Goal: Task Accomplishment & Management: Manage account settings

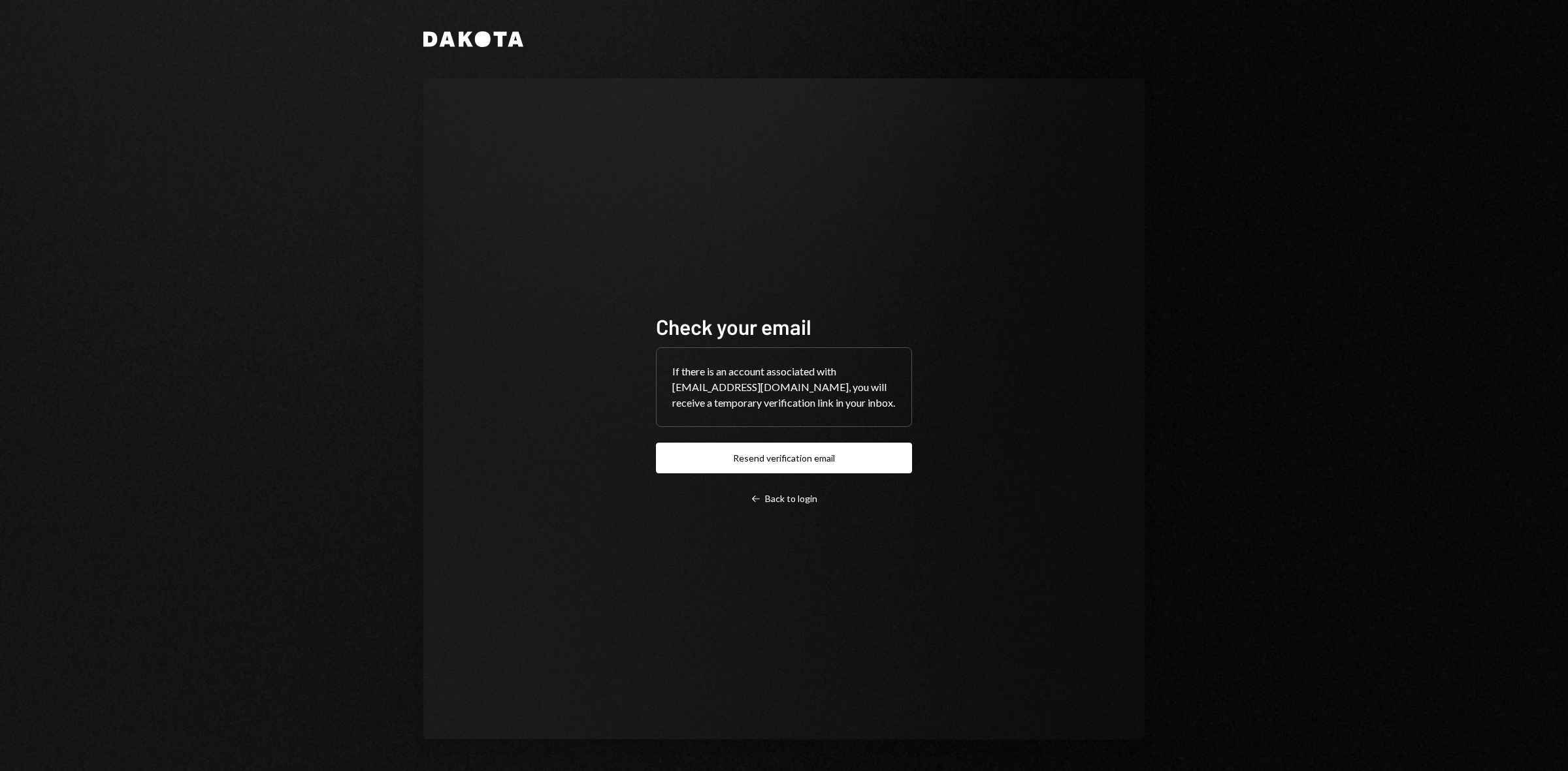
click at [478, 43] on icon at bounding box center [483, 39] width 15 height 15
click at [786, 505] on div "Left Arrow Back to login" at bounding box center [784, 499] width 67 height 12
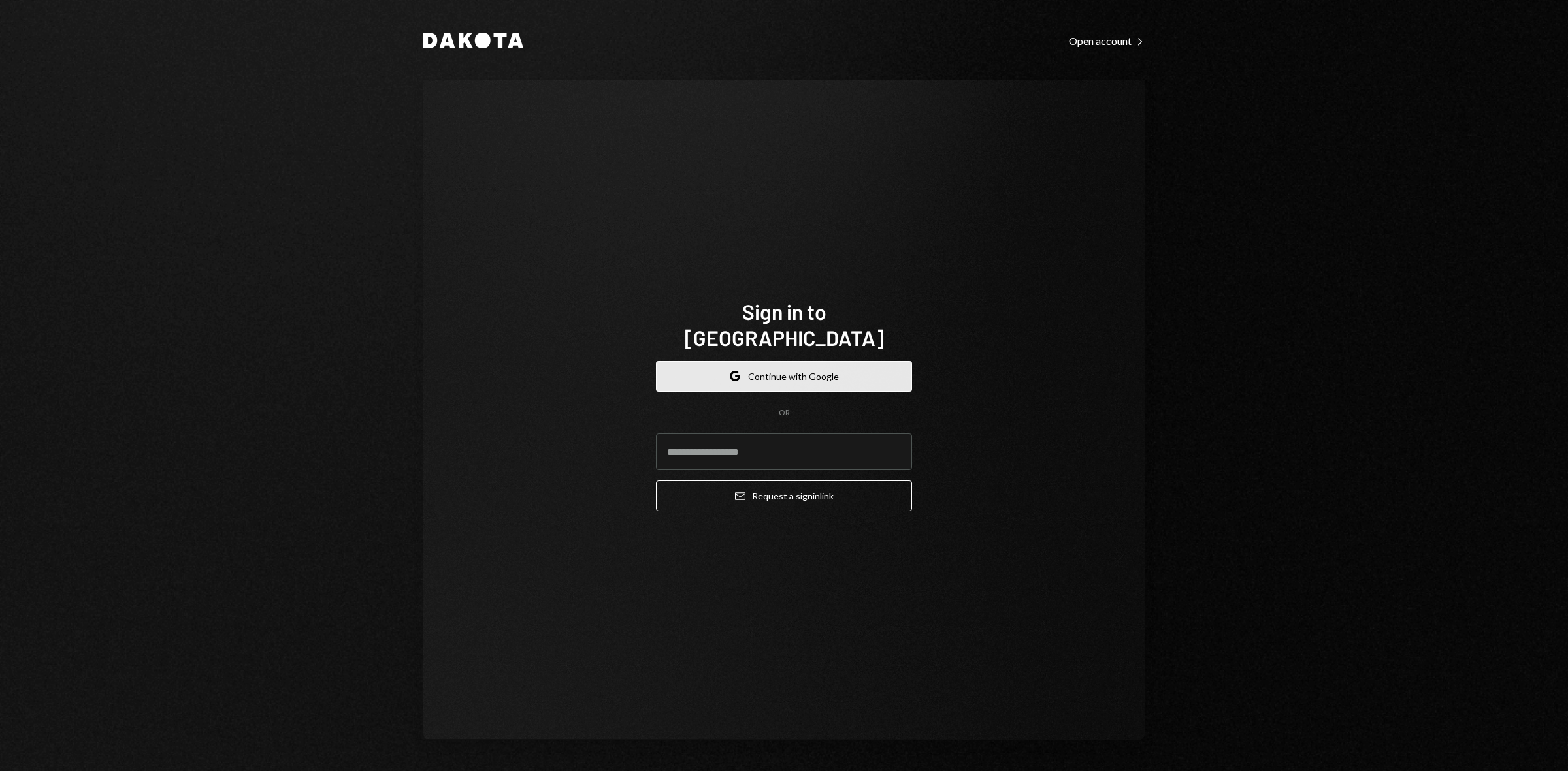
click at [798, 361] on button "Google Continue with Google" at bounding box center [784, 376] width 256 height 31
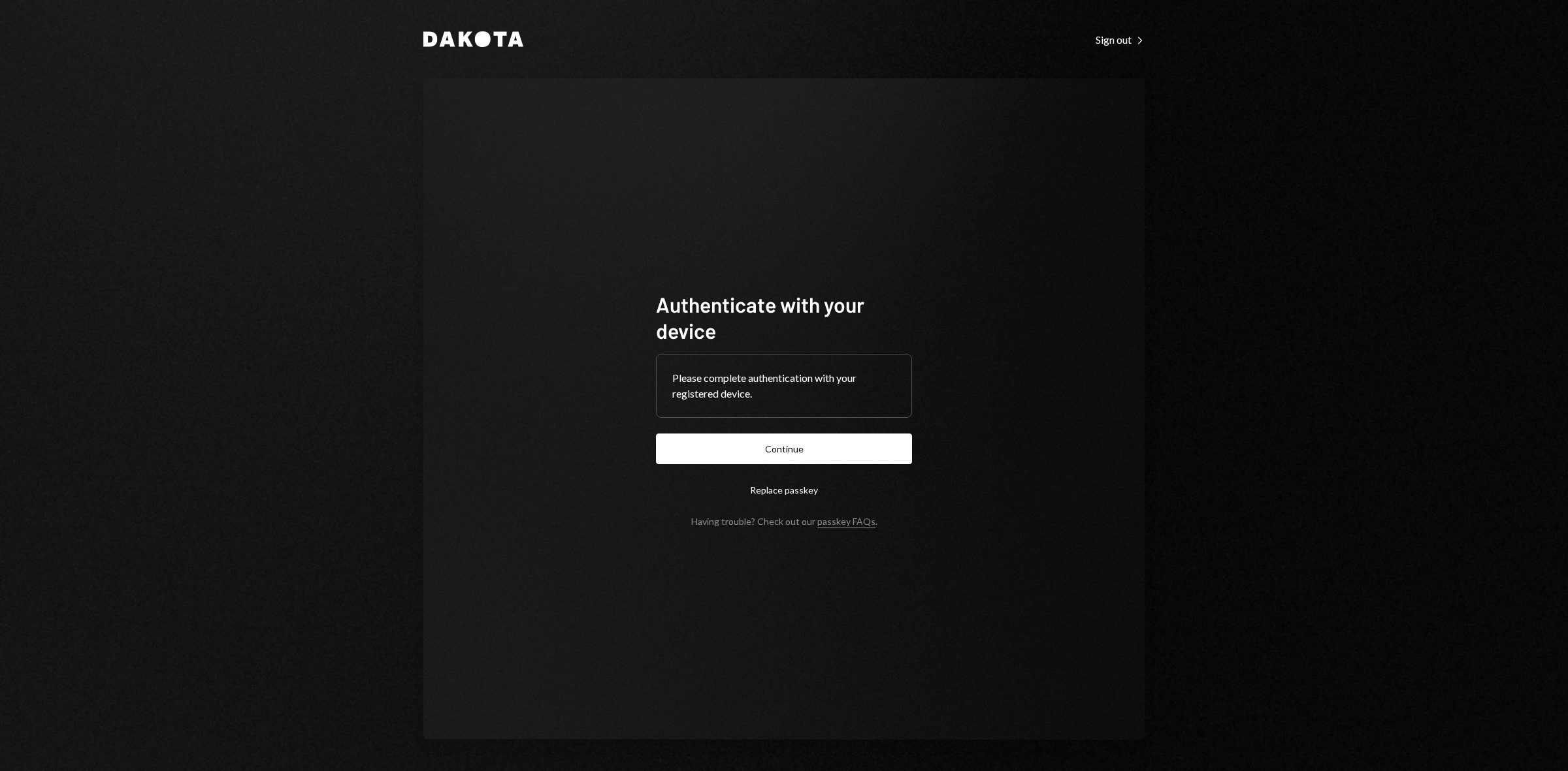
click at [799, 449] on button "Continue" at bounding box center [784, 449] width 256 height 31
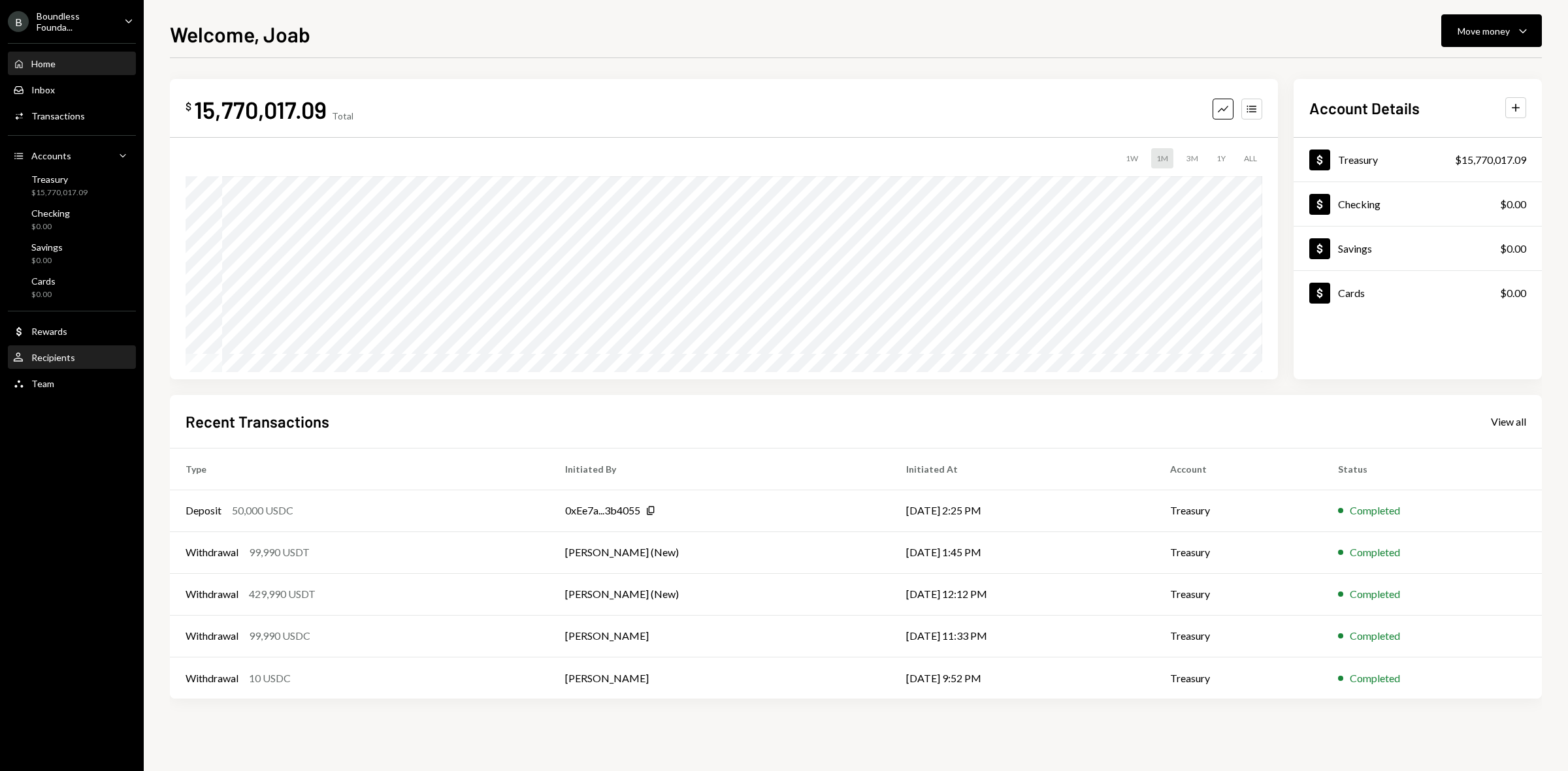
click at [68, 353] on div "Recipients" at bounding box center [52, 358] width 43 height 12
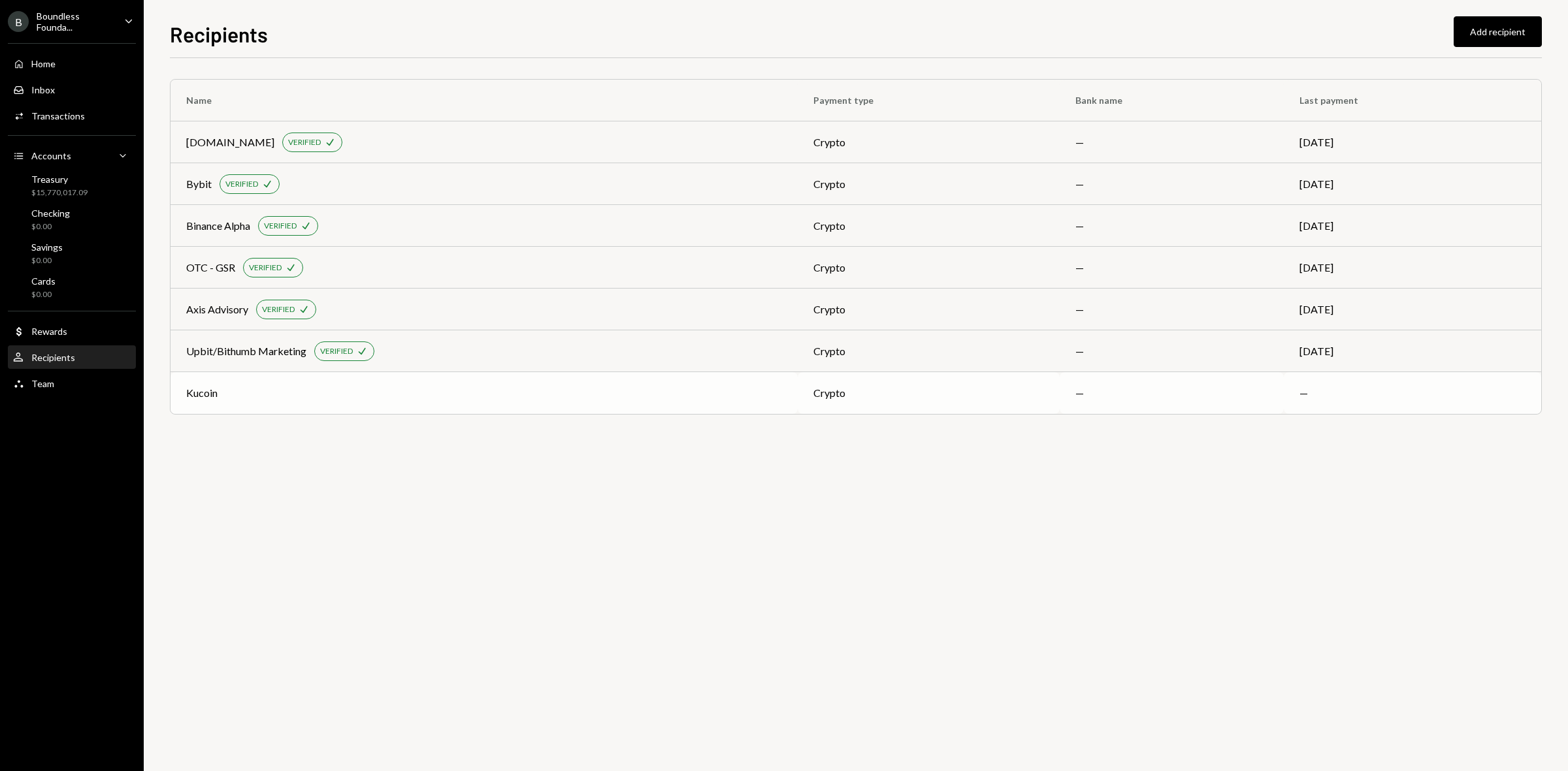
click at [635, 401] on td "Kucoin" at bounding box center [485, 393] width 628 height 41
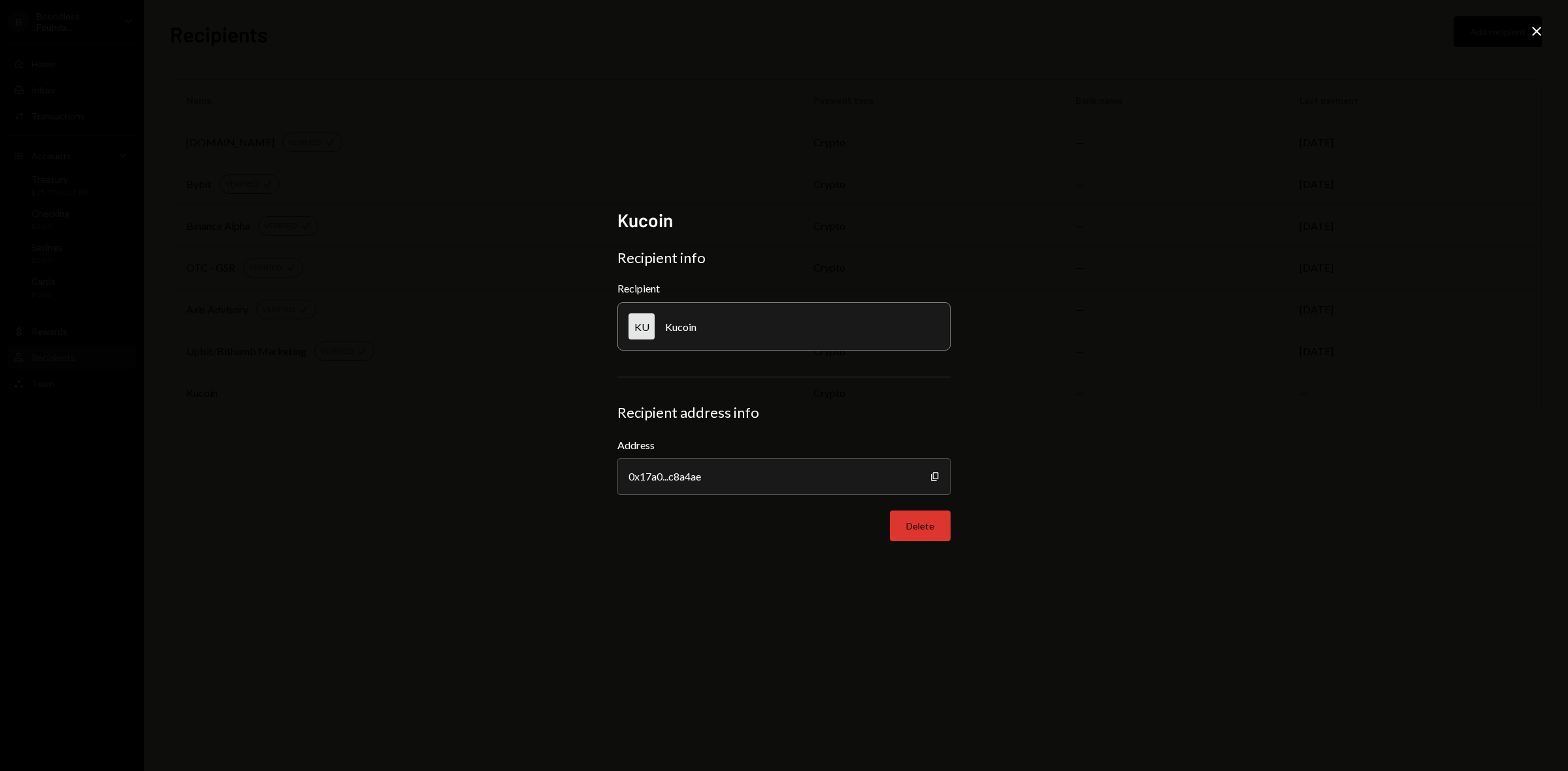
click at [913, 529] on button "Delete" at bounding box center [920, 526] width 61 height 31
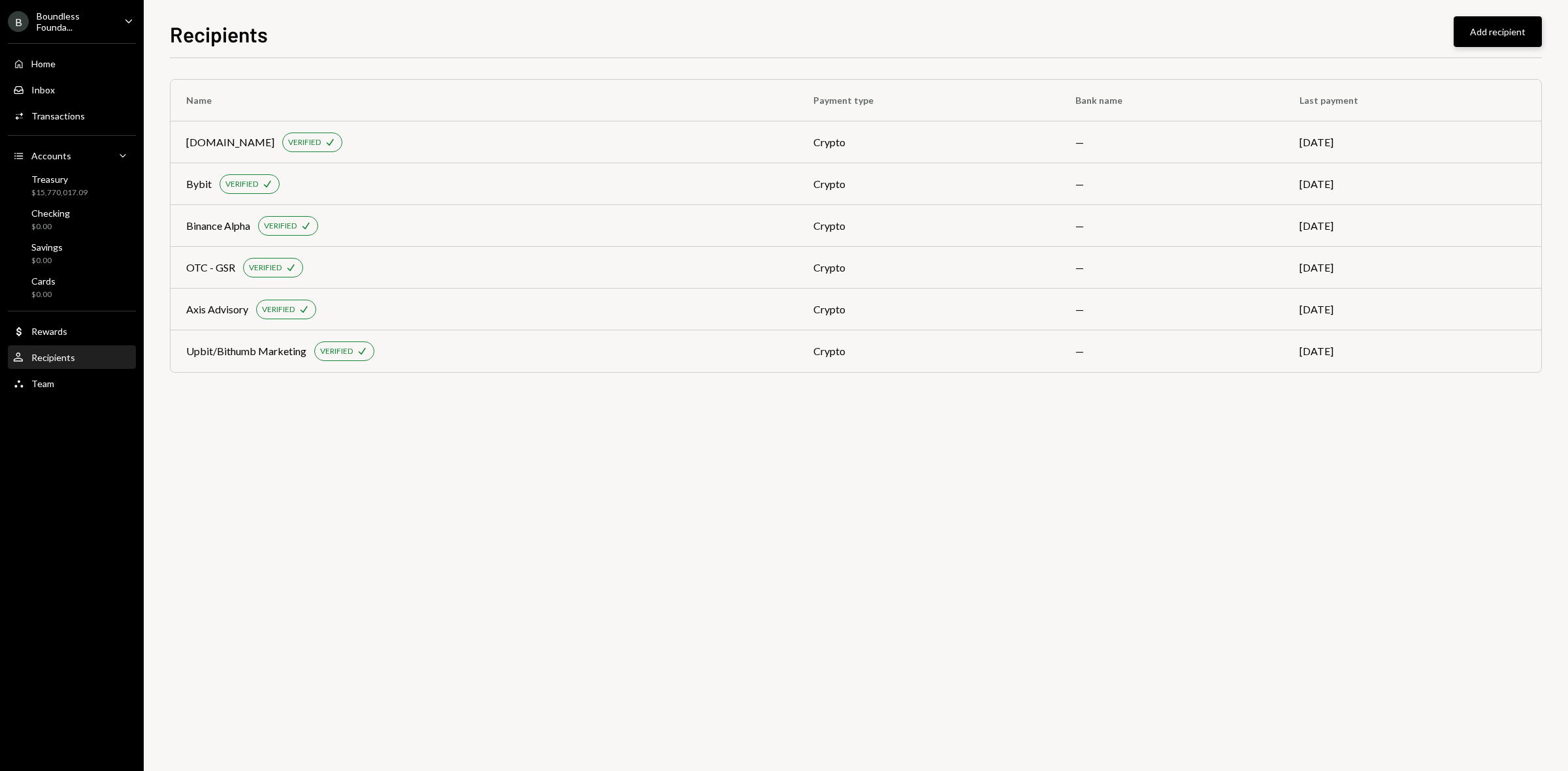
click at [1481, 33] on button "Add recipient" at bounding box center [1498, 32] width 88 height 31
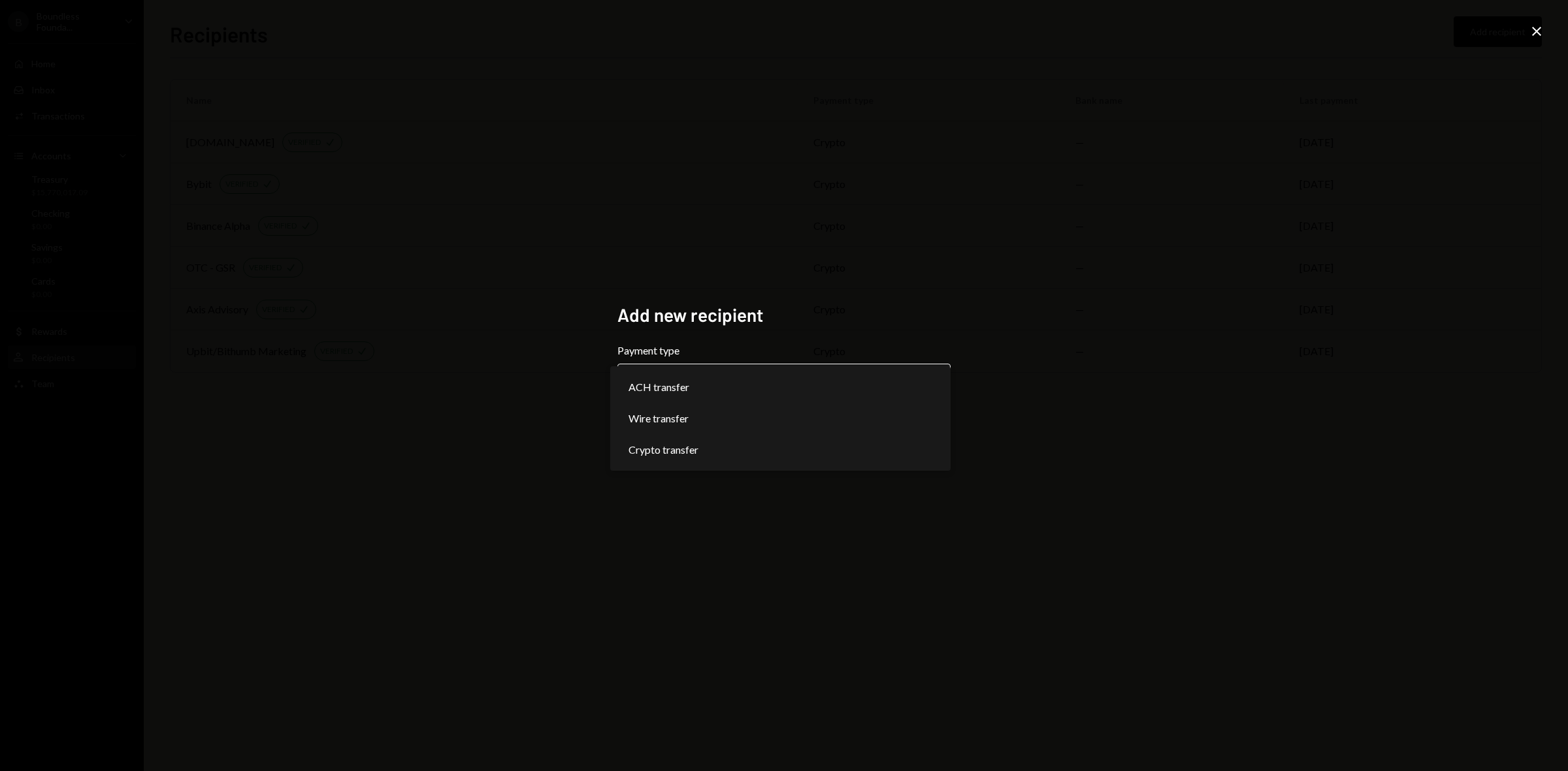
click at [860, 372] on body "**********" at bounding box center [784, 385] width 1568 height 771
select select "******"
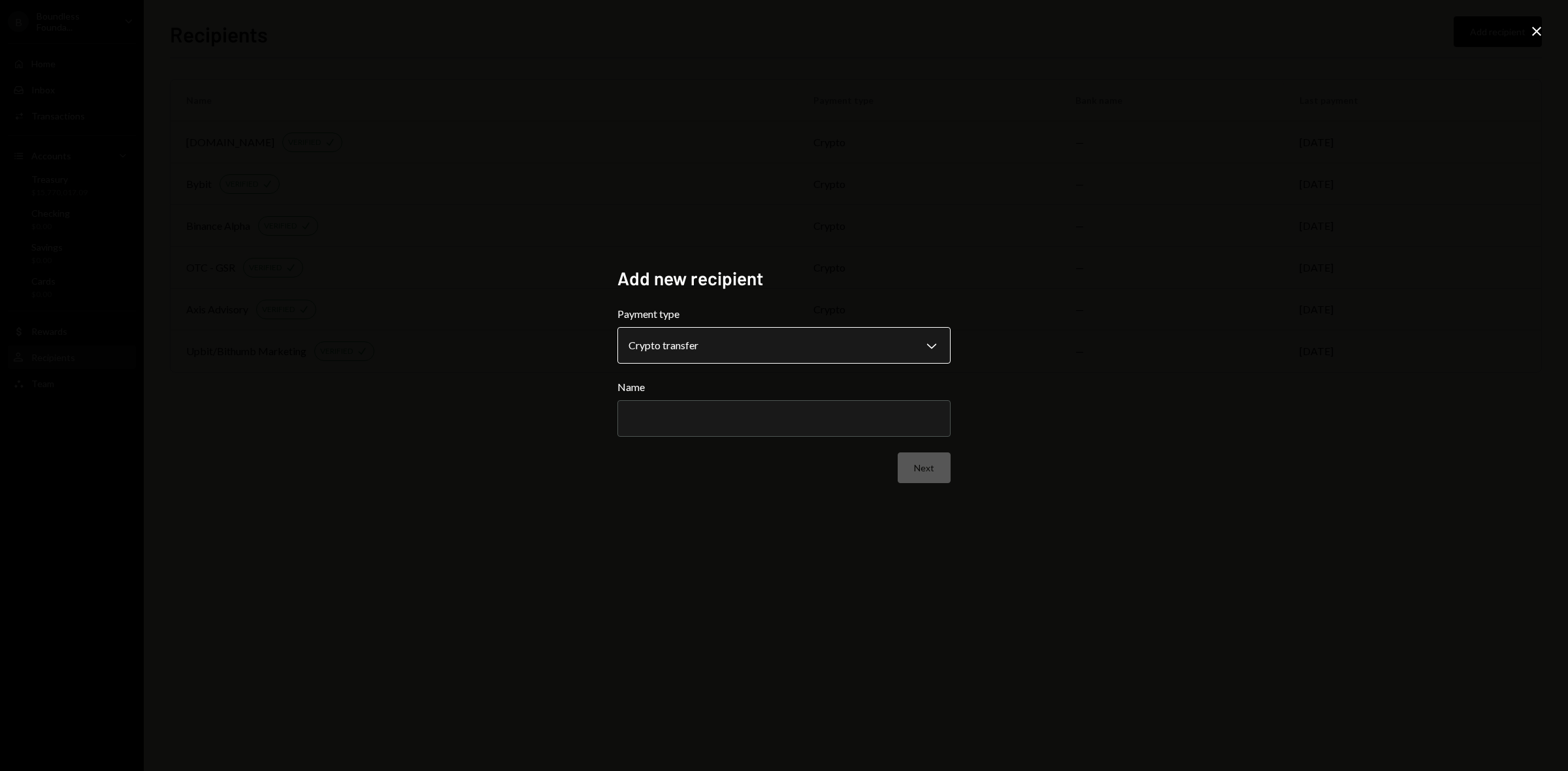
click at [770, 340] on body "**********" at bounding box center [784, 385] width 1568 height 771
click at [733, 429] on input "Name" at bounding box center [784, 419] width 333 height 37
type input "*****"
click at [925, 462] on button "Next" at bounding box center [924, 468] width 53 height 31
click at [756, 346] on body "B Boundless Founda... Caret Down Home Home Inbox Inbox Activities Transactions …" at bounding box center [784, 385] width 1568 height 771
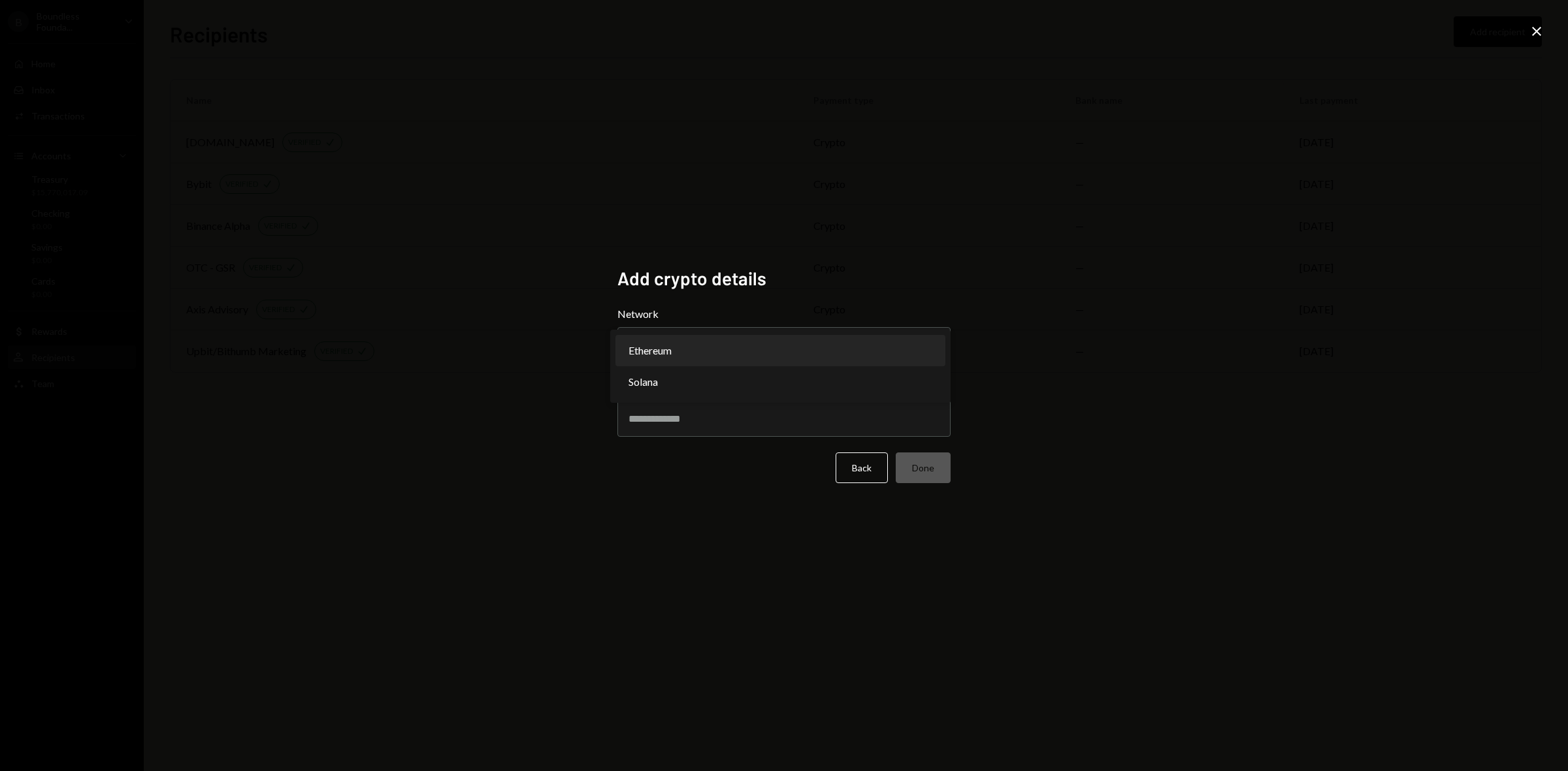
select select "**********"
click at [673, 413] on input "Address" at bounding box center [784, 419] width 333 height 37
paste input "**********"
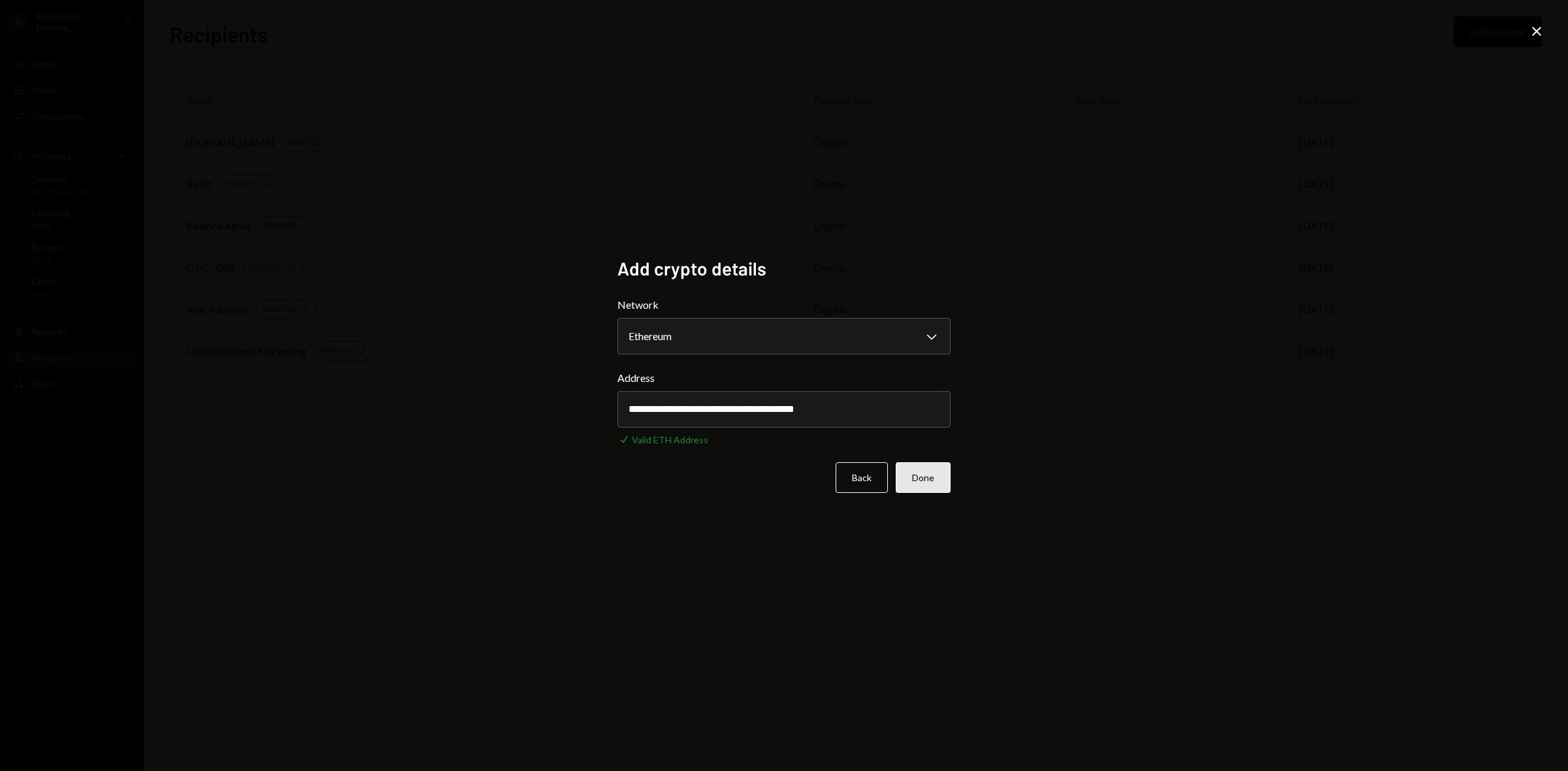
type input "**********"
click at [920, 484] on button "Done" at bounding box center [923, 478] width 55 height 31
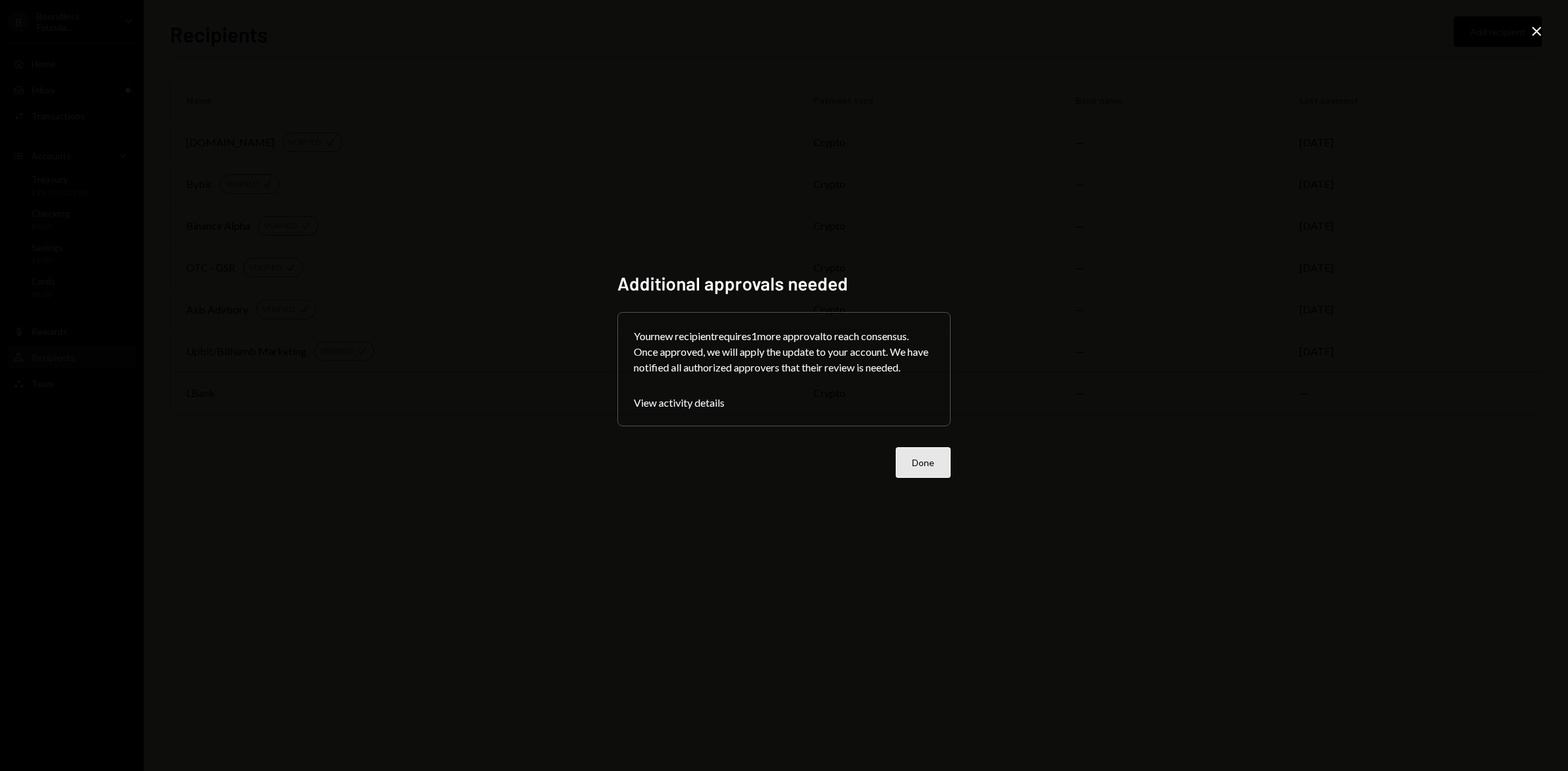
click at [929, 462] on button "Done" at bounding box center [923, 463] width 55 height 31
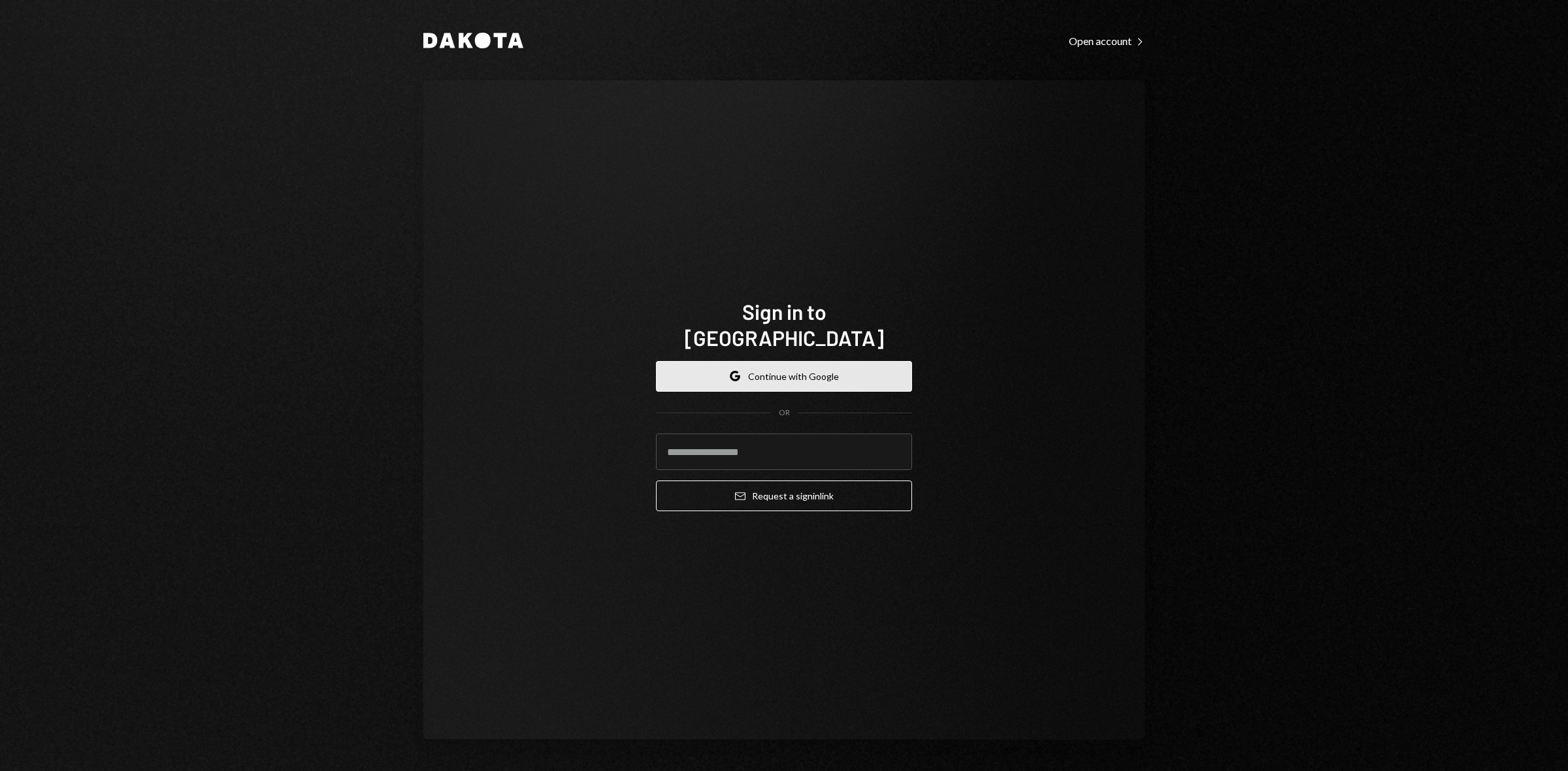
click at [821, 372] on button "Google Continue with Google" at bounding box center [784, 376] width 256 height 31
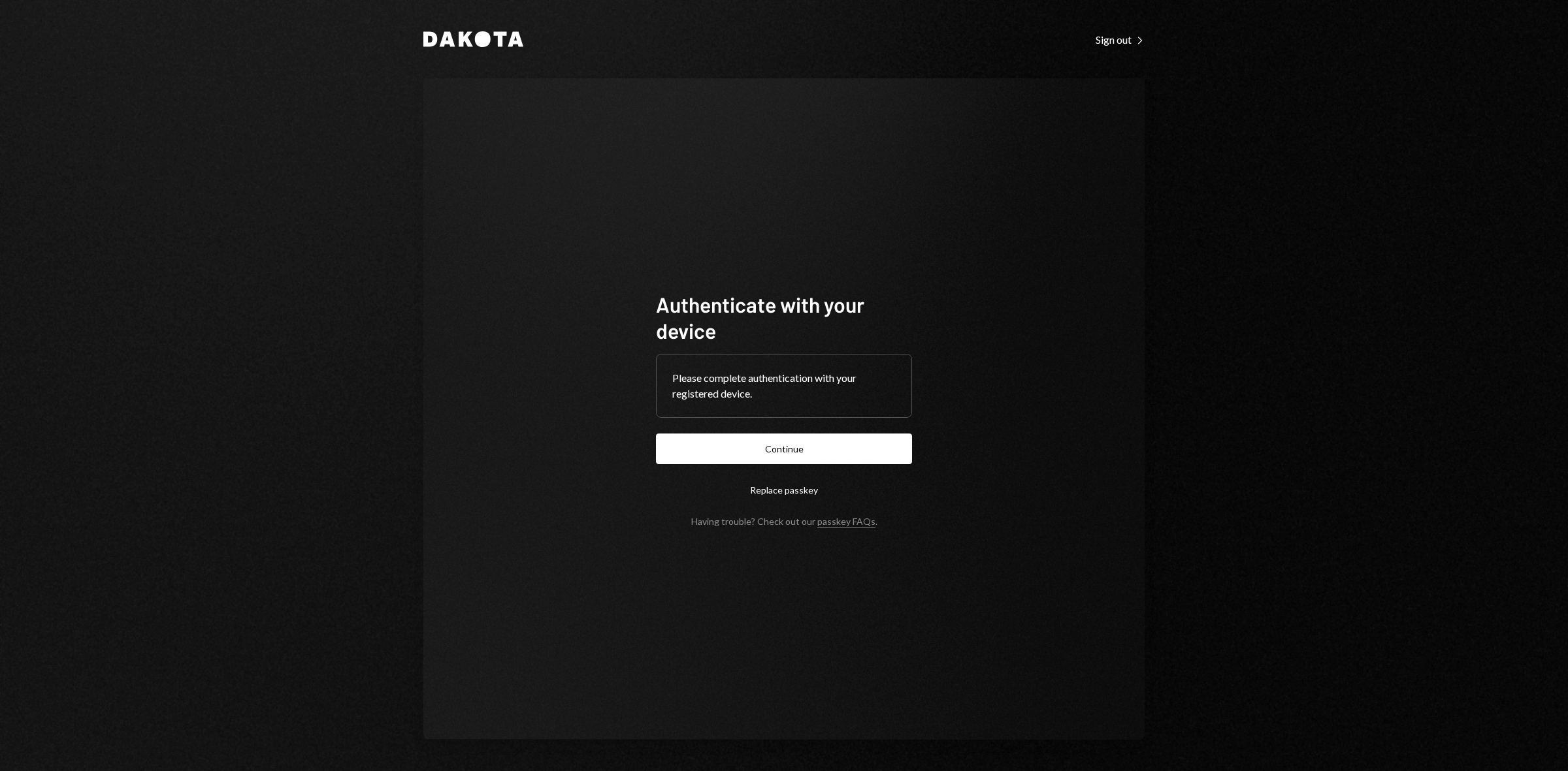
click at [816, 440] on button "Continue" at bounding box center [784, 449] width 256 height 31
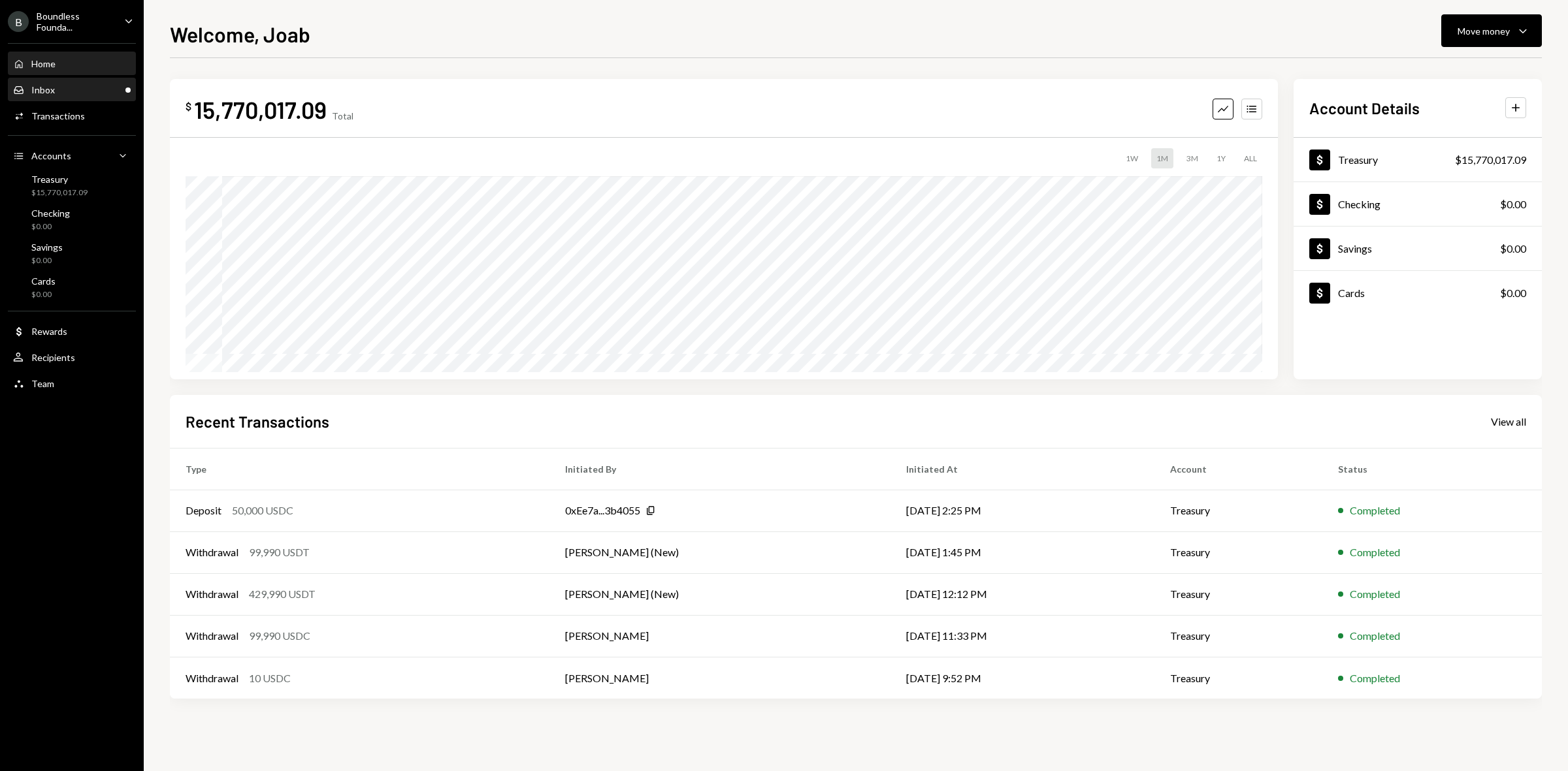
click at [60, 87] on div "Inbox Inbox" at bounding box center [72, 90] width 118 height 12
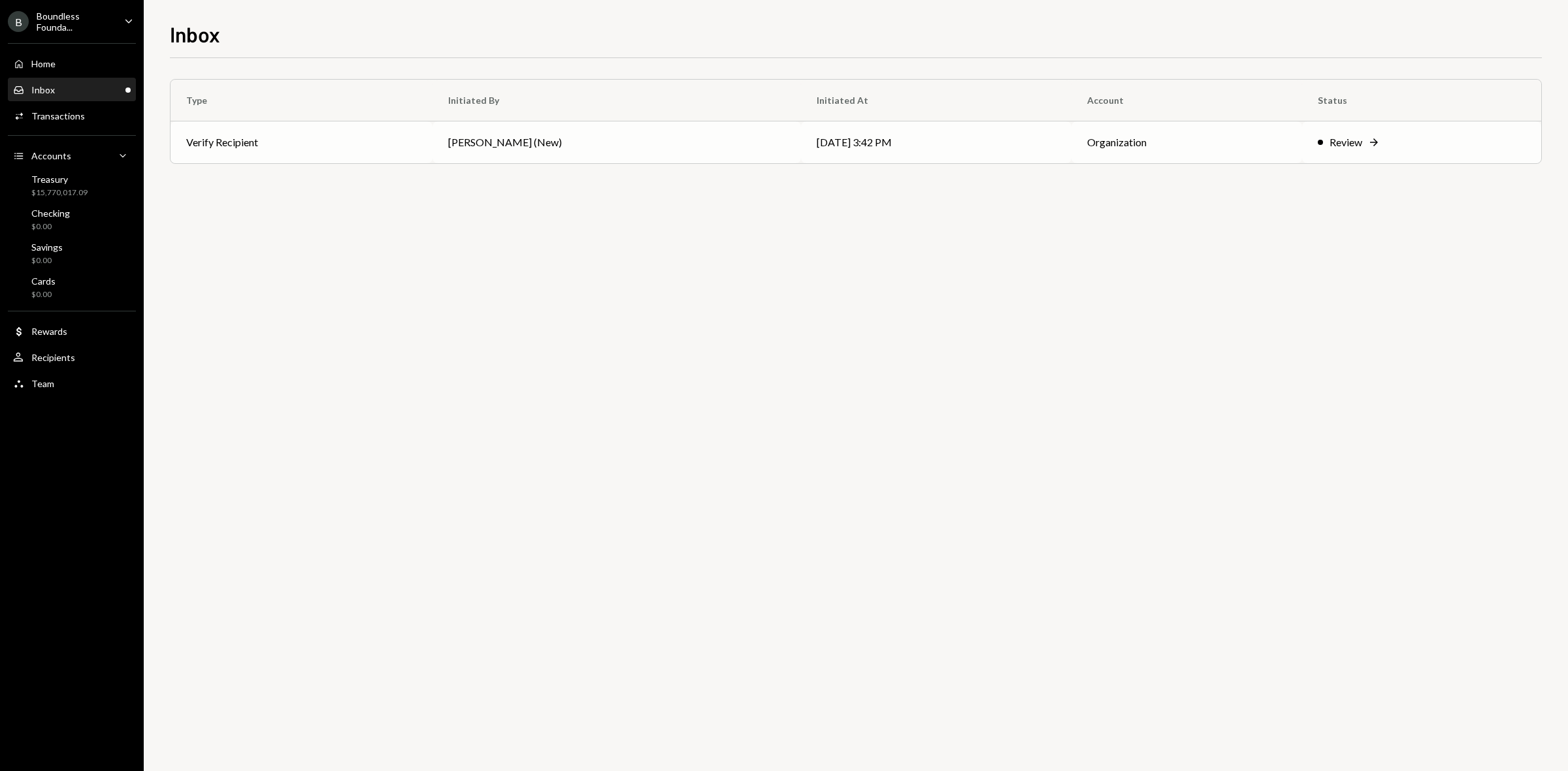
click at [1050, 151] on td "09/12/25 3:42 PM" at bounding box center [937, 142] width 270 height 41
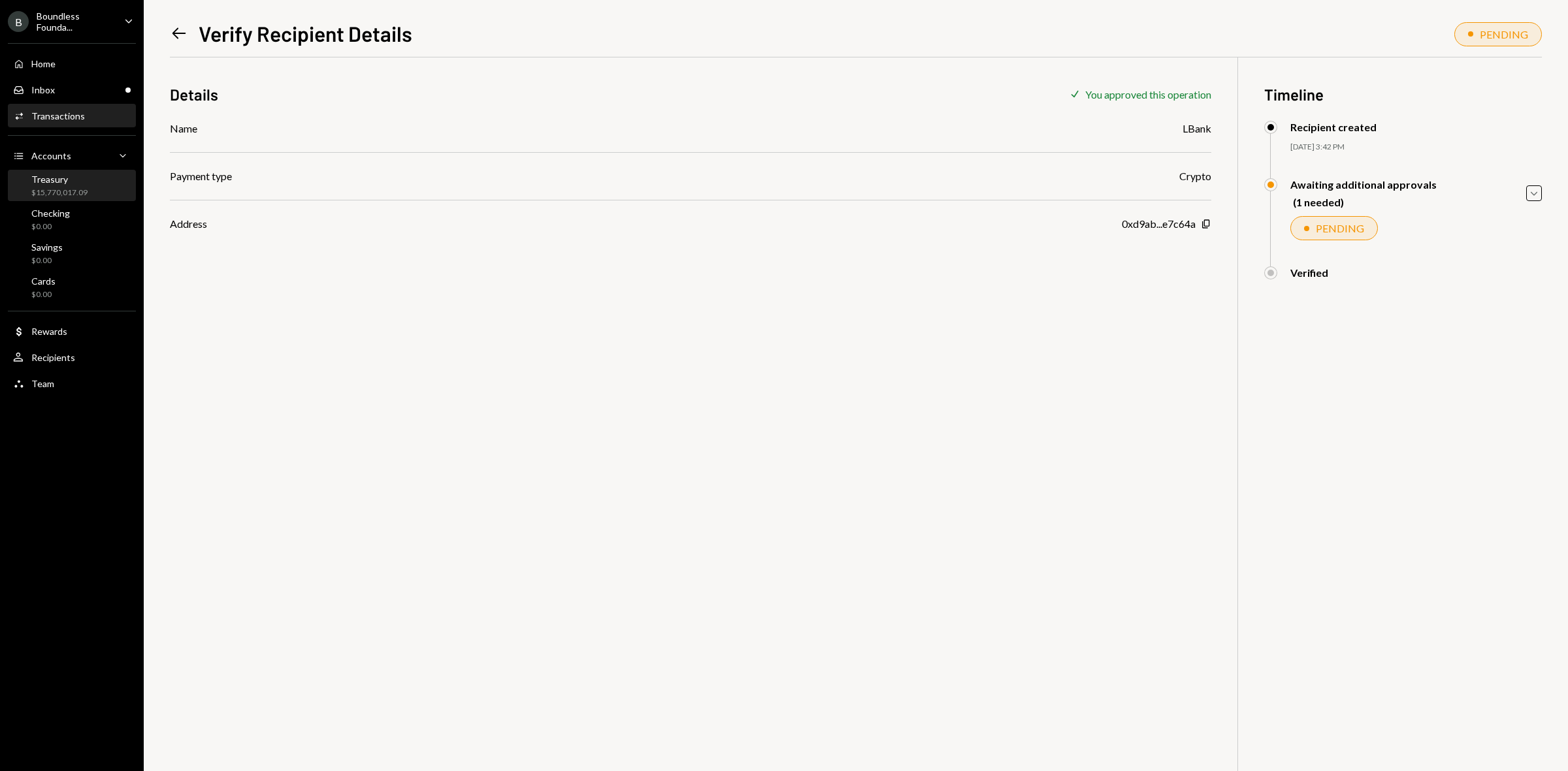
click at [99, 188] on div "Treasury $15,770,017.09" at bounding box center [72, 186] width 118 height 25
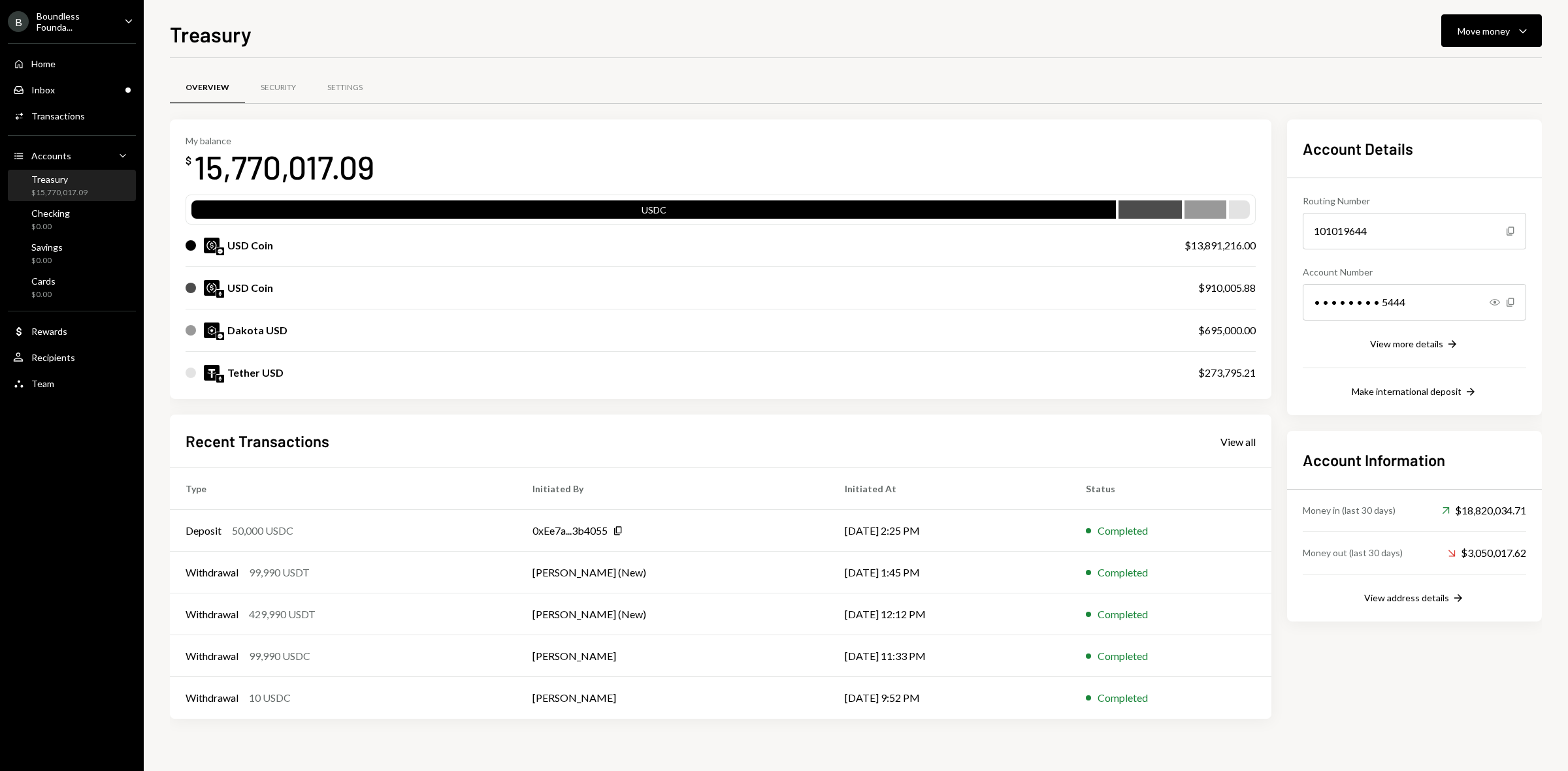
click at [96, 27] on div "Boundless Founda..." at bounding box center [75, 21] width 77 height 22
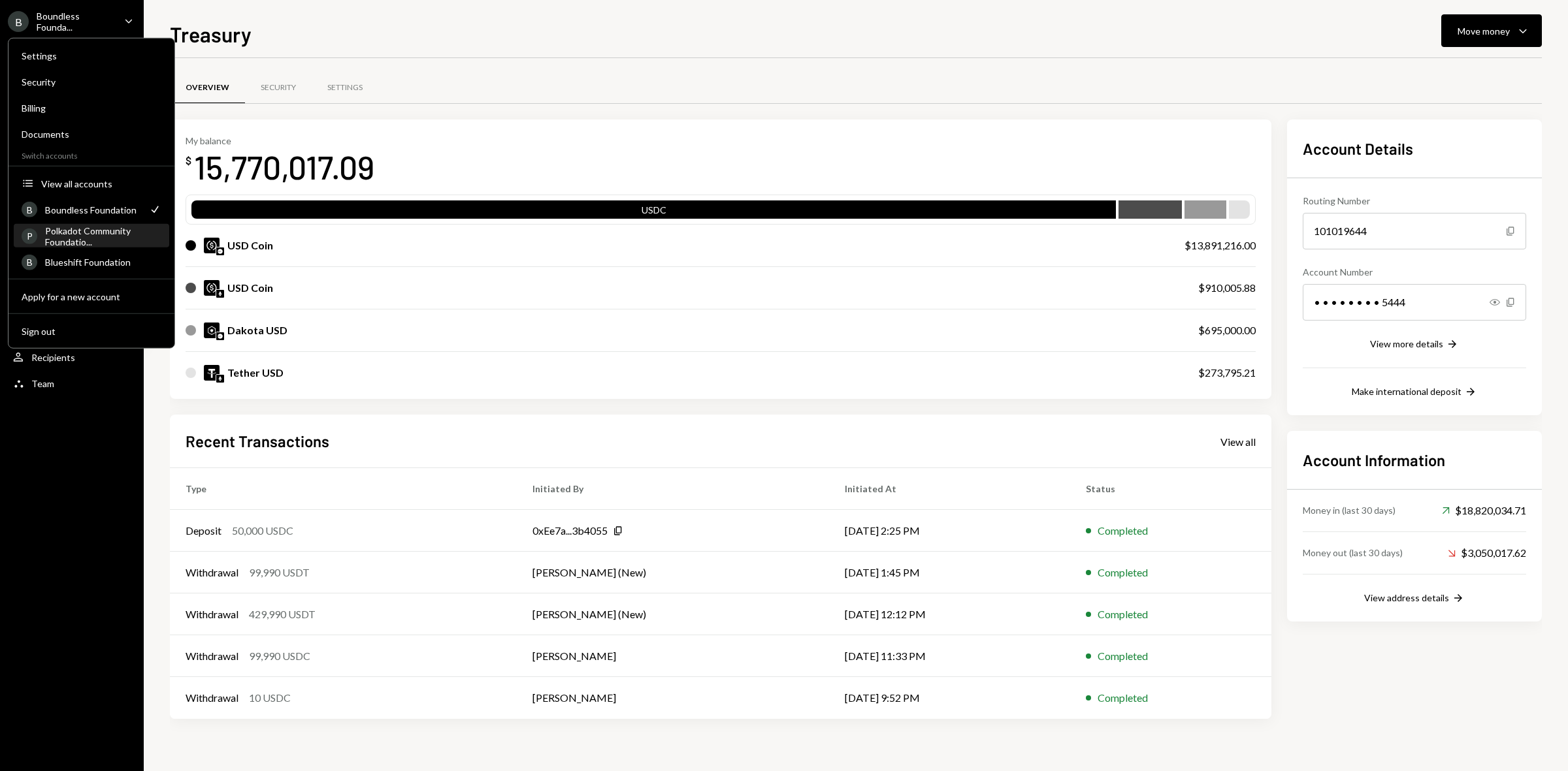
click at [116, 240] on div "Polkadot Community Foundatio..." at bounding box center [103, 235] width 116 height 22
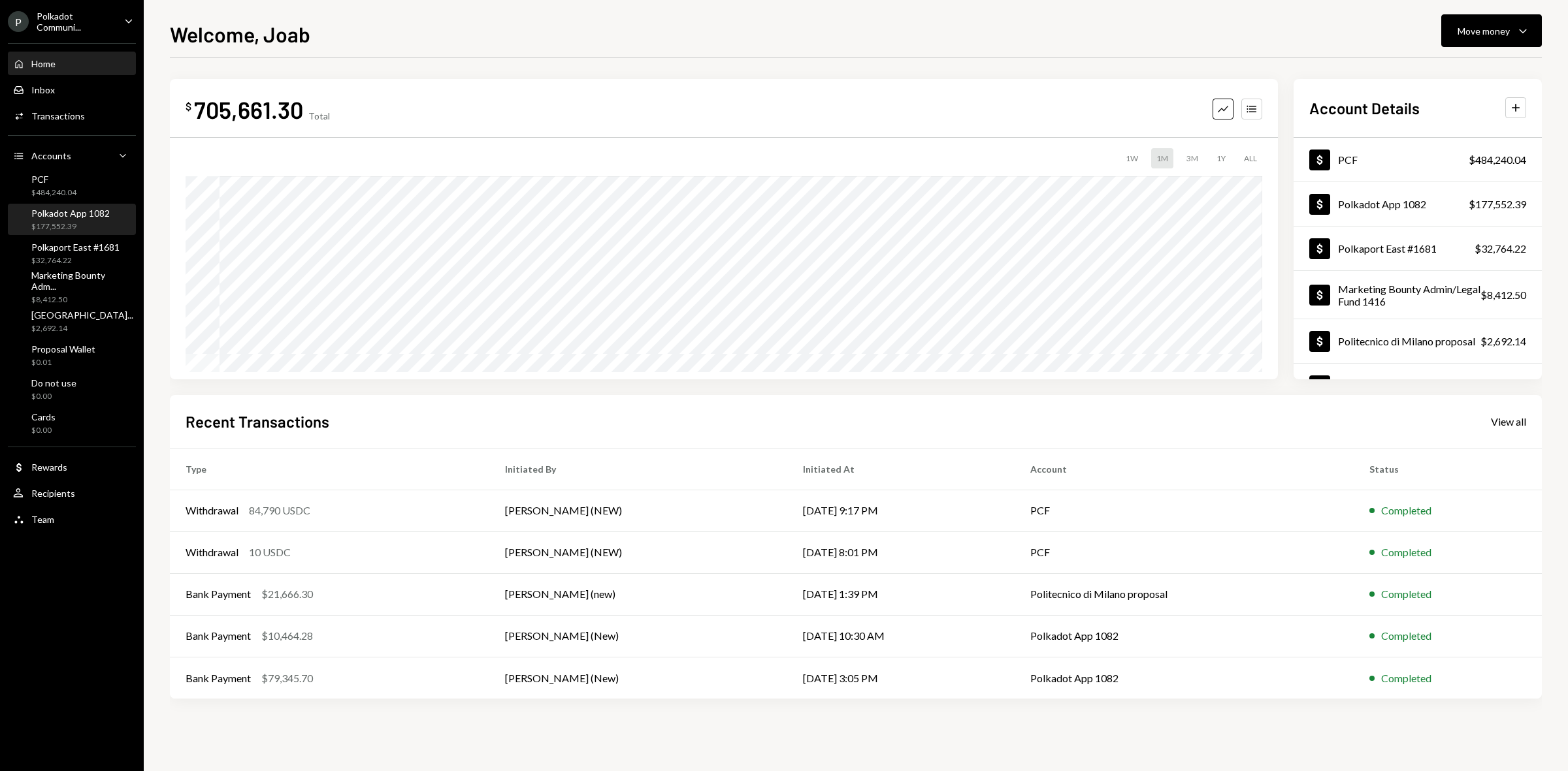
click at [101, 214] on div "Polkadot App 1082" at bounding box center [70, 213] width 78 height 12
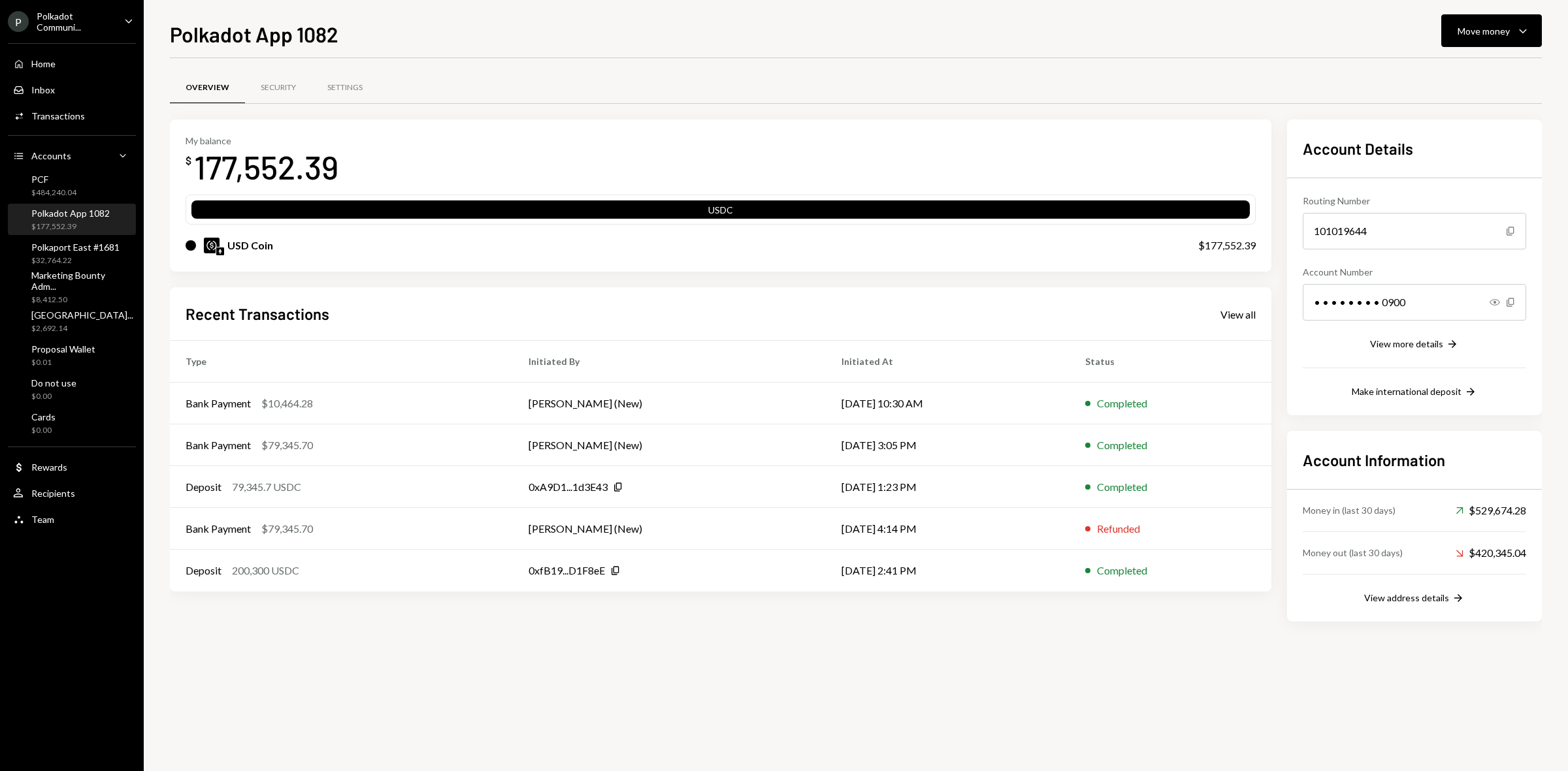
click at [102, 27] on div "Polkadot Communi..." at bounding box center [75, 21] width 77 height 22
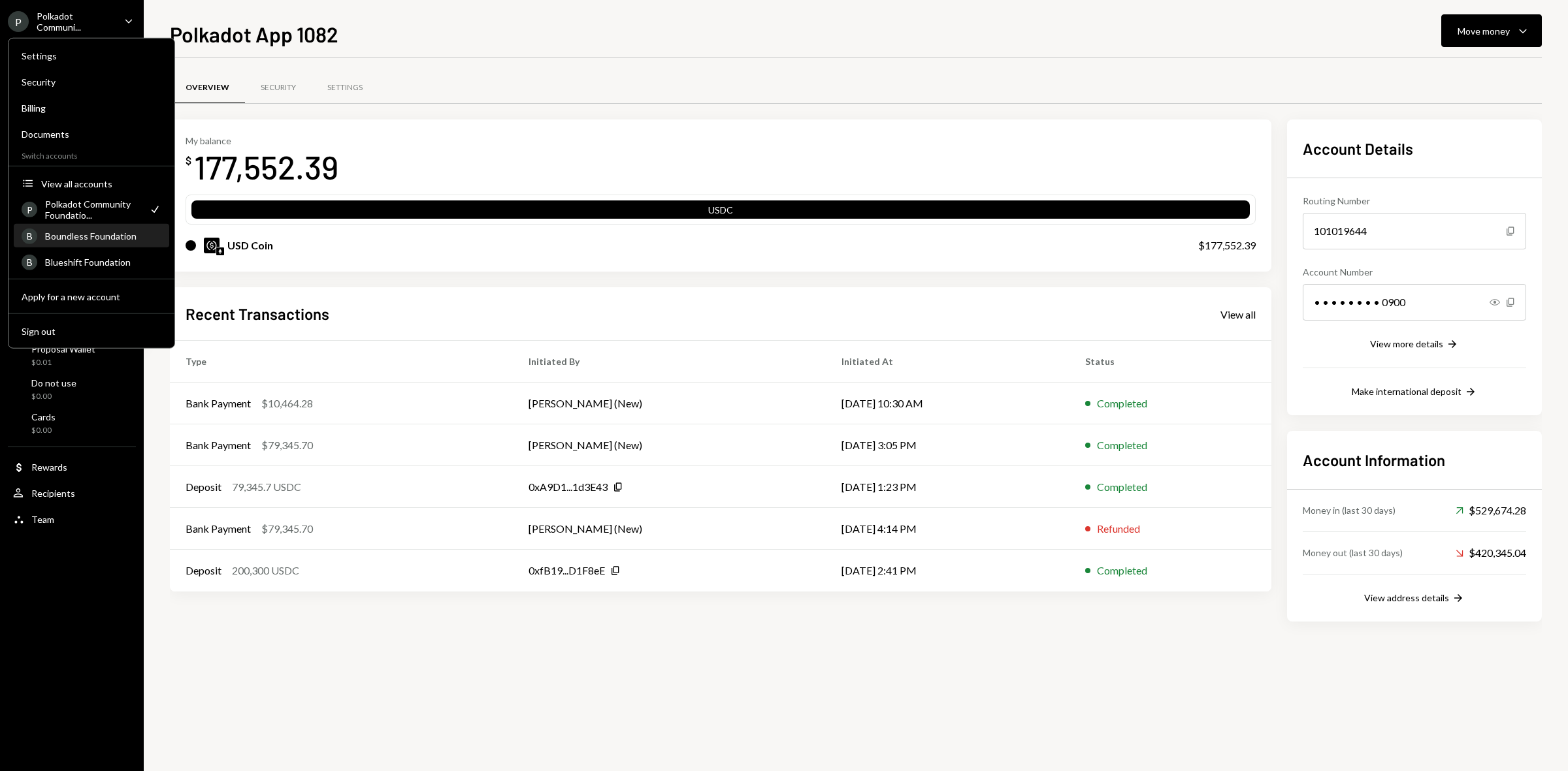
click at [118, 235] on div "Boundless Foundation" at bounding box center [103, 236] width 116 height 12
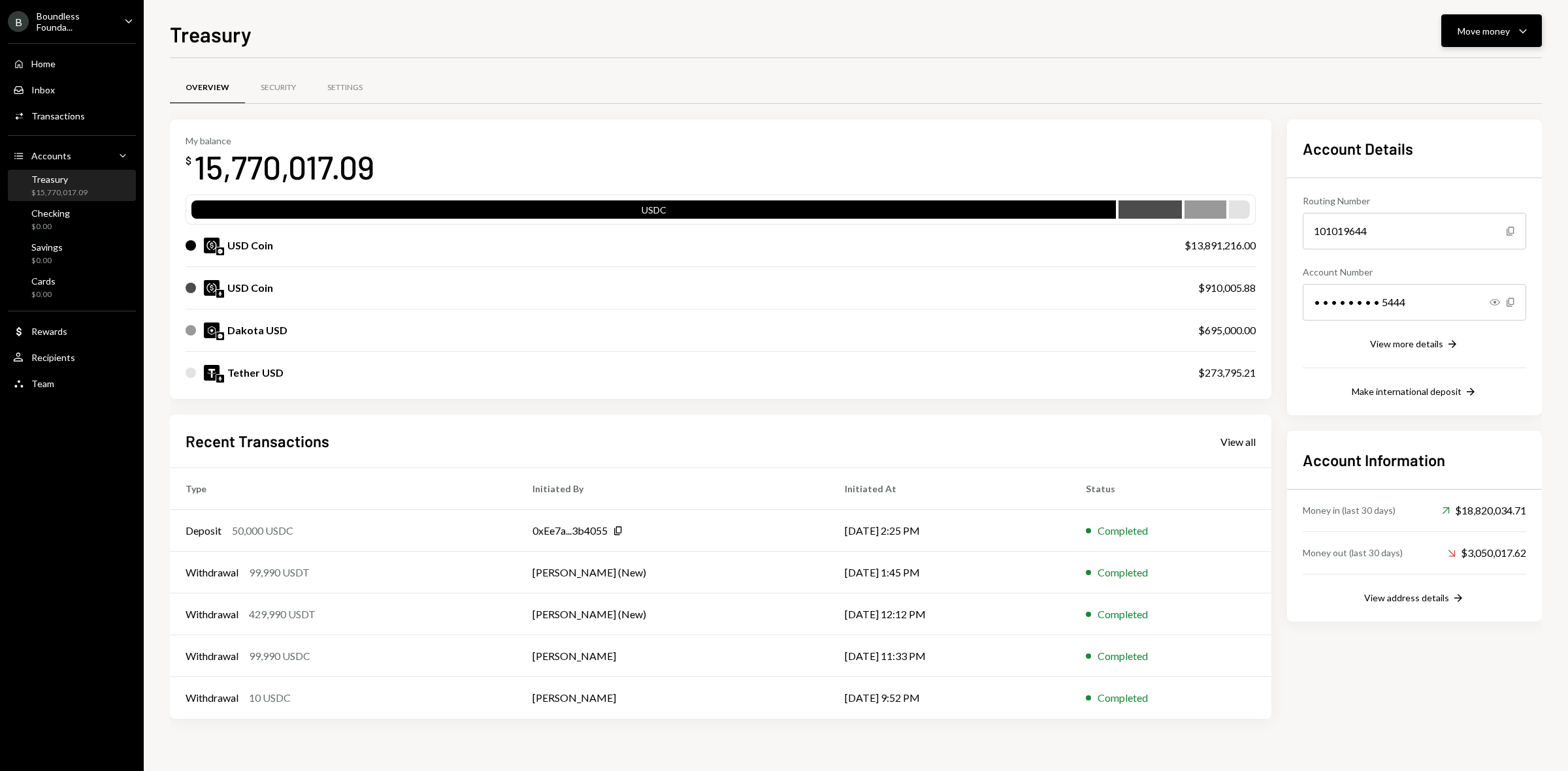
click at [1466, 46] on button "Move money Caret Down" at bounding box center [1492, 31] width 100 height 33
click at [1448, 76] on div "Send" at bounding box center [1481, 70] width 96 height 14
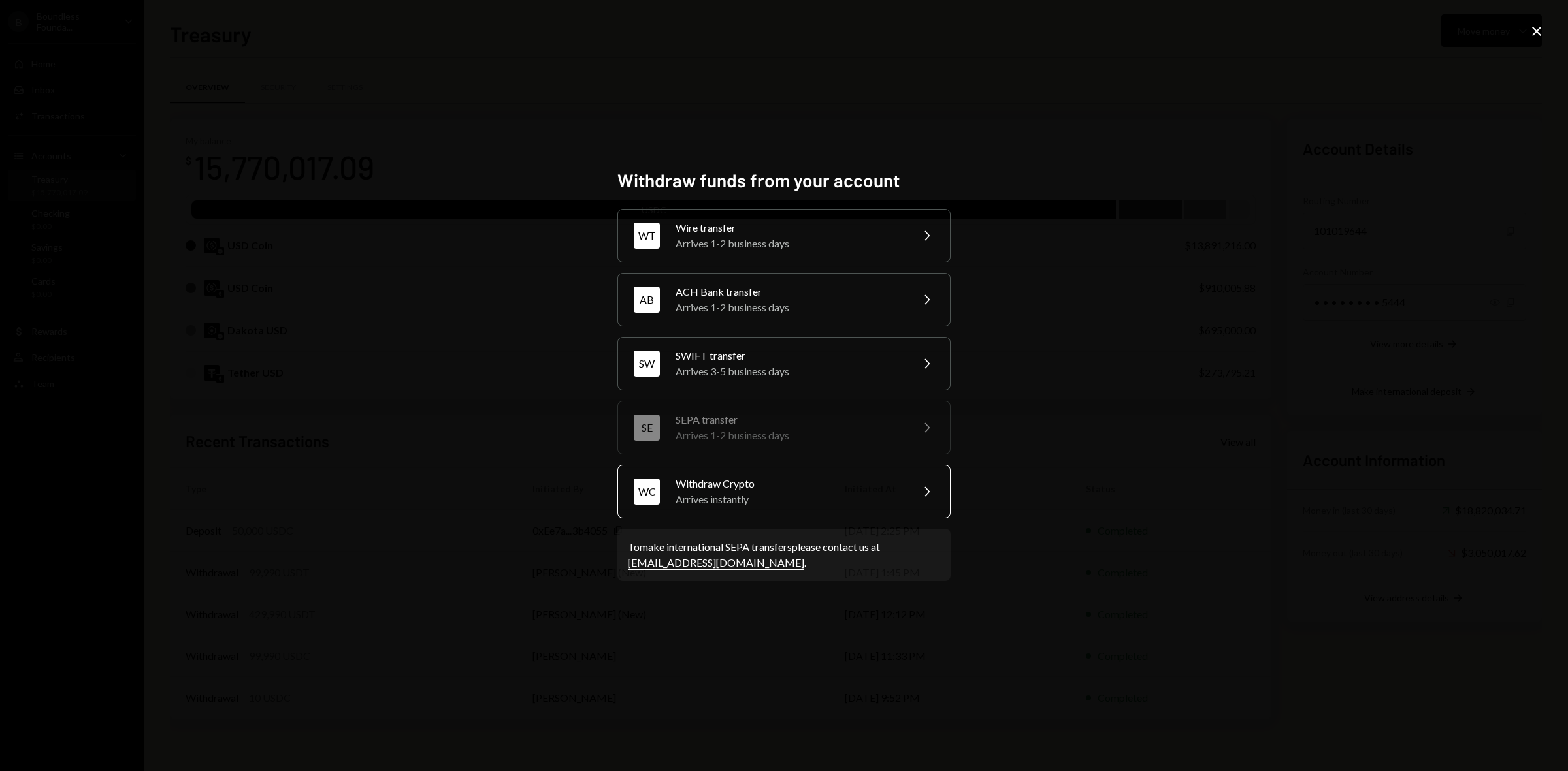
click at [769, 495] on div "Arrives instantly" at bounding box center [790, 500] width 228 height 15
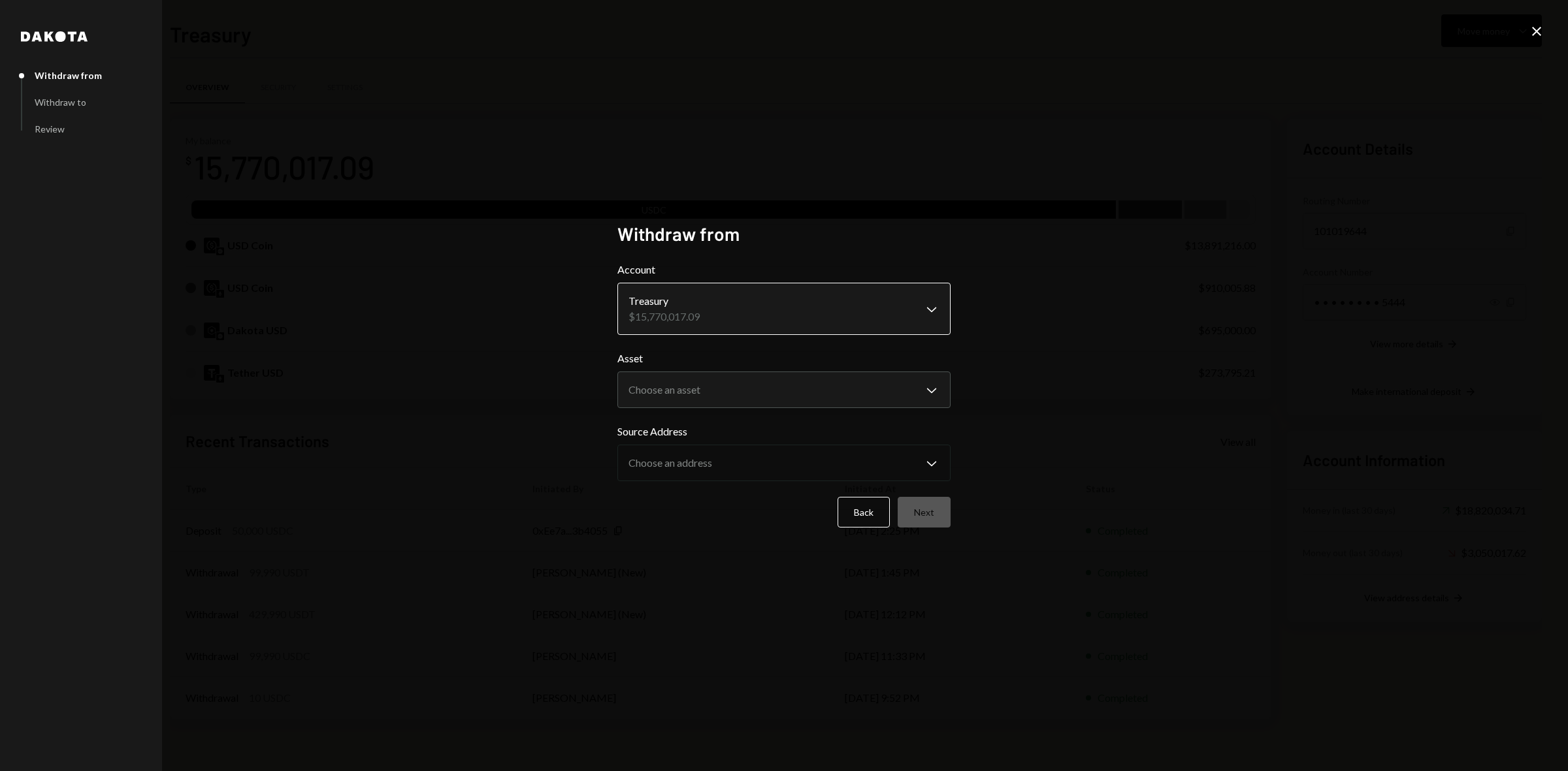
click at [792, 308] on body "B Boundless Founda... Caret Down Home Home Inbox Inbox Activities Transactions …" at bounding box center [784, 385] width 1568 height 771
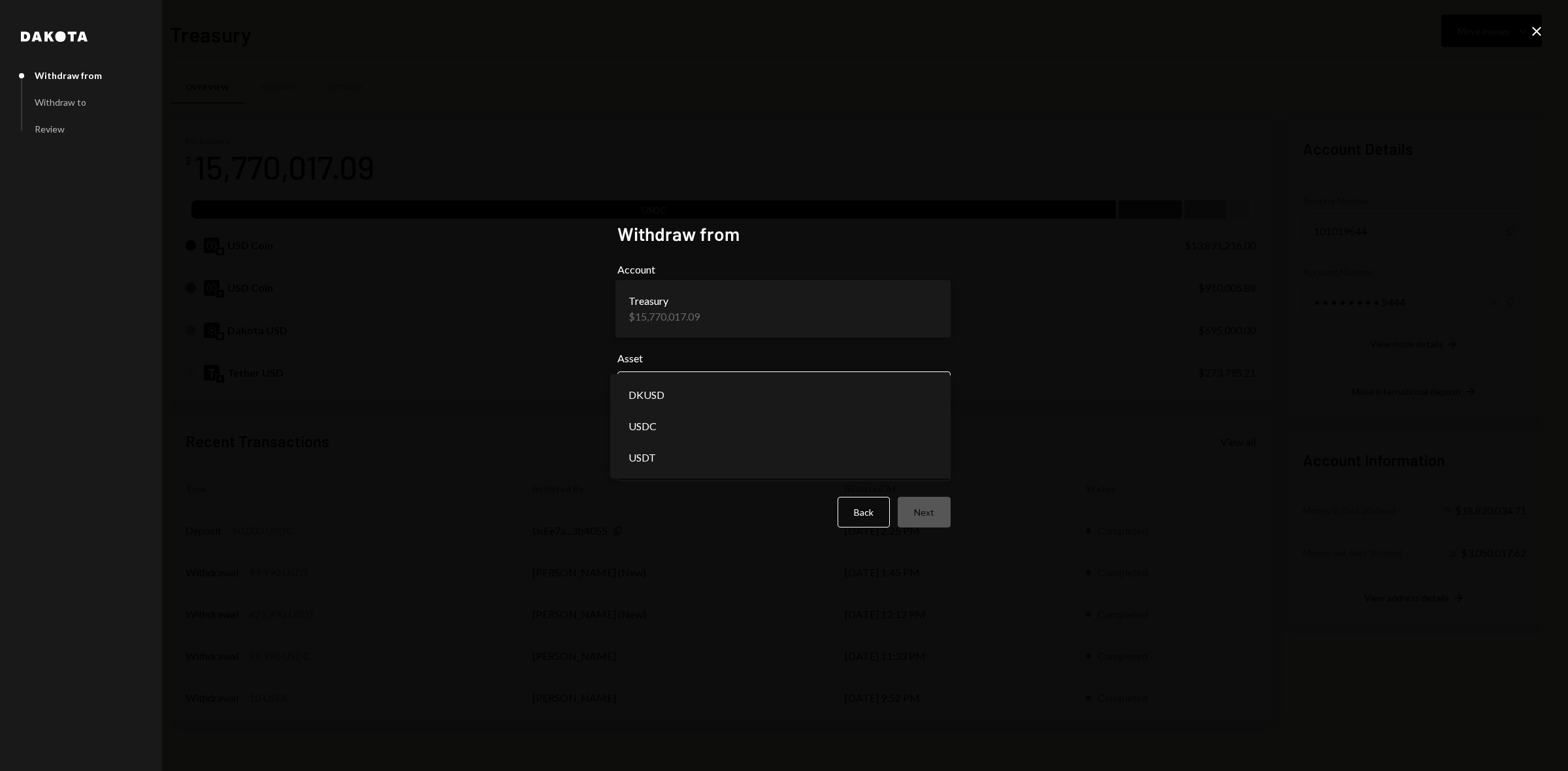
click at [793, 399] on body "B Boundless Founda... Caret Down Home Home Inbox Inbox Activities Transactions …" at bounding box center [784, 385] width 1568 height 771
click at [843, 377] on body "B Boundless Founda... Caret Down Home Home Inbox Inbox Activities Transactions …" at bounding box center [784, 385] width 1568 height 771
select select "****"
click at [922, 509] on button "Next" at bounding box center [924, 512] width 53 height 31
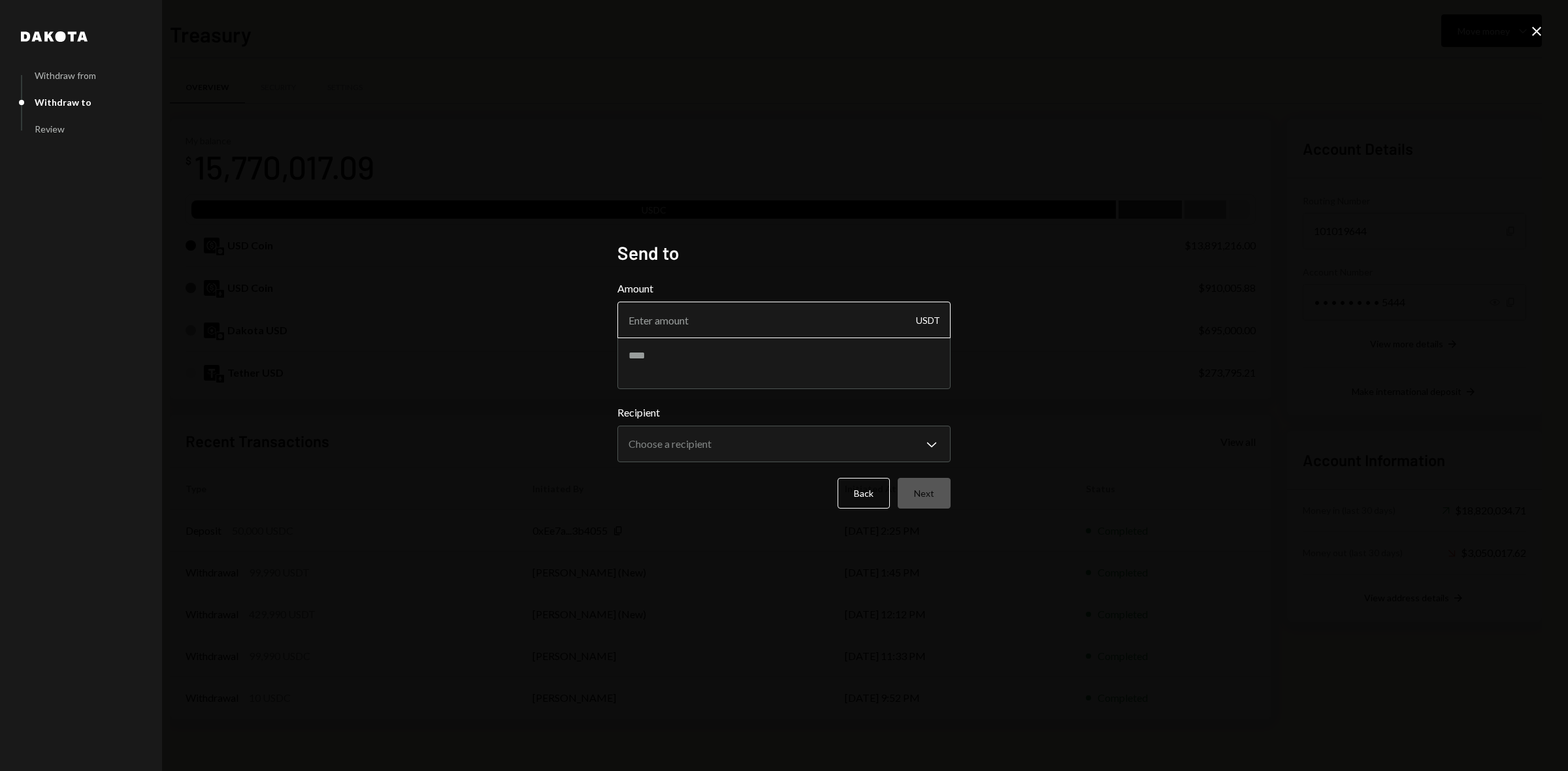
click at [647, 324] on input "Amount" at bounding box center [784, 320] width 333 height 37
type input "10"
click at [685, 381] on textarea at bounding box center [784, 363] width 333 height 52
type textarea "**********"
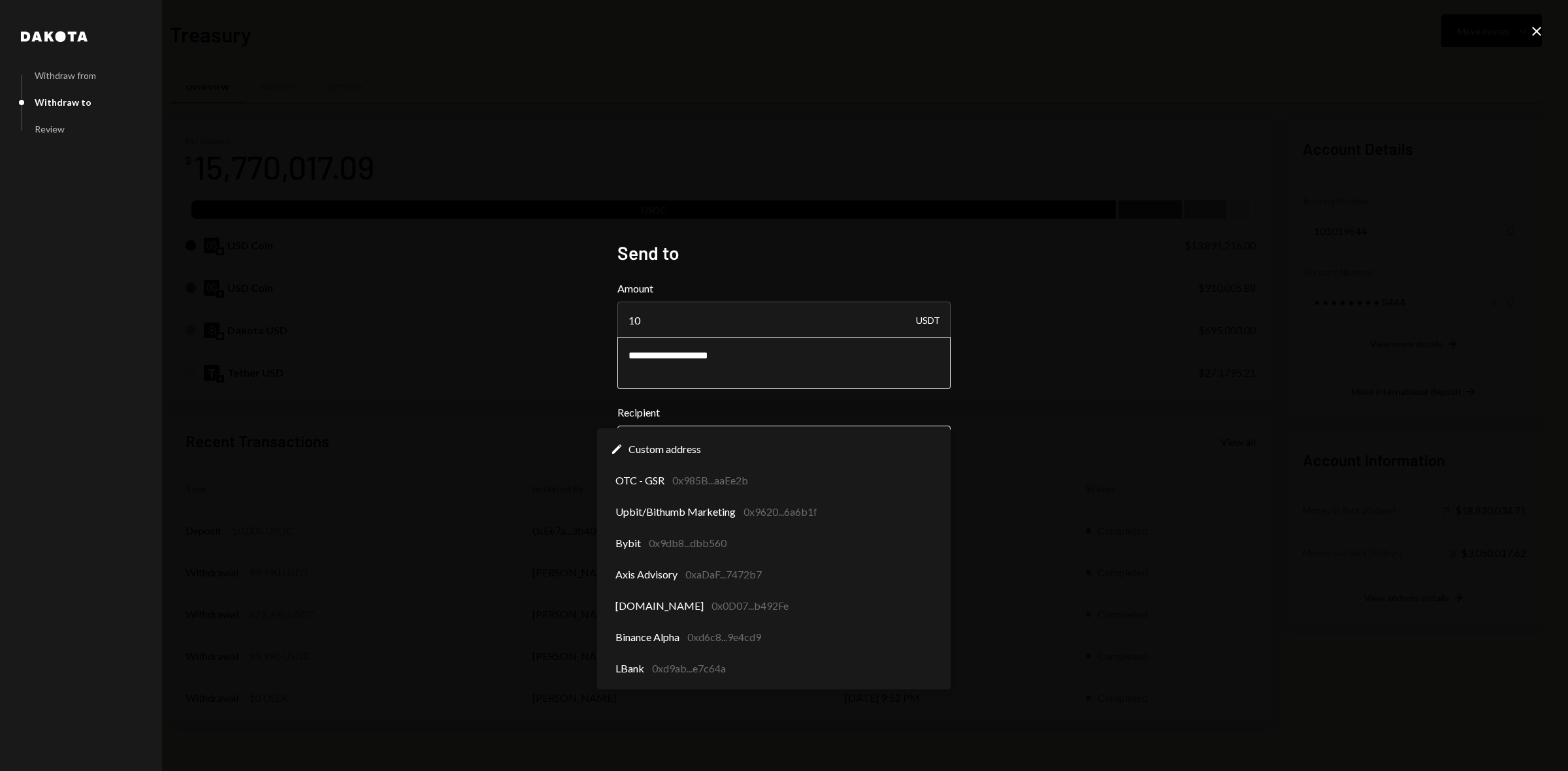
click at [719, 446] on body "B Boundless Founda... Caret Down Home Home Inbox Inbox Activities Transactions …" at bounding box center [784, 385] width 1568 height 771
select select "**********"
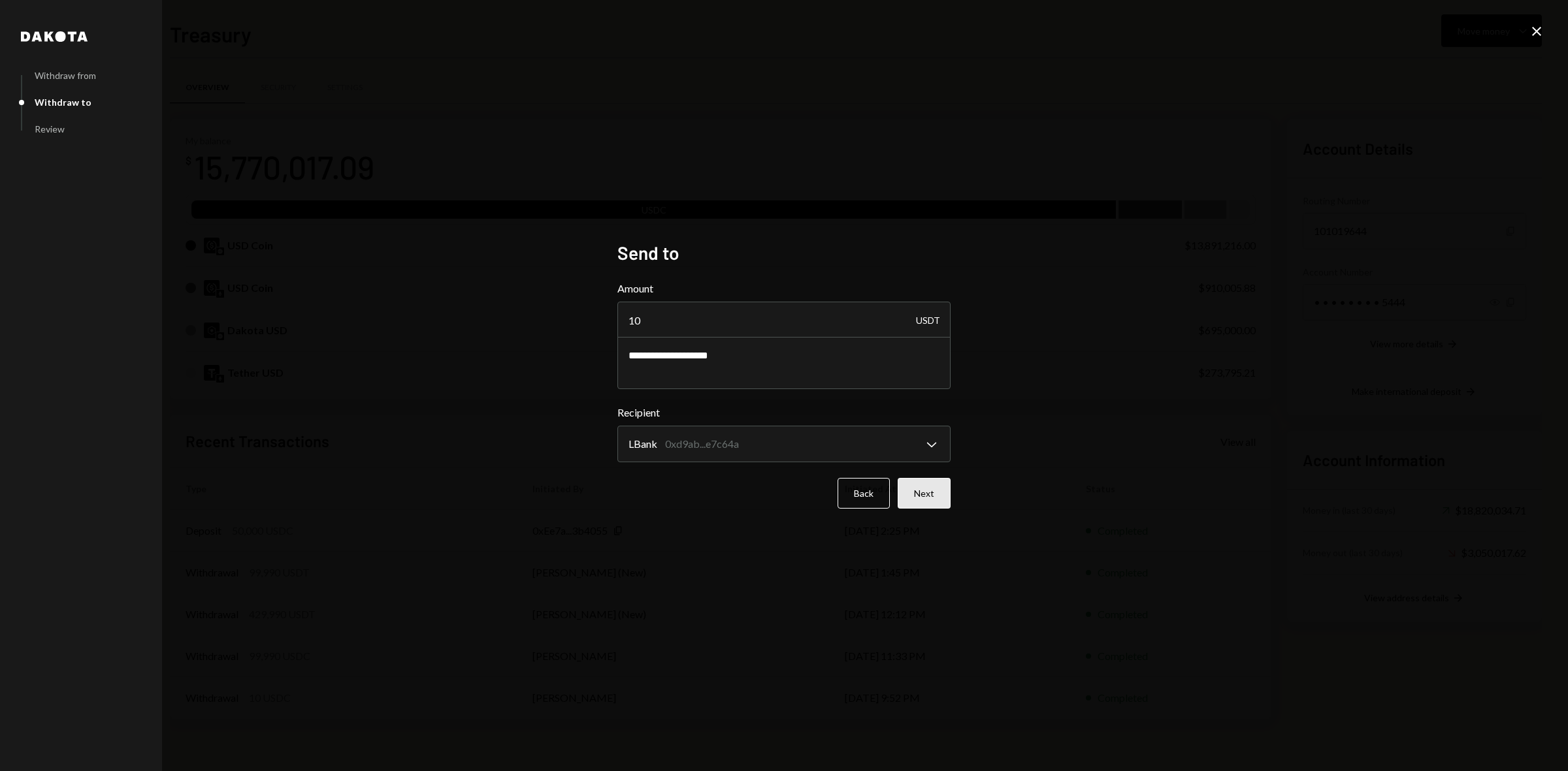
click at [929, 494] on button "Next" at bounding box center [924, 493] width 53 height 31
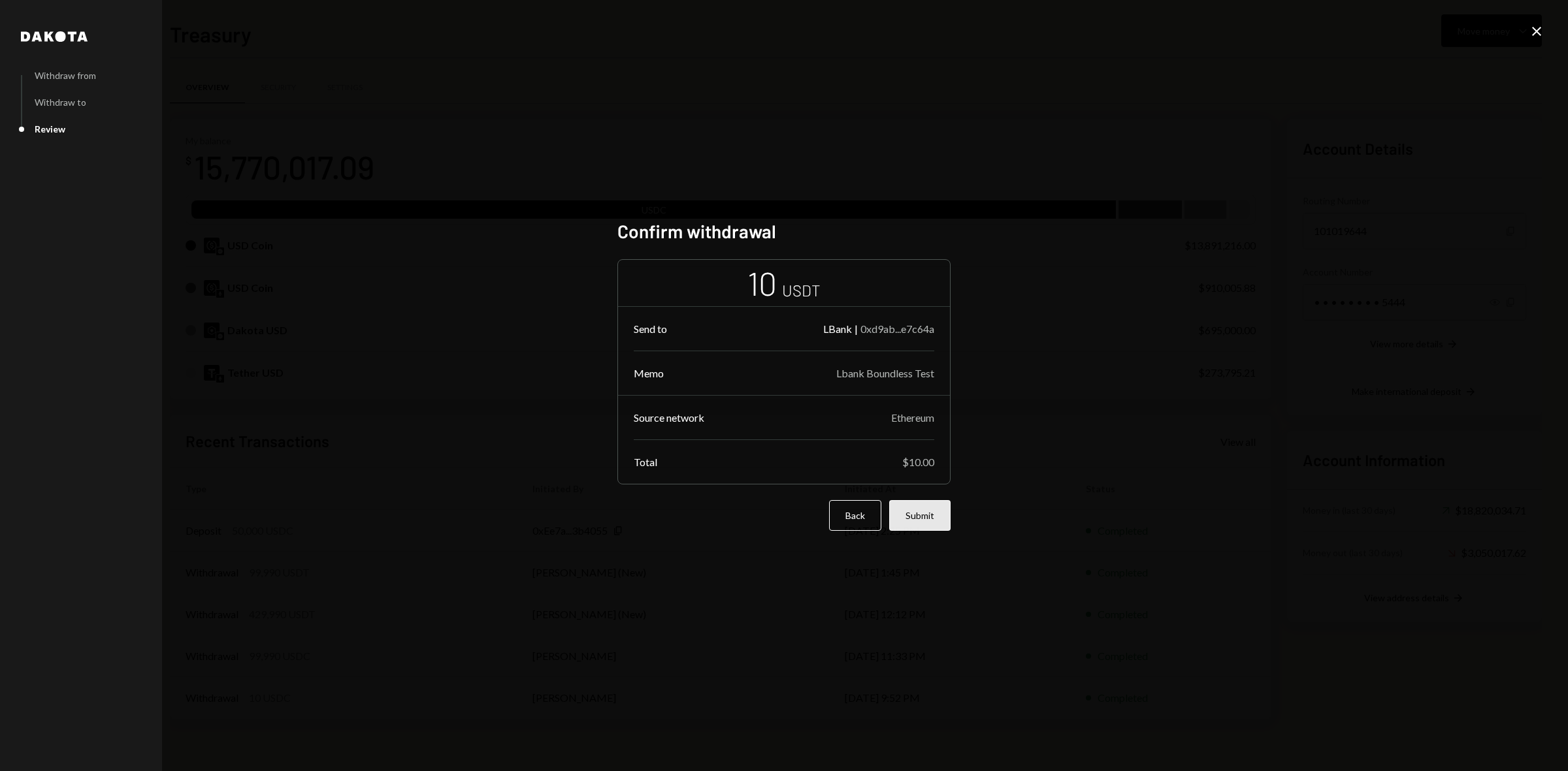
click at [929, 514] on button "Submit" at bounding box center [920, 515] width 62 height 31
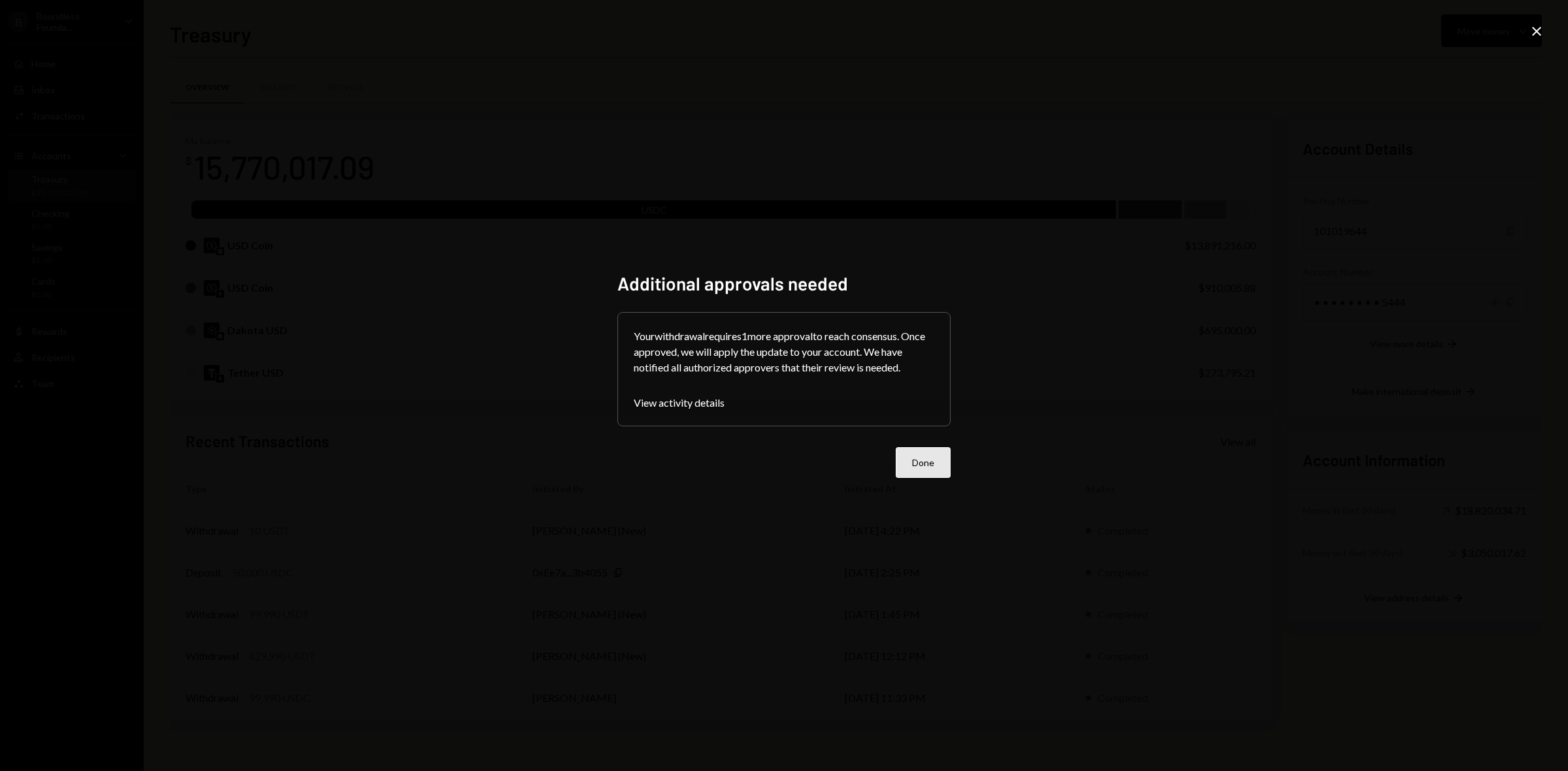
click at [915, 471] on button "Done" at bounding box center [923, 463] width 55 height 31
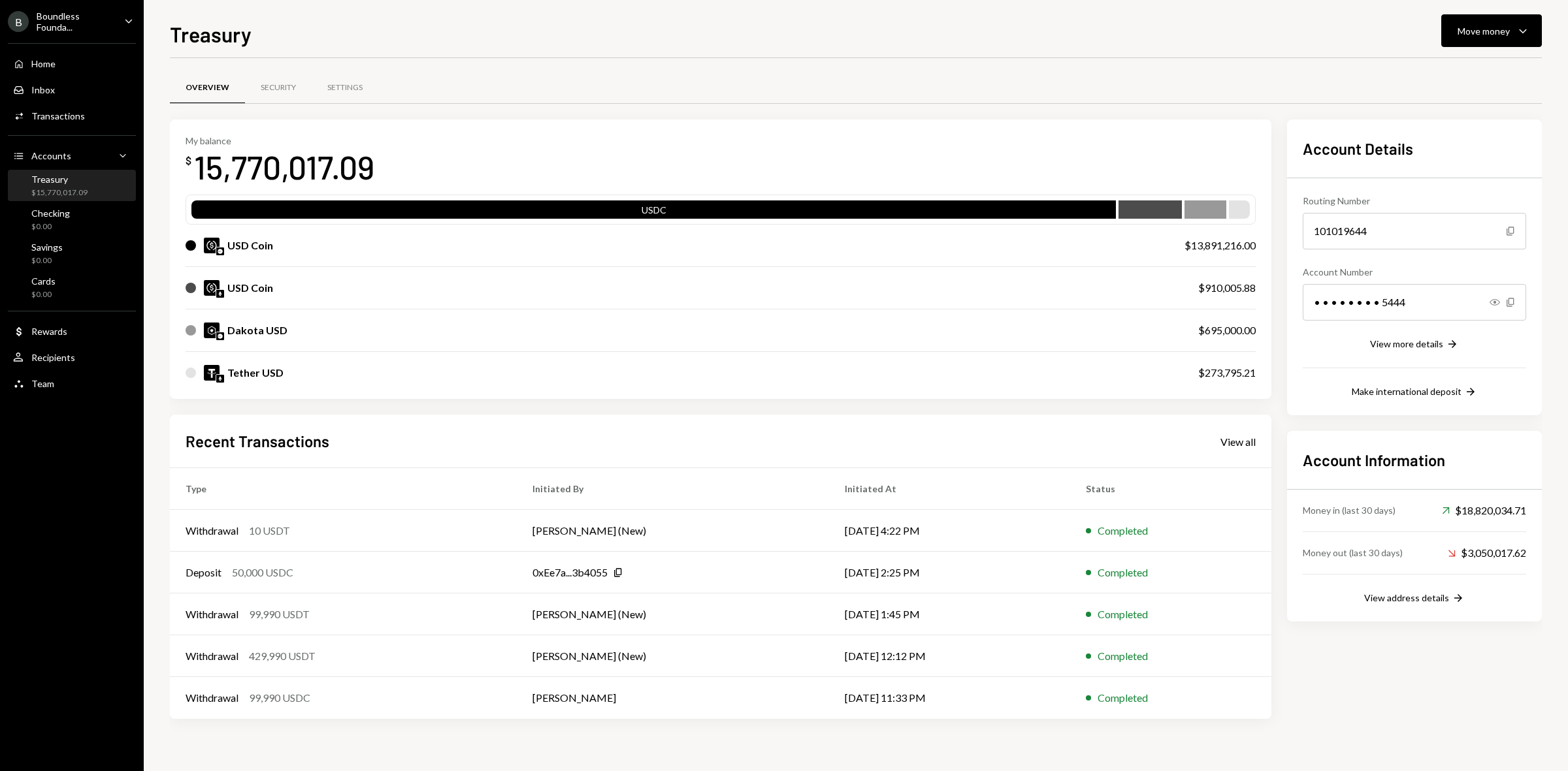
click at [88, 183] on div "Treasury $15,770,017.09" at bounding box center [72, 186] width 118 height 25
click at [512, 534] on td "Withdrawal 10 USDT" at bounding box center [343, 531] width 347 height 41
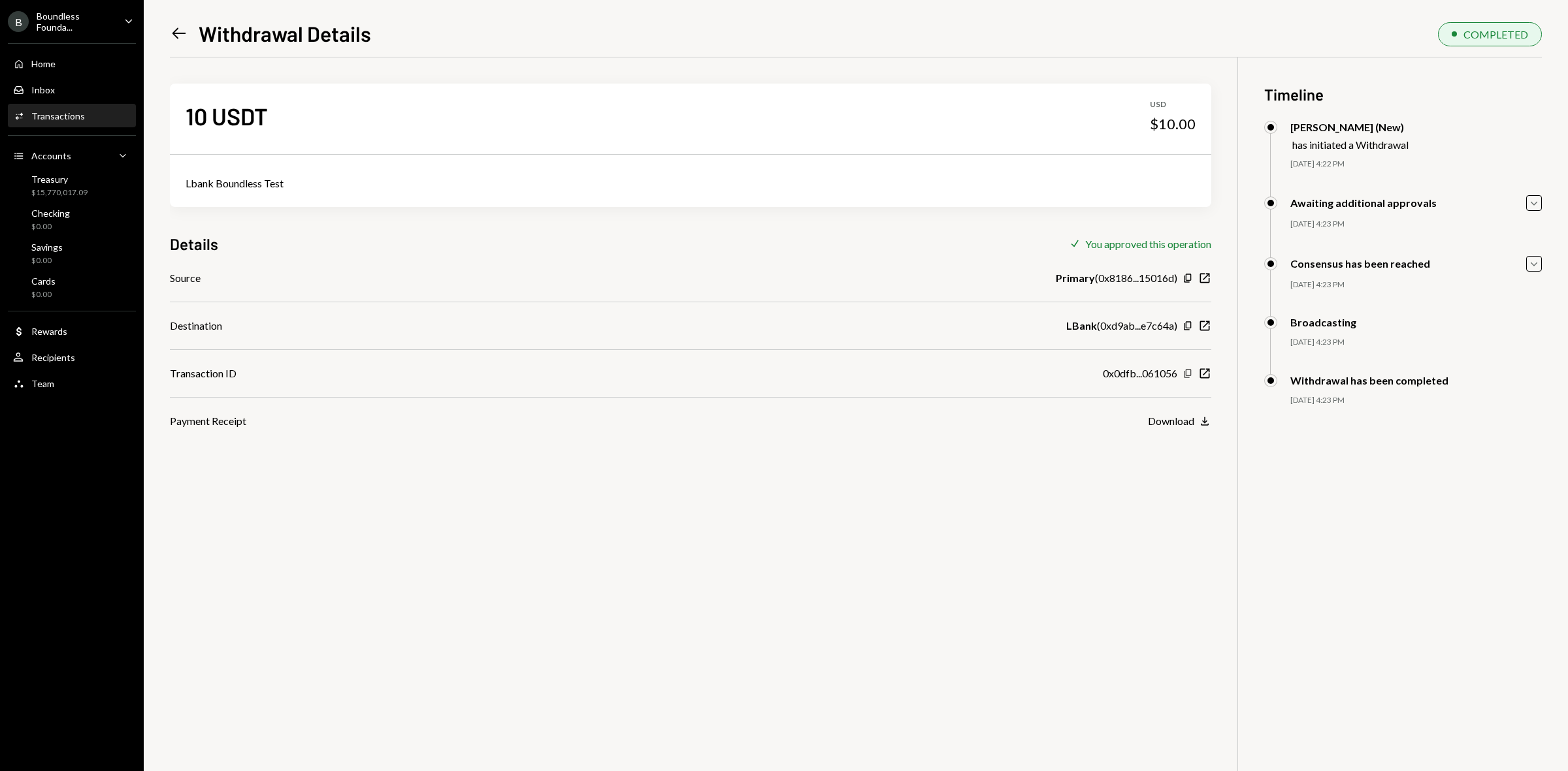
click at [1188, 374] on icon "Copy" at bounding box center [1188, 373] width 11 height 11
click at [181, 40] on icon "Left Arrow" at bounding box center [179, 33] width 18 height 18
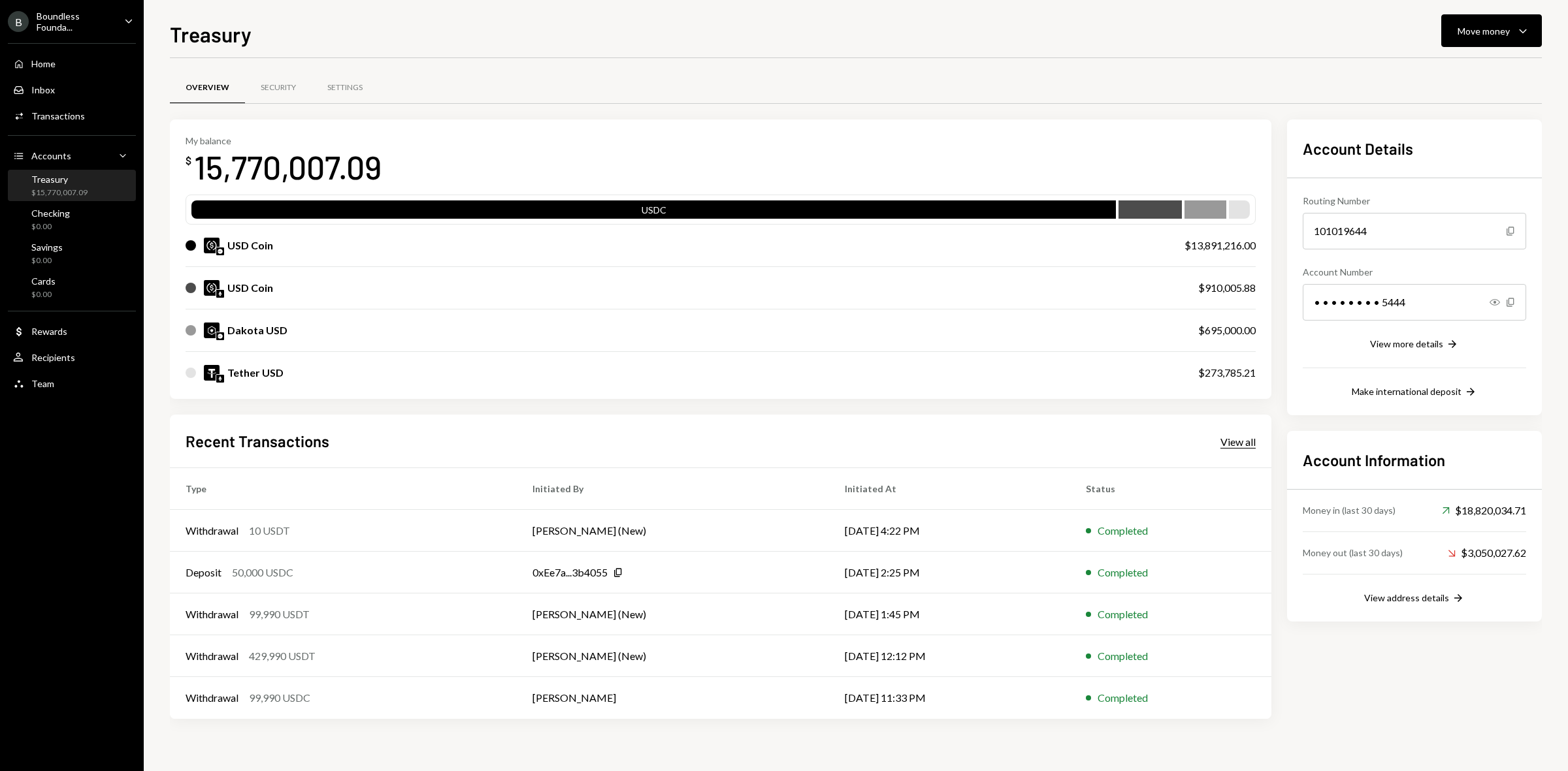
click at [1253, 439] on div "View all" at bounding box center [1238, 442] width 36 height 14
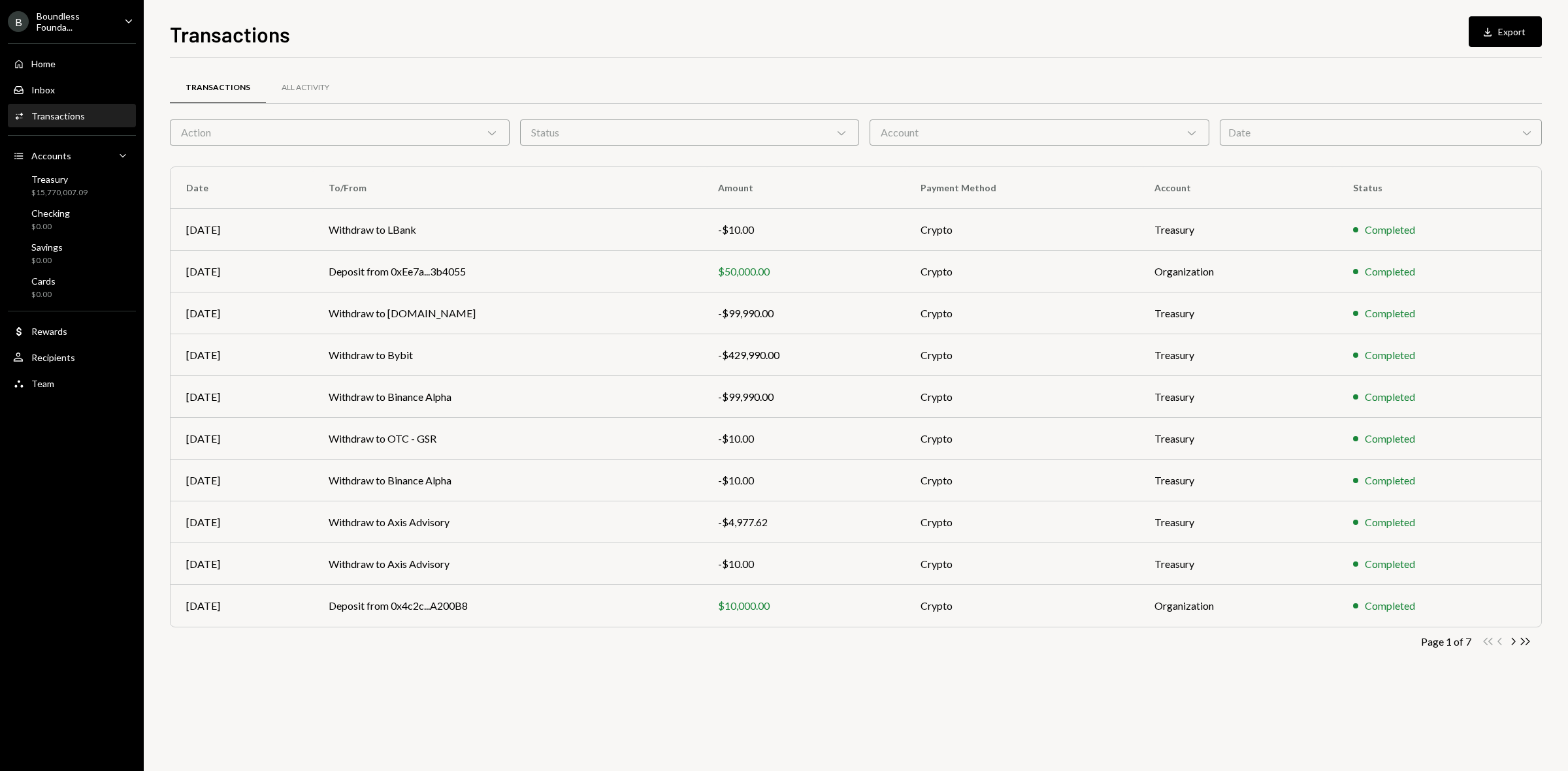
click at [54, 116] on div "Transactions" at bounding box center [58, 116] width 54 height 12
click at [557, 229] on td "Withdraw to LBank" at bounding box center [507, 230] width 389 height 41
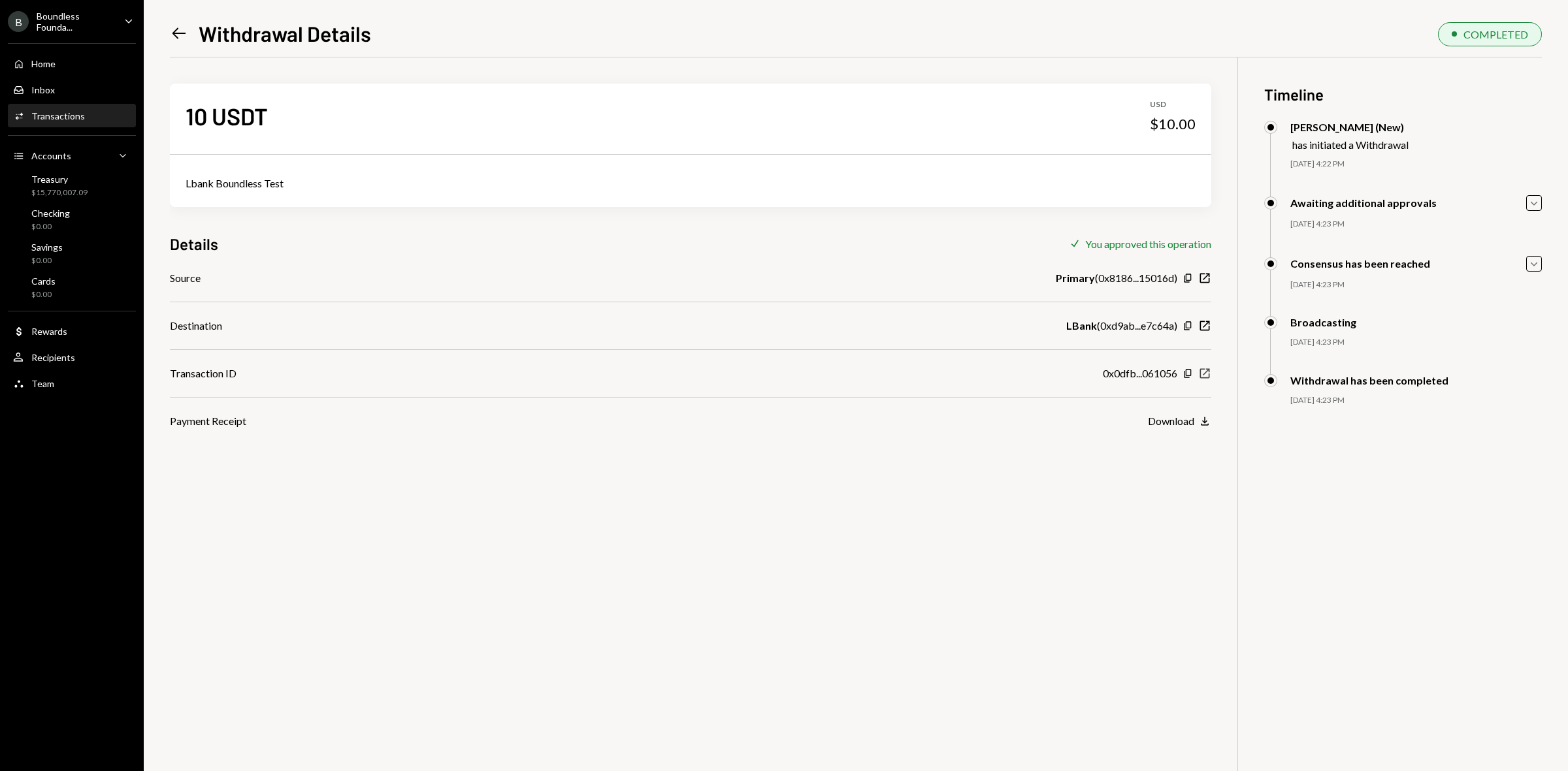
click at [1204, 372] on icon "New Window" at bounding box center [1205, 373] width 14 height 14
click at [67, 179] on div "Treasury" at bounding box center [59, 179] width 56 height 12
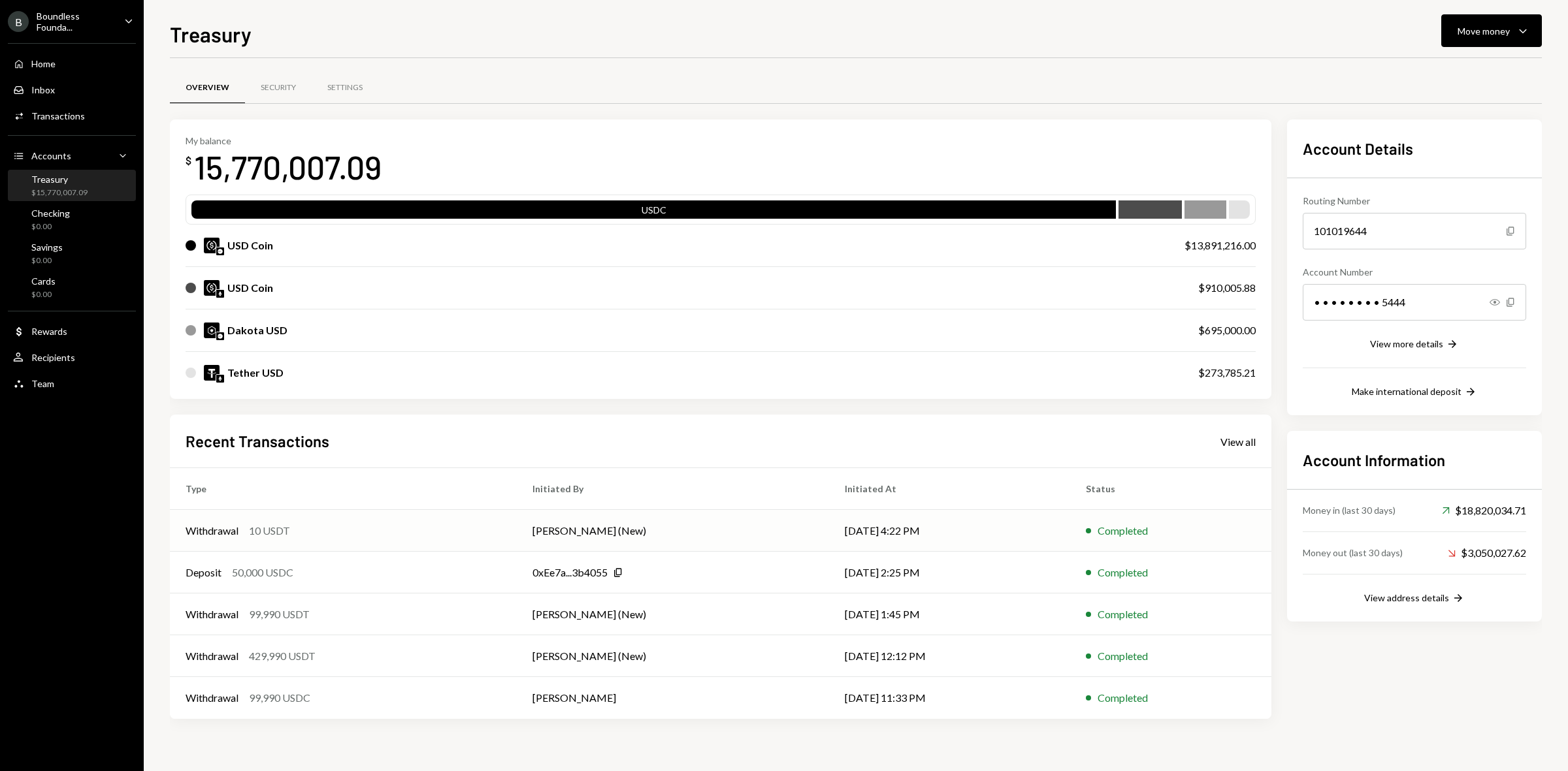
click at [361, 533] on div "Withdrawal 10 USDT" at bounding box center [343, 531] width 316 height 15
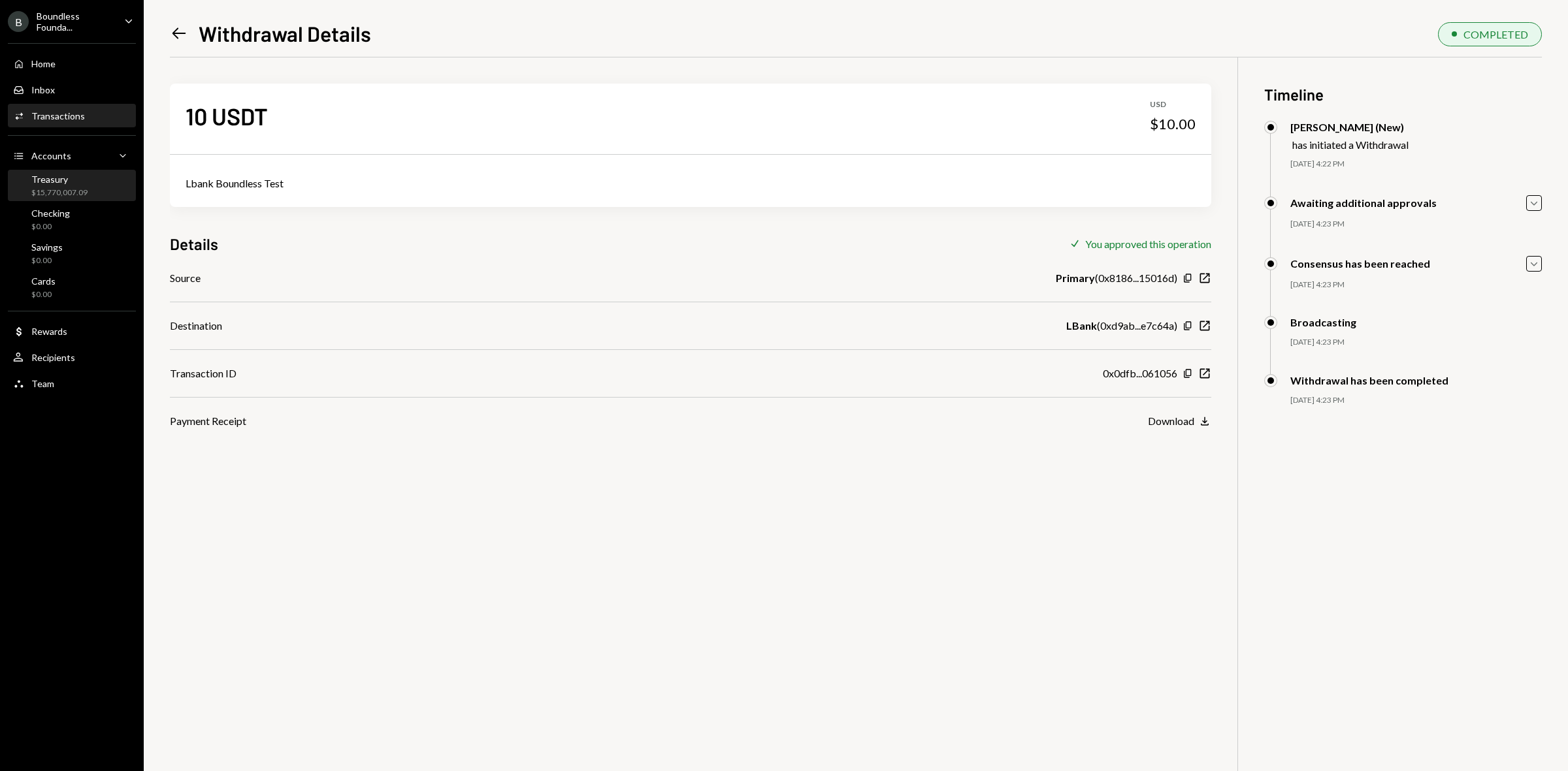
click at [90, 180] on div "Treasury $15,770,007.09" at bounding box center [72, 186] width 118 height 25
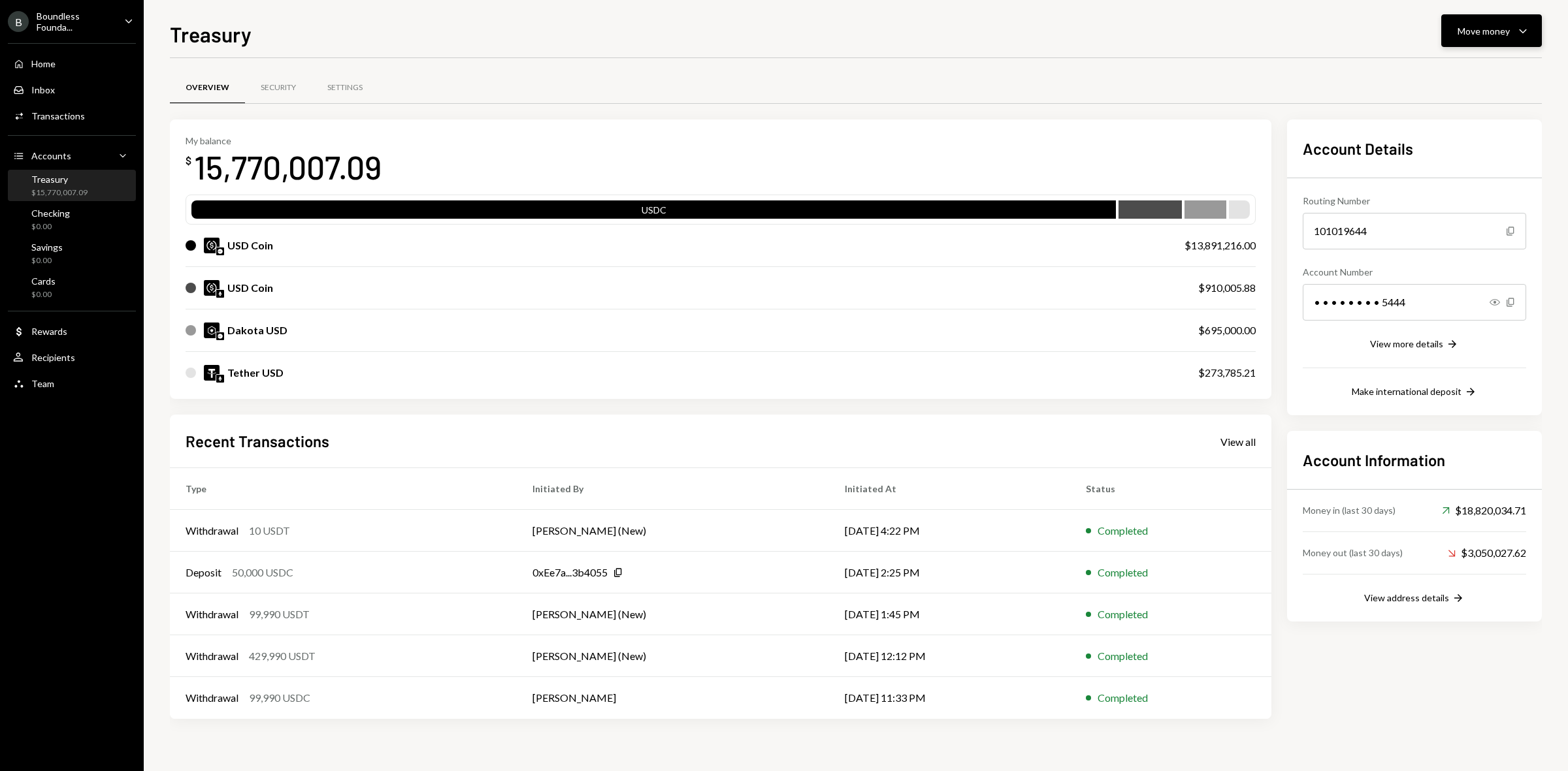
click at [1461, 37] on div "Move money" at bounding box center [1484, 31] width 52 height 14
click at [1454, 73] on div "Send" at bounding box center [1481, 70] width 96 height 14
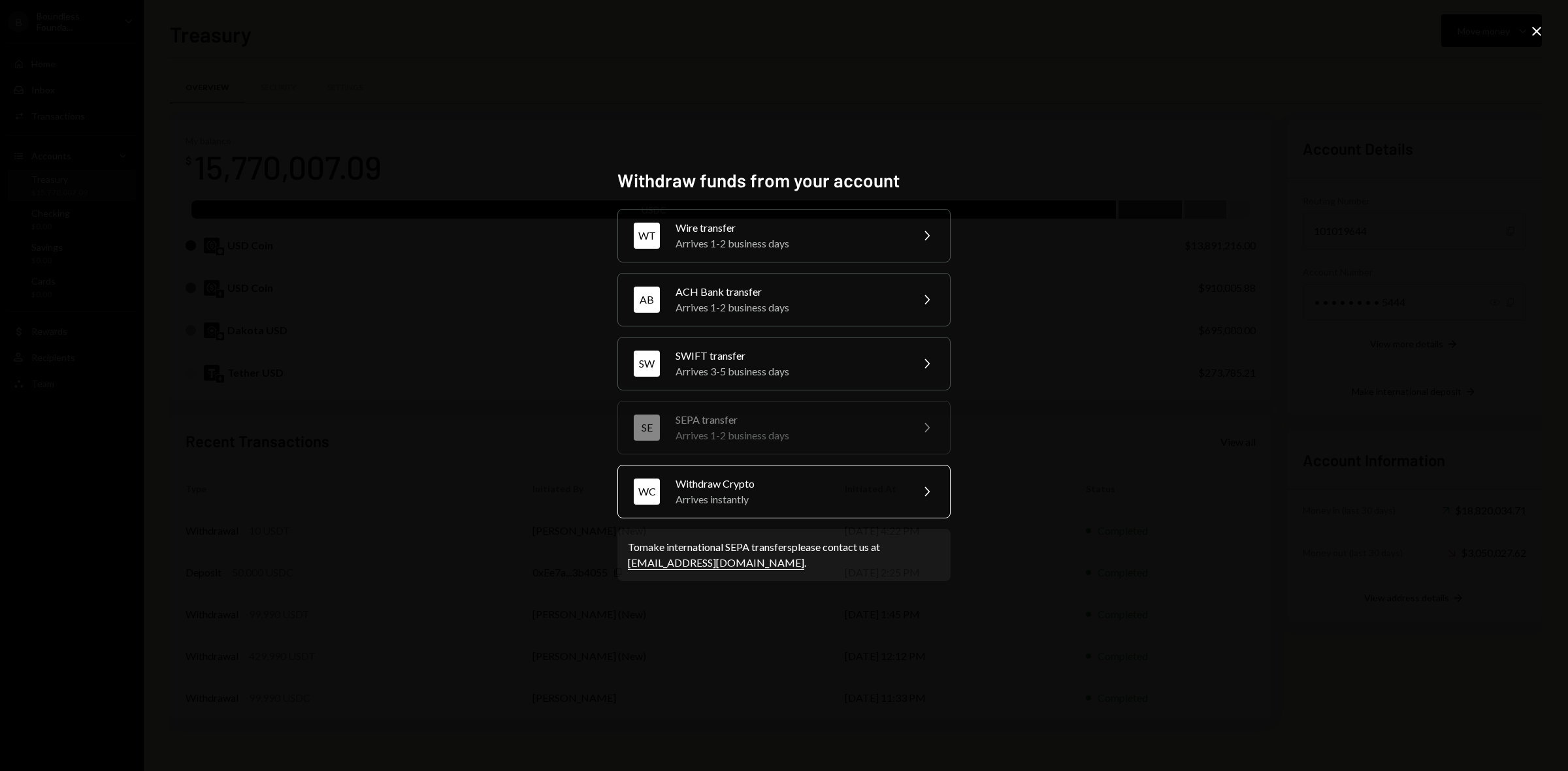
click at [798, 502] on div "Arrives instantly" at bounding box center [790, 500] width 228 height 15
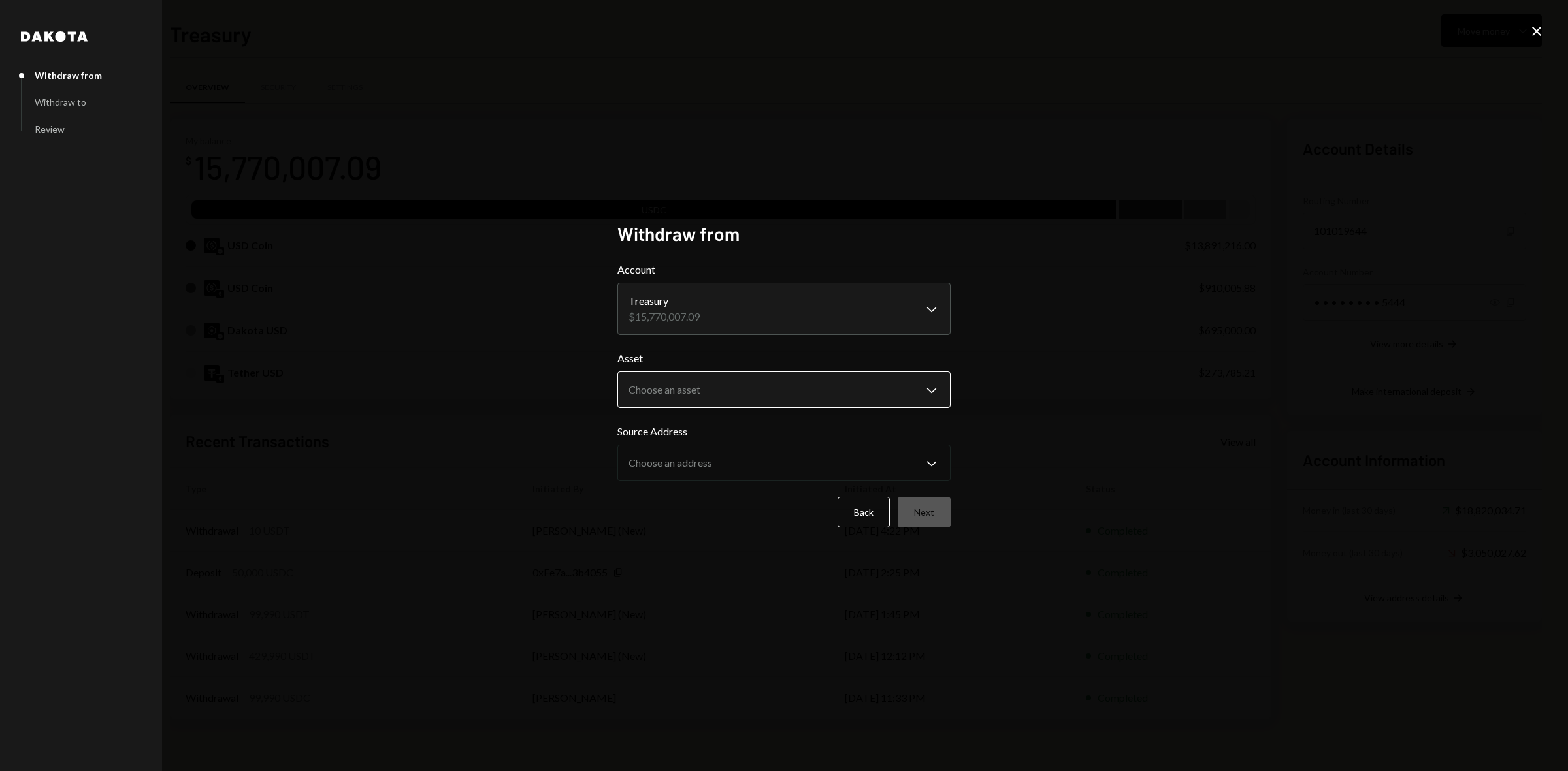
click at [767, 384] on body "B Boundless Founda... Caret Down Home Home Inbox Inbox Activities Transactions …" at bounding box center [784, 385] width 1568 height 771
click at [1532, 15] on div "**********" at bounding box center [784, 385] width 1568 height 771
click at [1540, 30] on icon "Close" at bounding box center [1537, 31] width 15 height 15
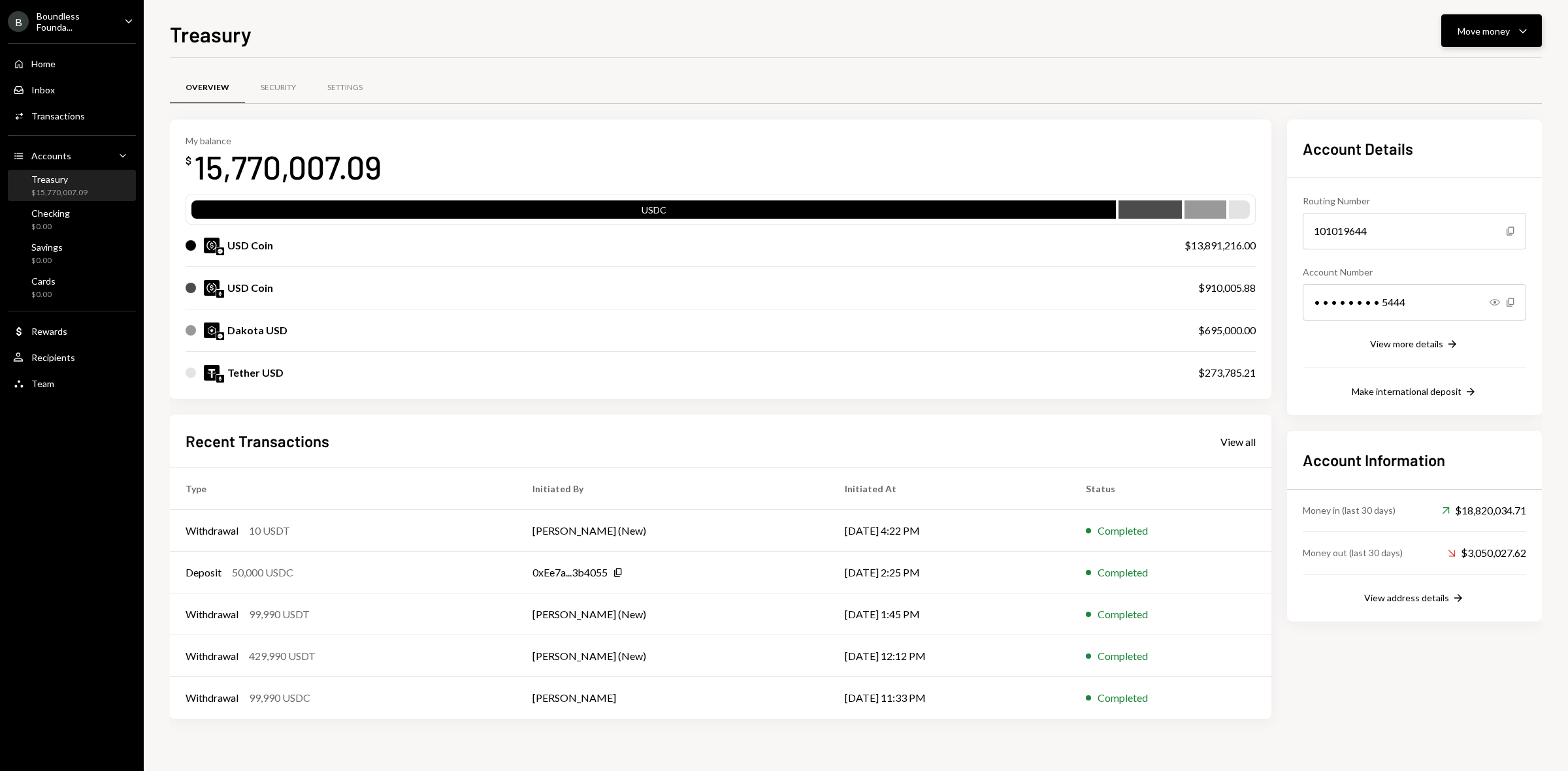
click at [1452, 30] on button "Move money Caret Down" at bounding box center [1492, 31] width 100 height 33
click at [1449, 70] on div "Send" at bounding box center [1481, 70] width 96 height 14
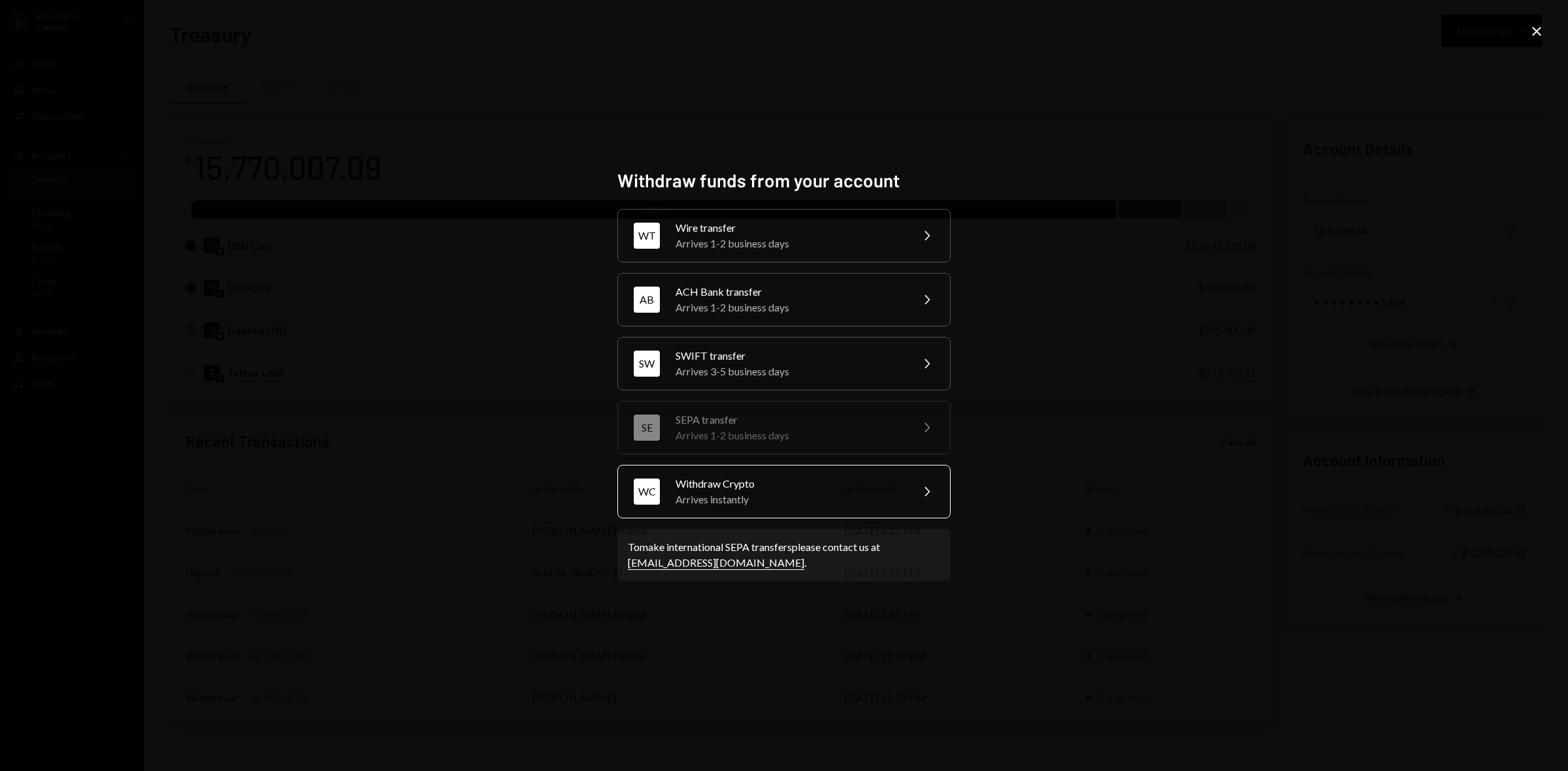
click at [879, 511] on div "WC Withdraw Crypto Arrives instantly Chevron Right" at bounding box center [784, 492] width 333 height 54
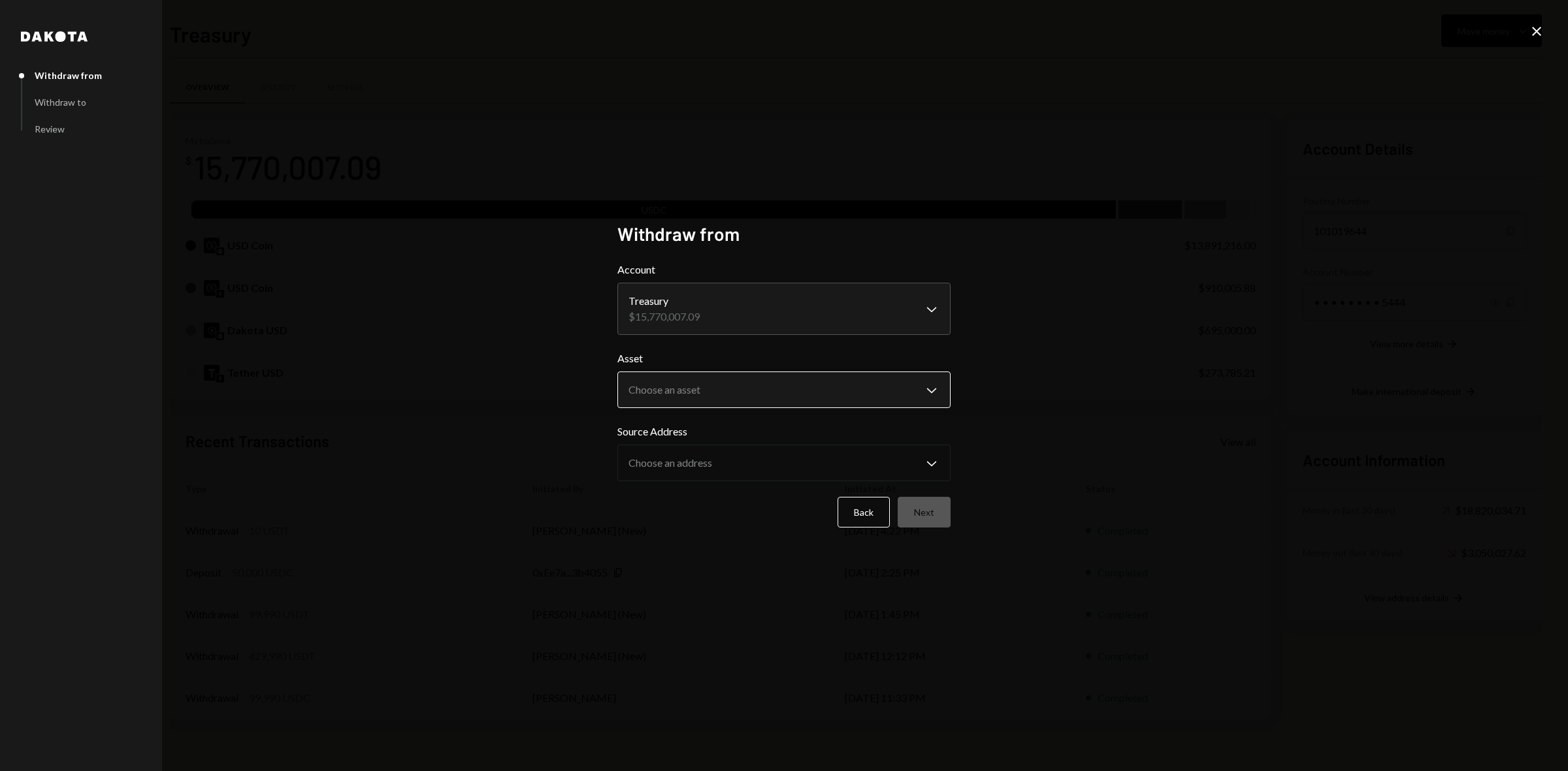
click at [711, 392] on body "B Boundless Founda... Caret Down Home Home Inbox Inbox Activities Transactions …" at bounding box center [784, 385] width 1568 height 771
select select "****"
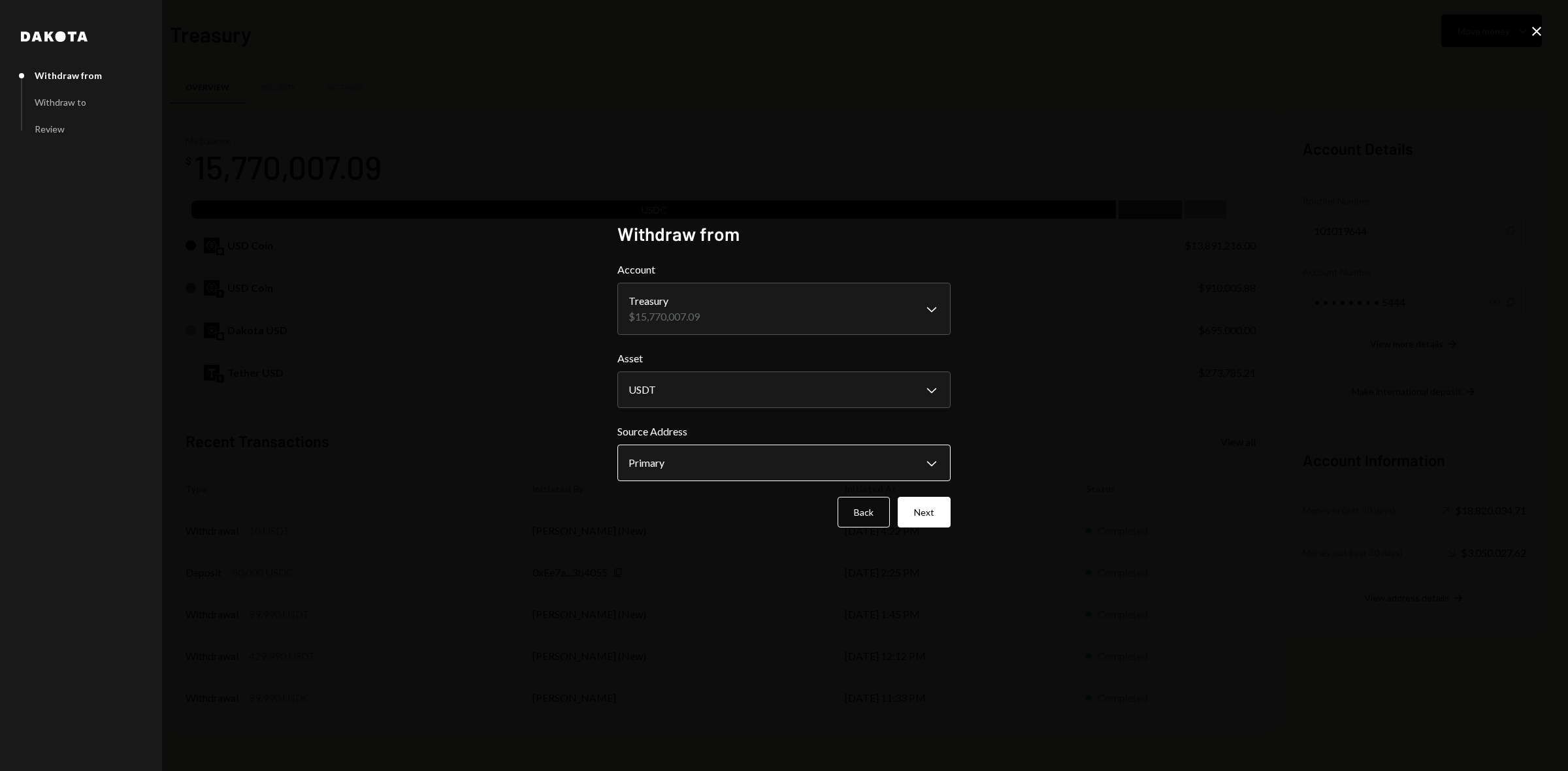
click at [854, 465] on body "B Boundless Founda... Caret Down Home Home Inbox Inbox Activities Transactions …" at bounding box center [784, 385] width 1568 height 771
click at [1112, 449] on div "**********" at bounding box center [784, 385] width 1568 height 771
click at [942, 505] on button "Next" at bounding box center [924, 512] width 53 height 31
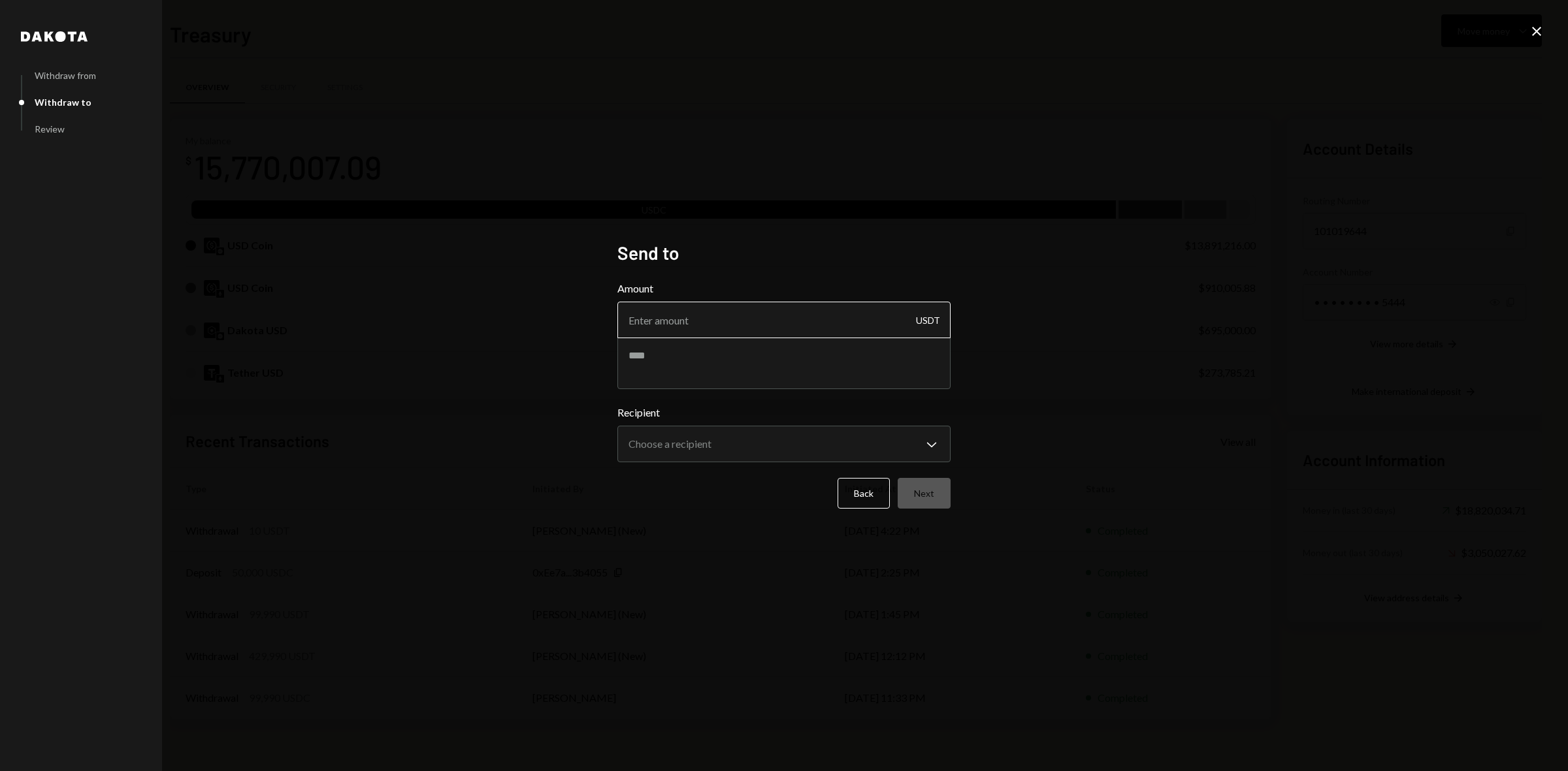
click at [707, 330] on input "Amount" at bounding box center [784, 320] width 333 height 37
type input "9990"
click at [697, 361] on textarea at bounding box center [784, 363] width 333 height 52
type textarea "**********"
click at [719, 436] on body "B Boundless Founda... Caret Down Home Home Inbox Inbox Activities Transactions …" at bounding box center [784, 385] width 1568 height 771
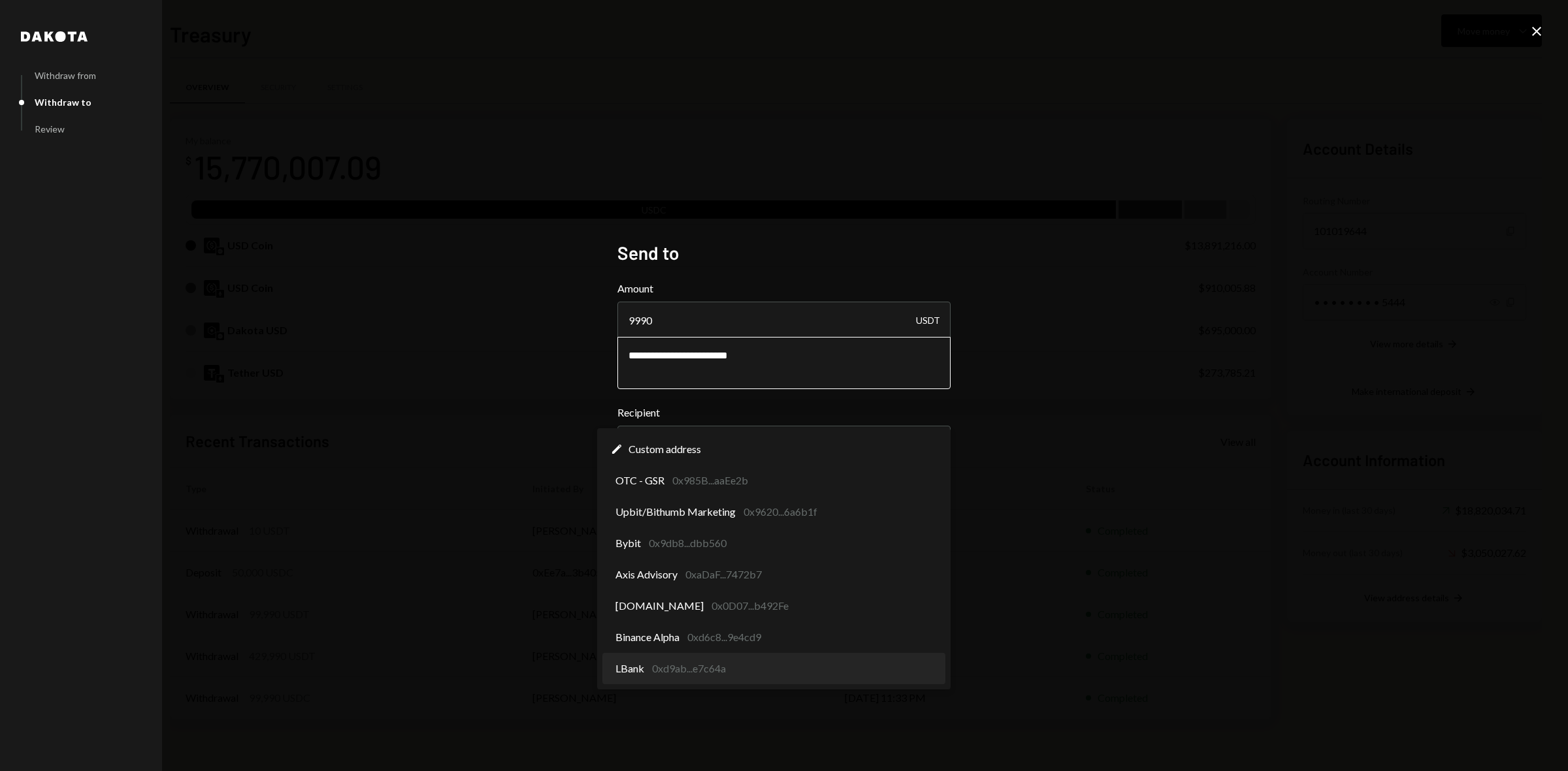
select select "**********"
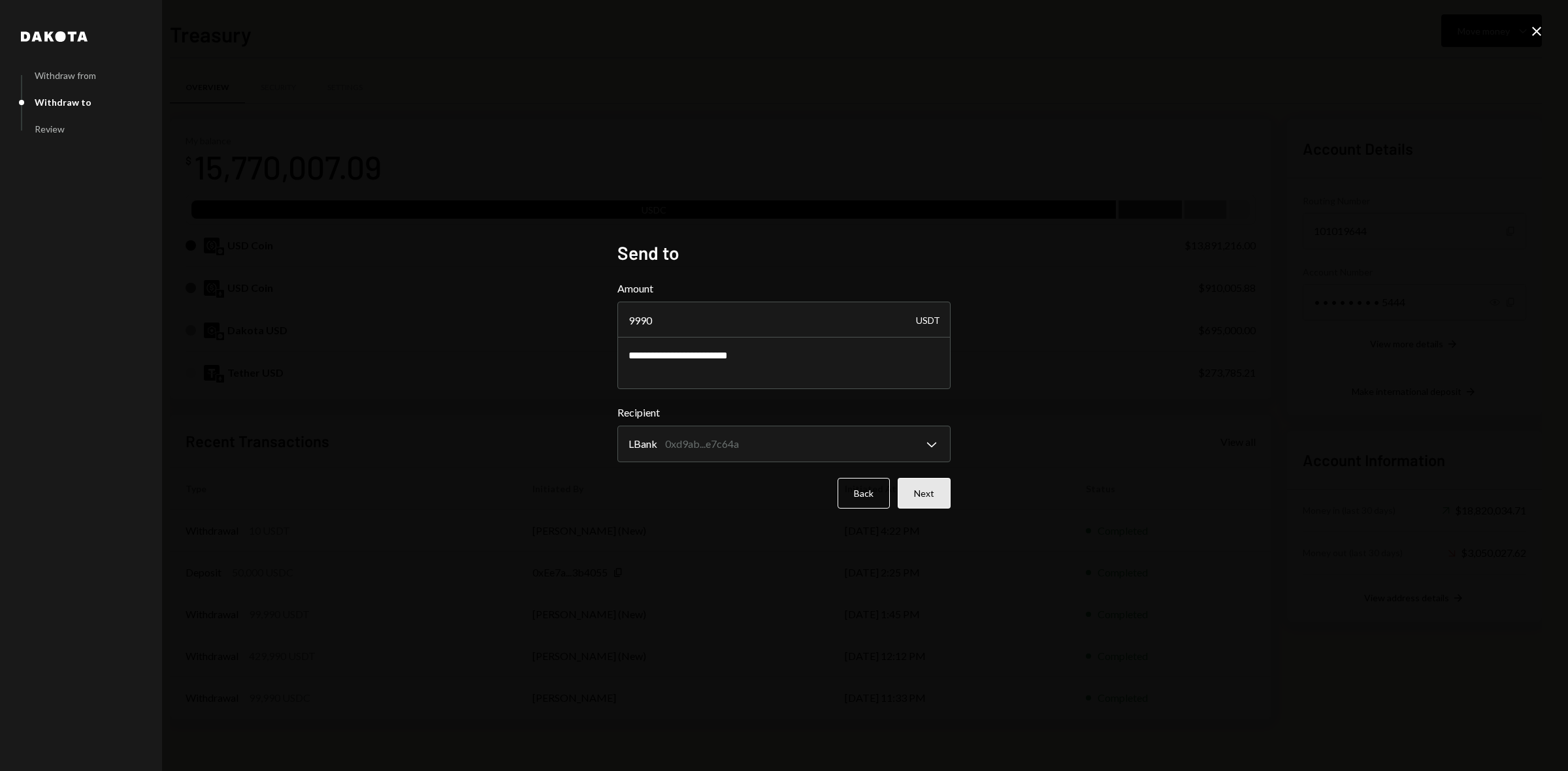
click at [911, 502] on button "Next" at bounding box center [924, 493] width 53 height 31
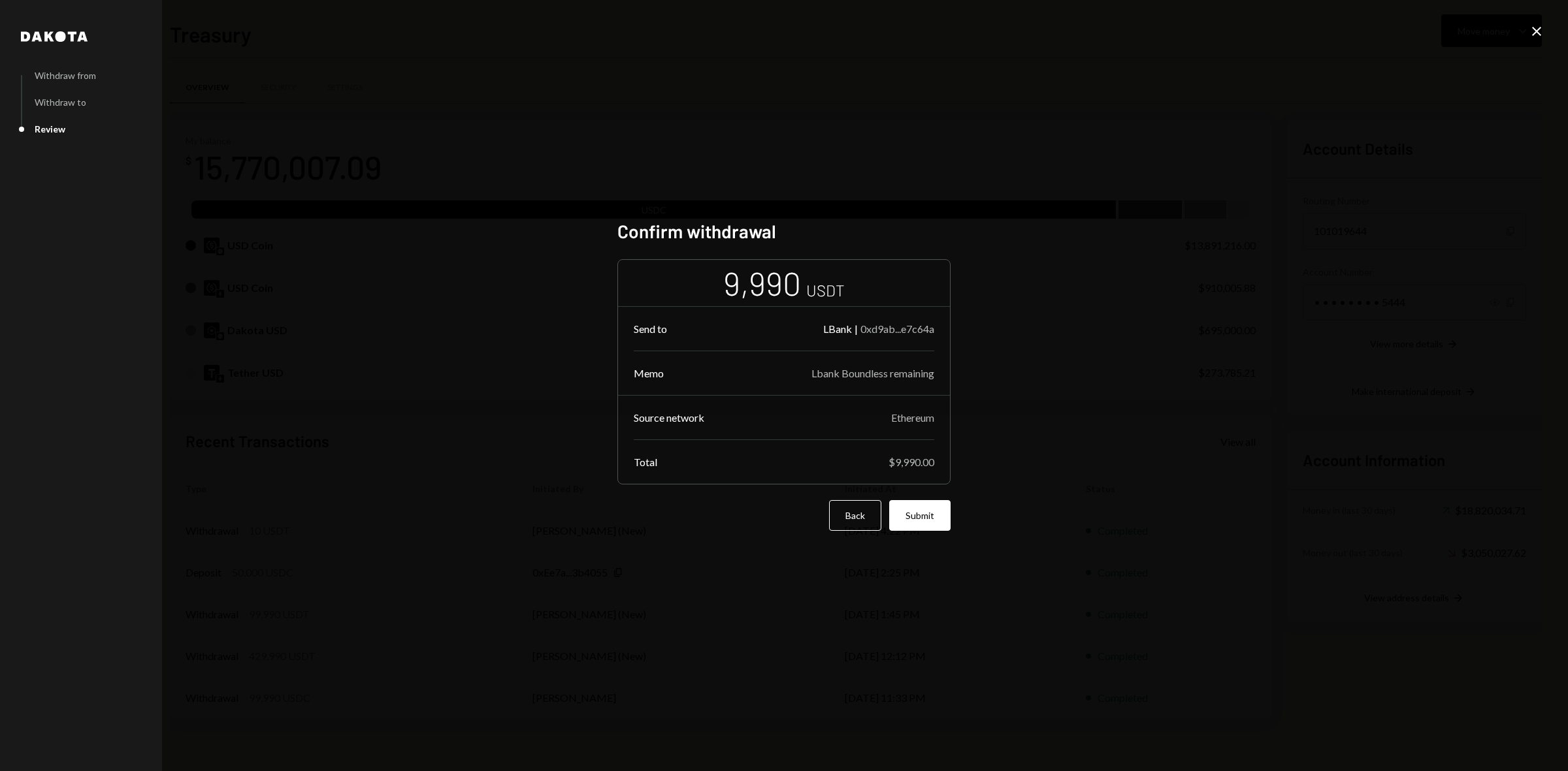
click at [1239, 235] on div "Dakota Withdraw from Withdraw to Review Confirm withdrawal 9,990 USDT Send to L…" at bounding box center [784, 385] width 1568 height 771
click at [1534, 24] on icon "Close" at bounding box center [1537, 31] width 15 height 15
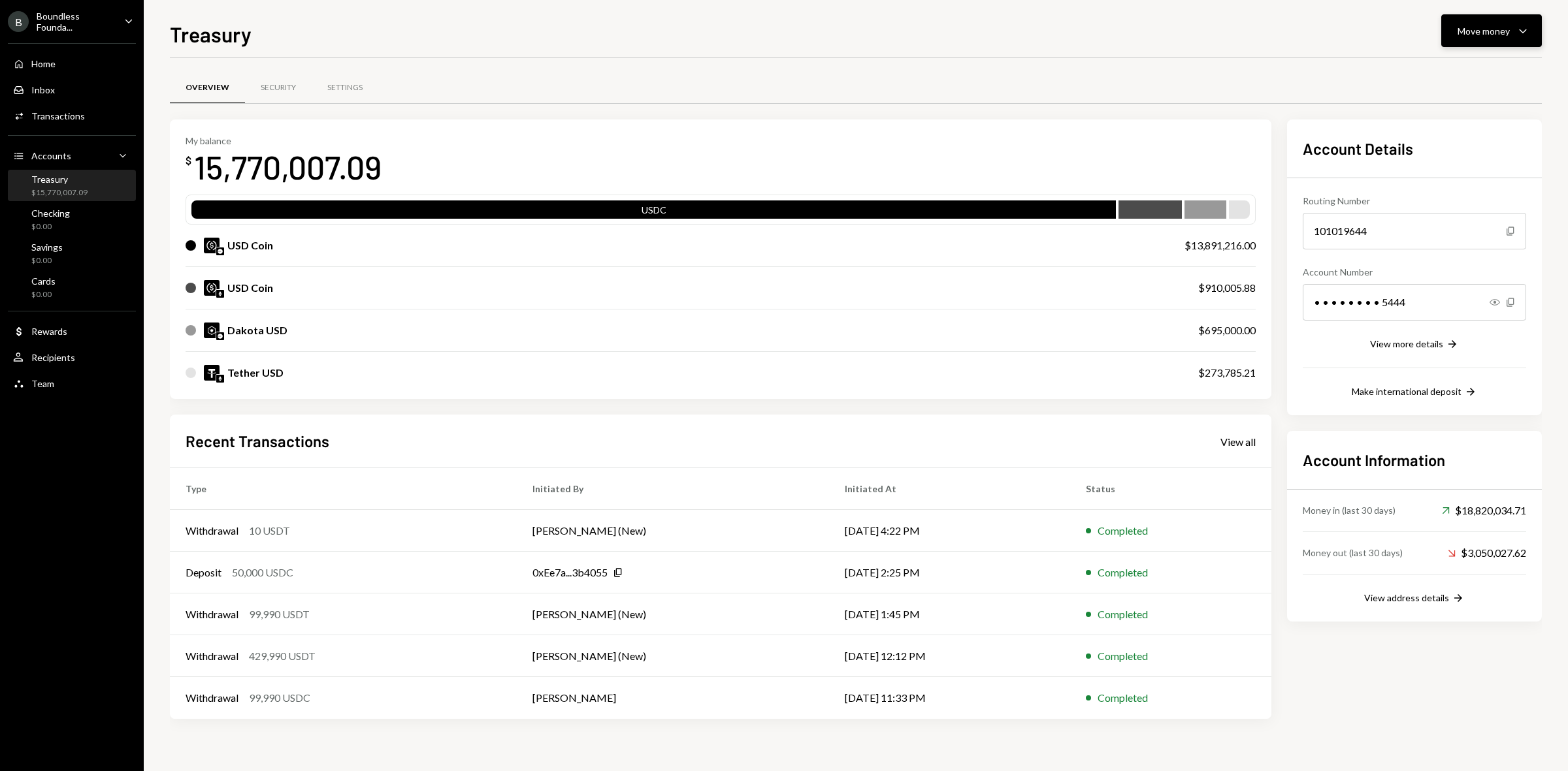
click at [1508, 34] on div "Move money" at bounding box center [1484, 31] width 52 height 14
click at [1478, 86] on div "Convert Transfer" at bounding box center [1471, 100] width 130 height 29
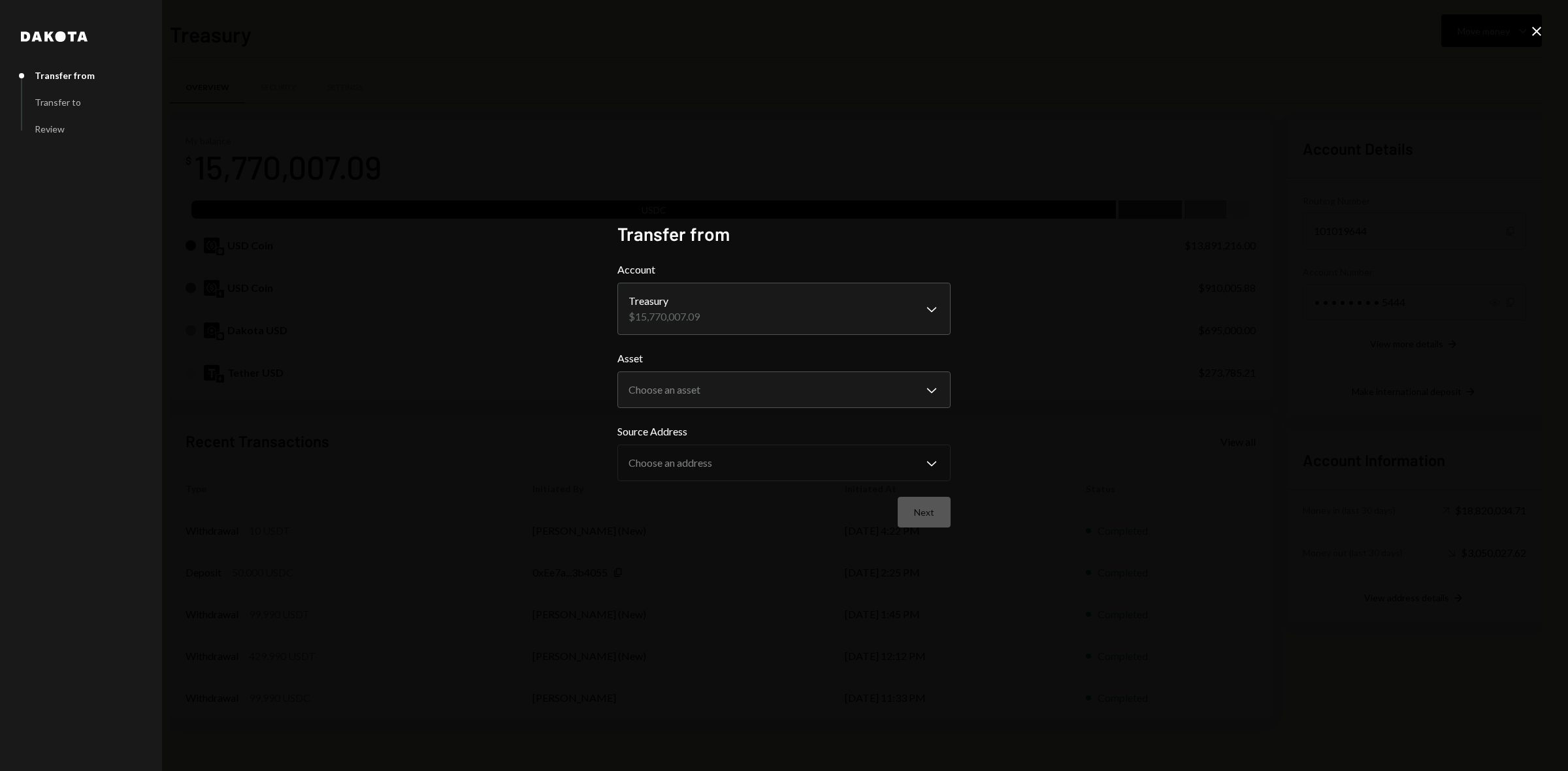
click at [1536, 21] on div "**********" at bounding box center [784, 385] width 1568 height 771
click at [1537, 40] on div "Close" at bounding box center [1537, 32] width 15 height 17
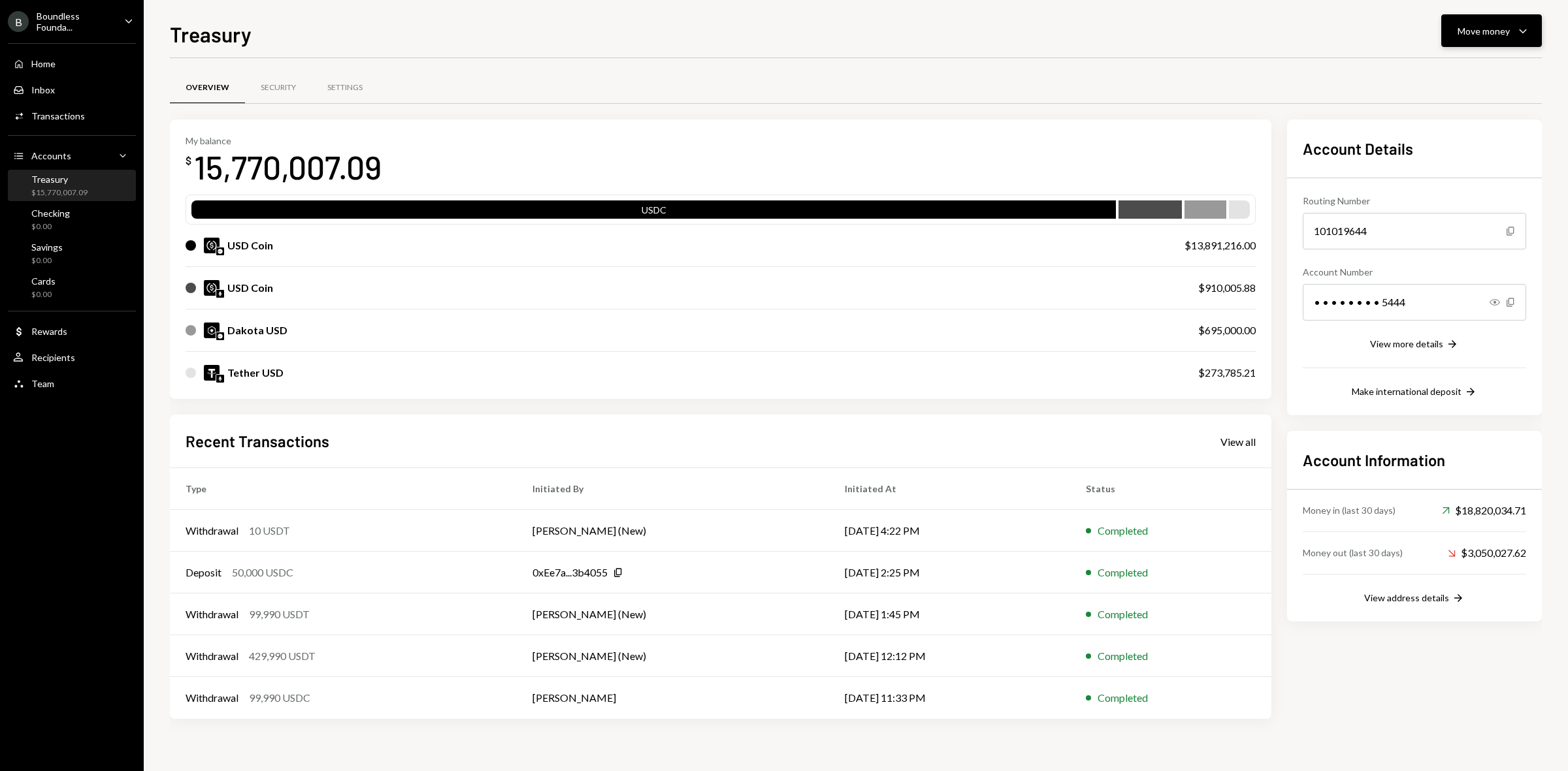
click at [1477, 35] on div "Move money" at bounding box center [1484, 31] width 52 height 14
click at [1442, 73] on div "Send" at bounding box center [1481, 70] width 96 height 14
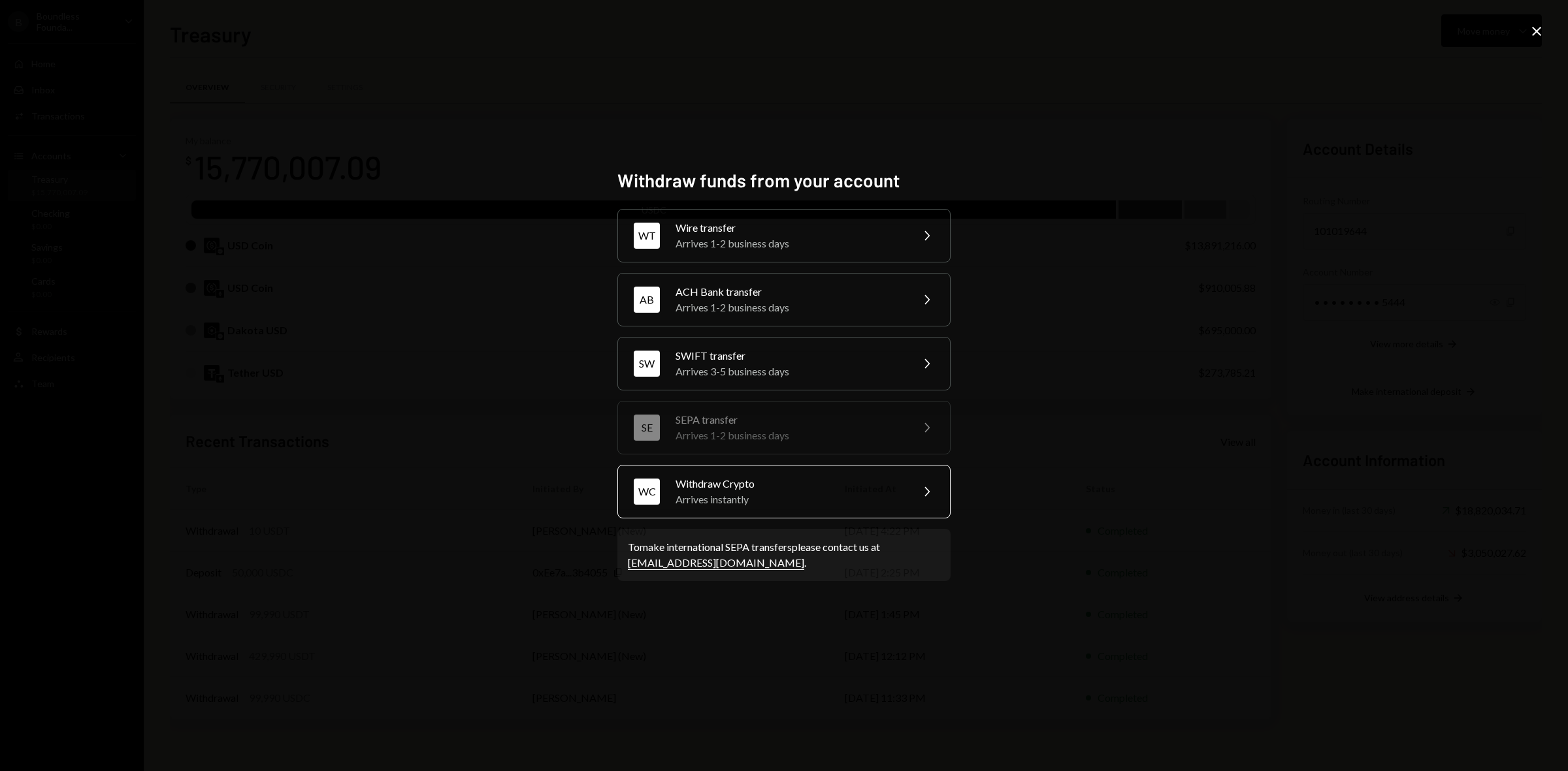
click at [747, 507] on div "Arrives instantly" at bounding box center [790, 500] width 228 height 15
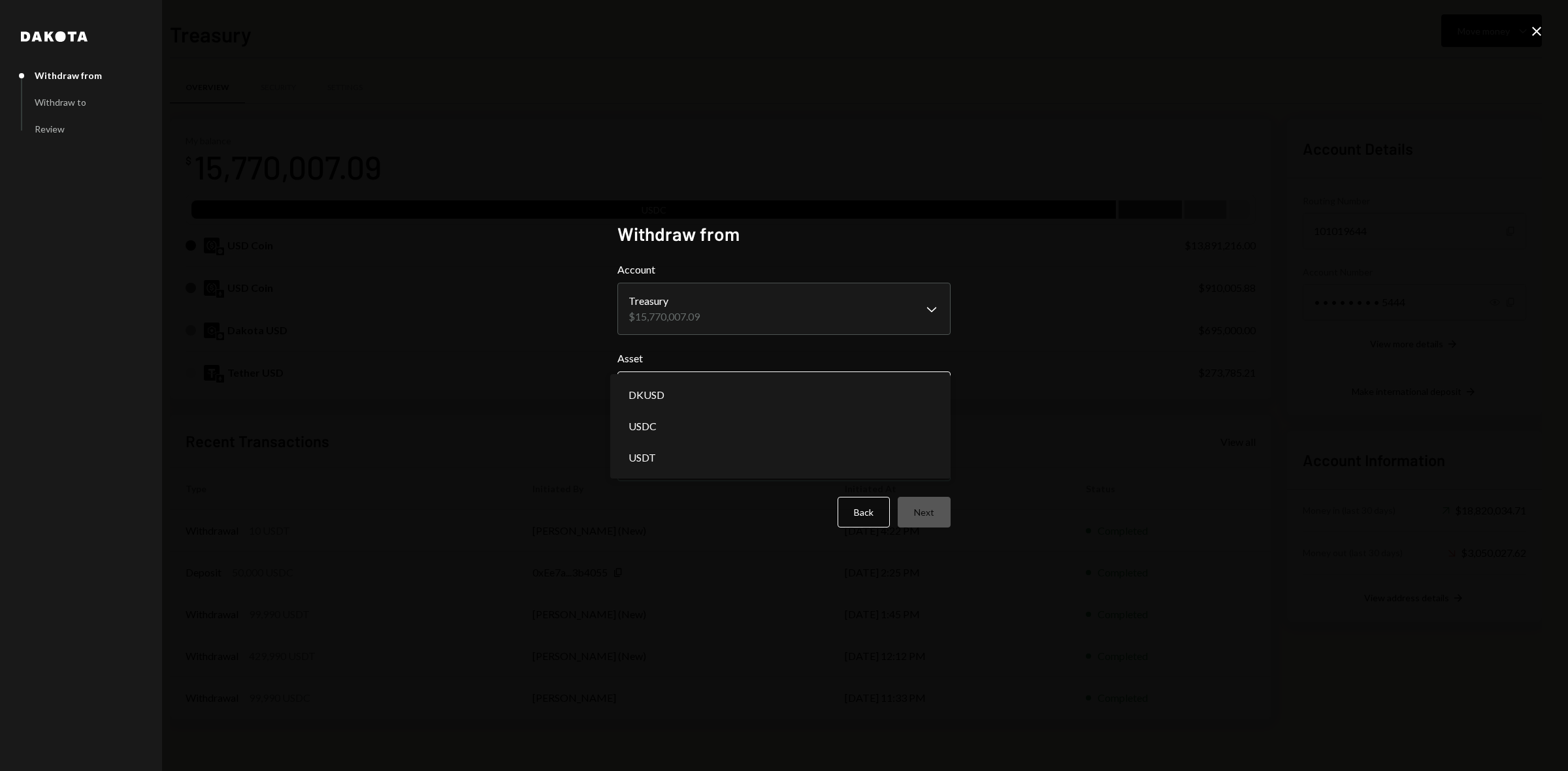
click at [781, 395] on body "B Boundless Founda... Caret Down Home Home Inbox Inbox Activities Transactions …" at bounding box center [784, 385] width 1568 height 771
select select "****"
click at [893, 507] on div "Back Next" at bounding box center [784, 512] width 333 height 31
click at [936, 520] on button "Next" at bounding box center [924, 512] width 53 height 31
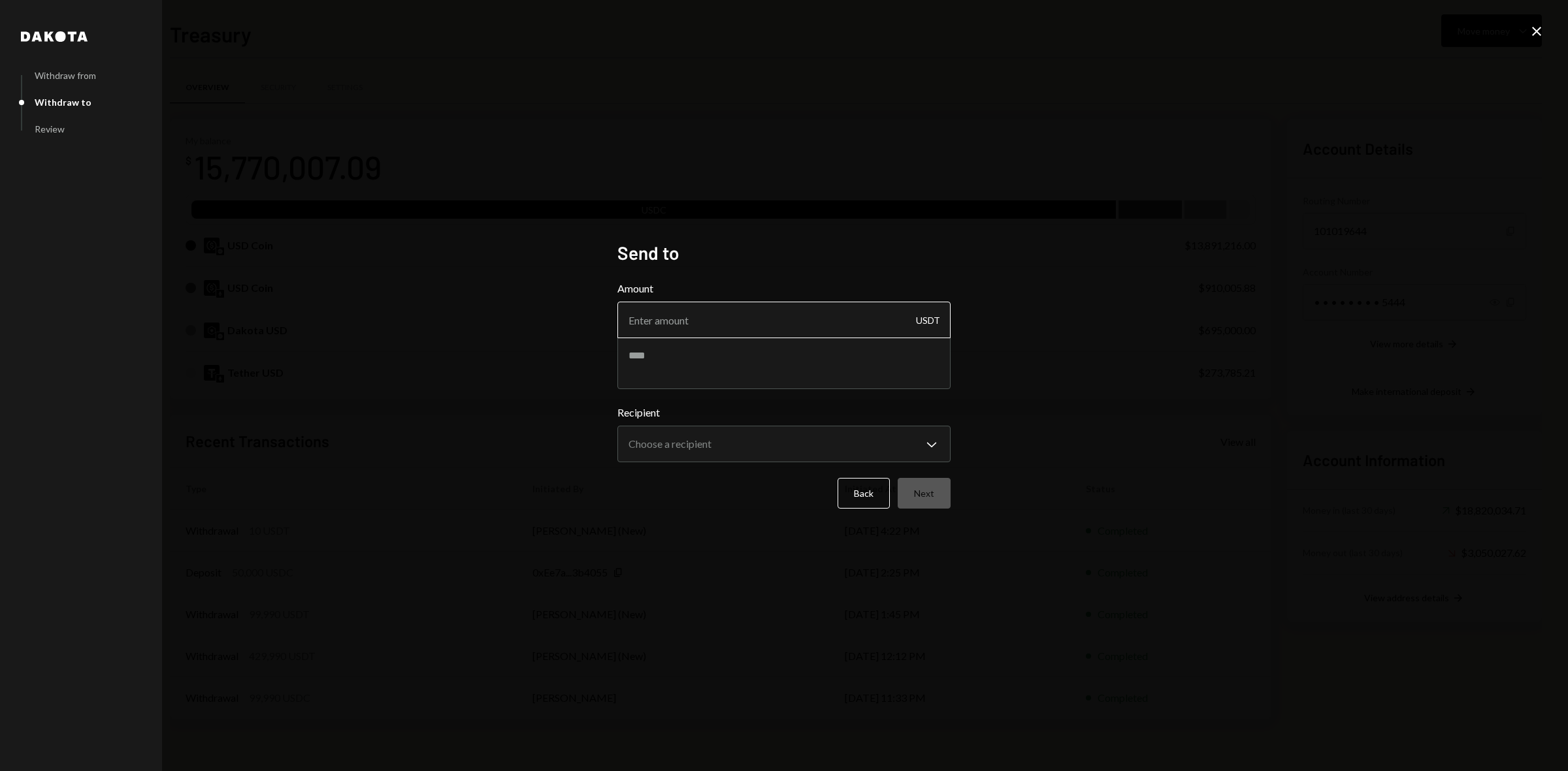
click at [704, 318] on input "Amount" at bounding box center [784, 320] width 333 height 37
type input "9990"
drag, startPoint x: 658, startPoint y: 361, endPoint x: 655, endPoint y: 353, distance: 8.5
click at [658, 361] on textarea at bounding box center [784, 363] width 333 height 52
type textarea "**********"
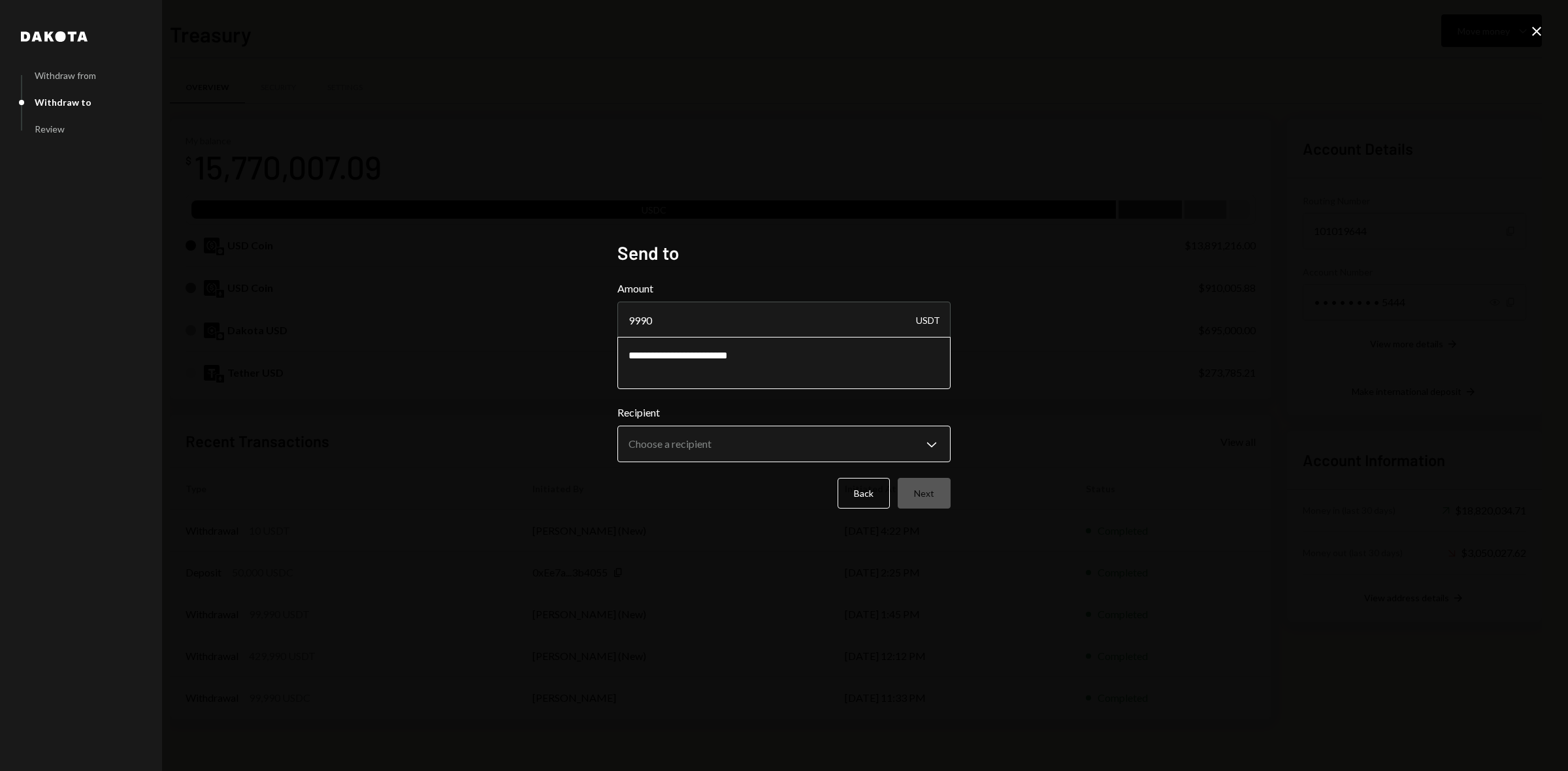
click at [771, 454] on body "B Boundless Founda... Caret Down Home Home Inbox Inbox Activities Transactions …" at bounding box center [784, 385] width 1568 height 771
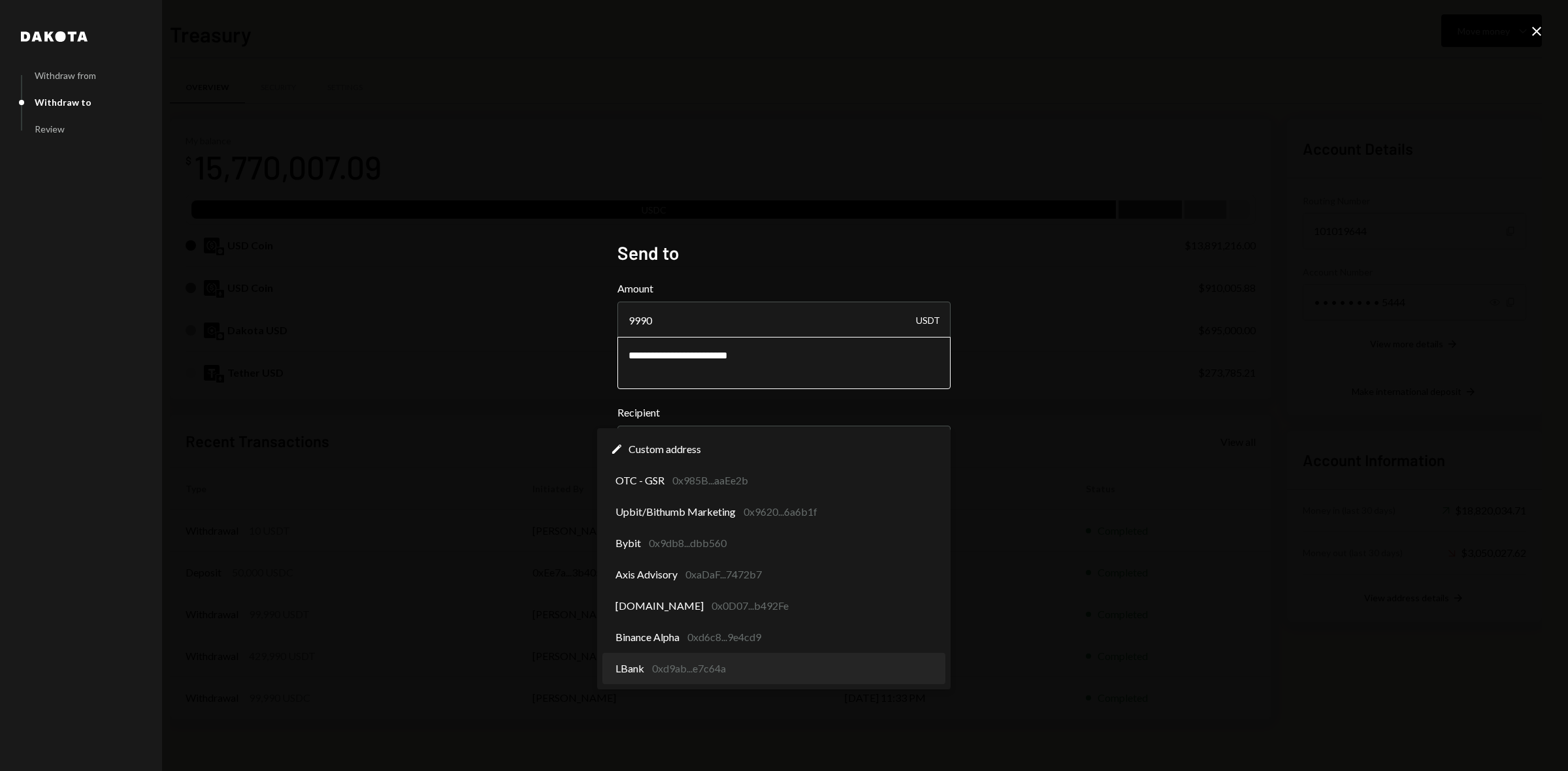
select select "**********"
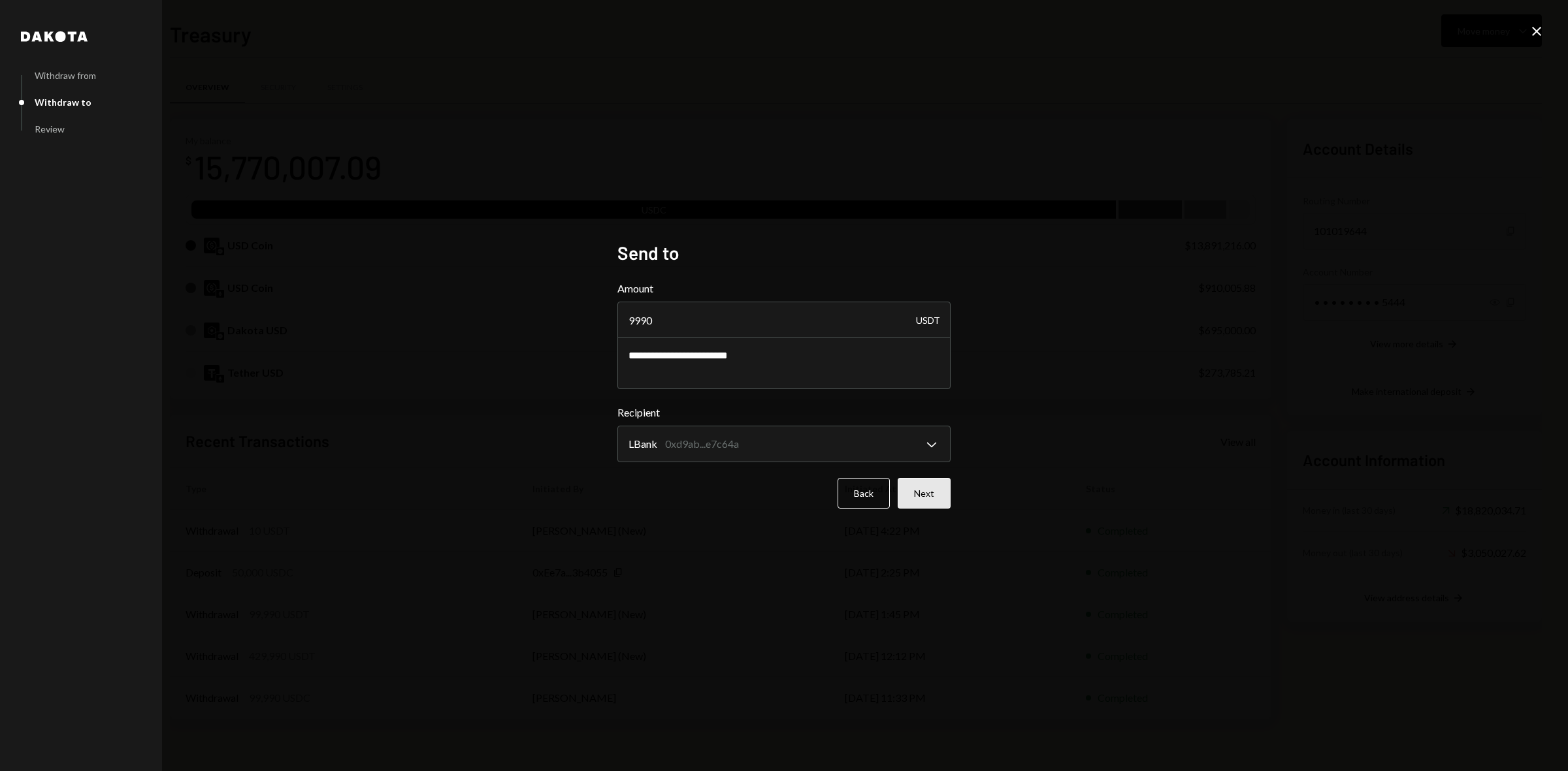
click at [918, 490] on button "Next" at bounding box center [924, 493] width 53 height 31
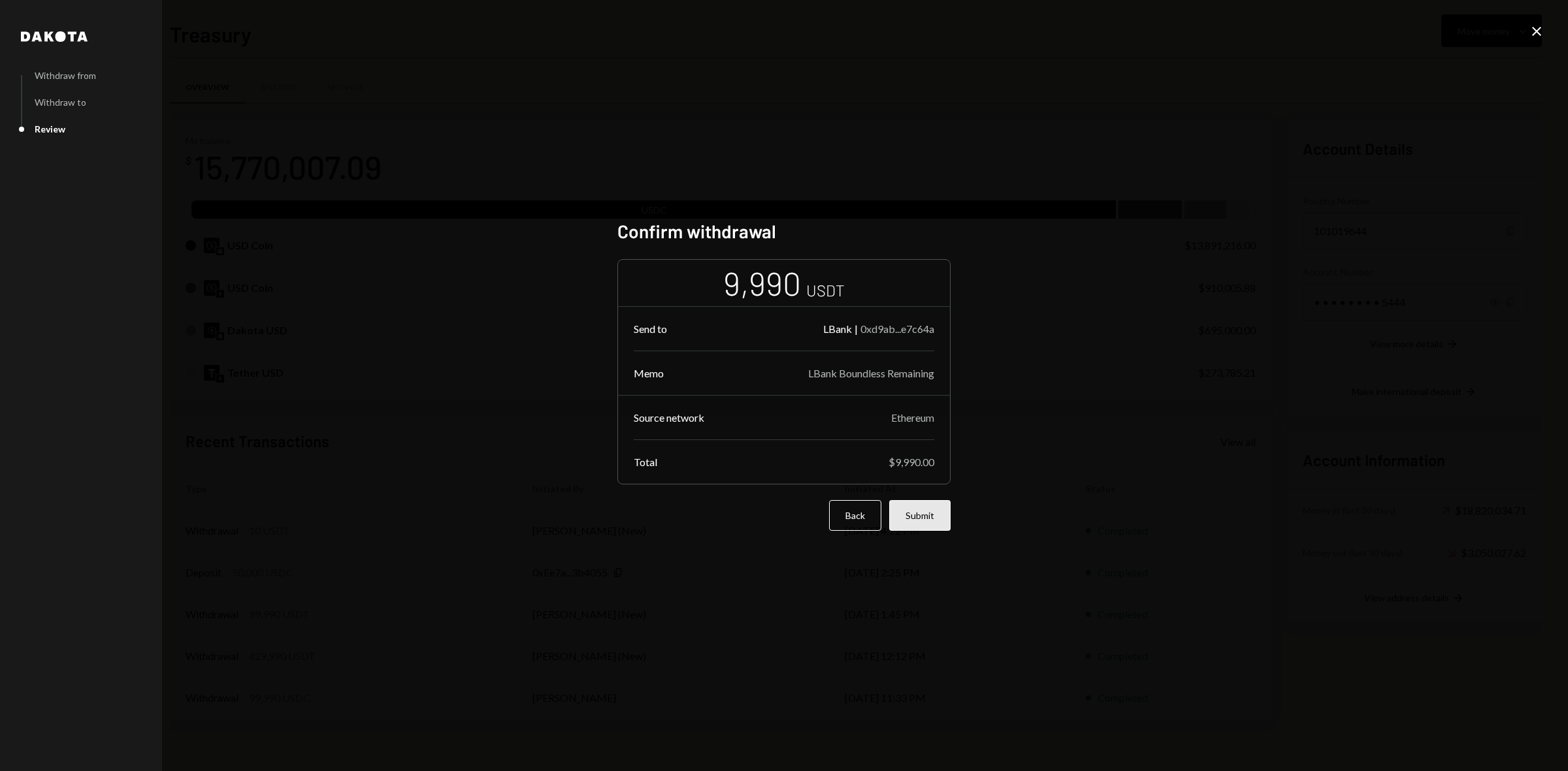
click at [922, 513] on button "Submit" at bounding box center [920, 515] width 62 height 31
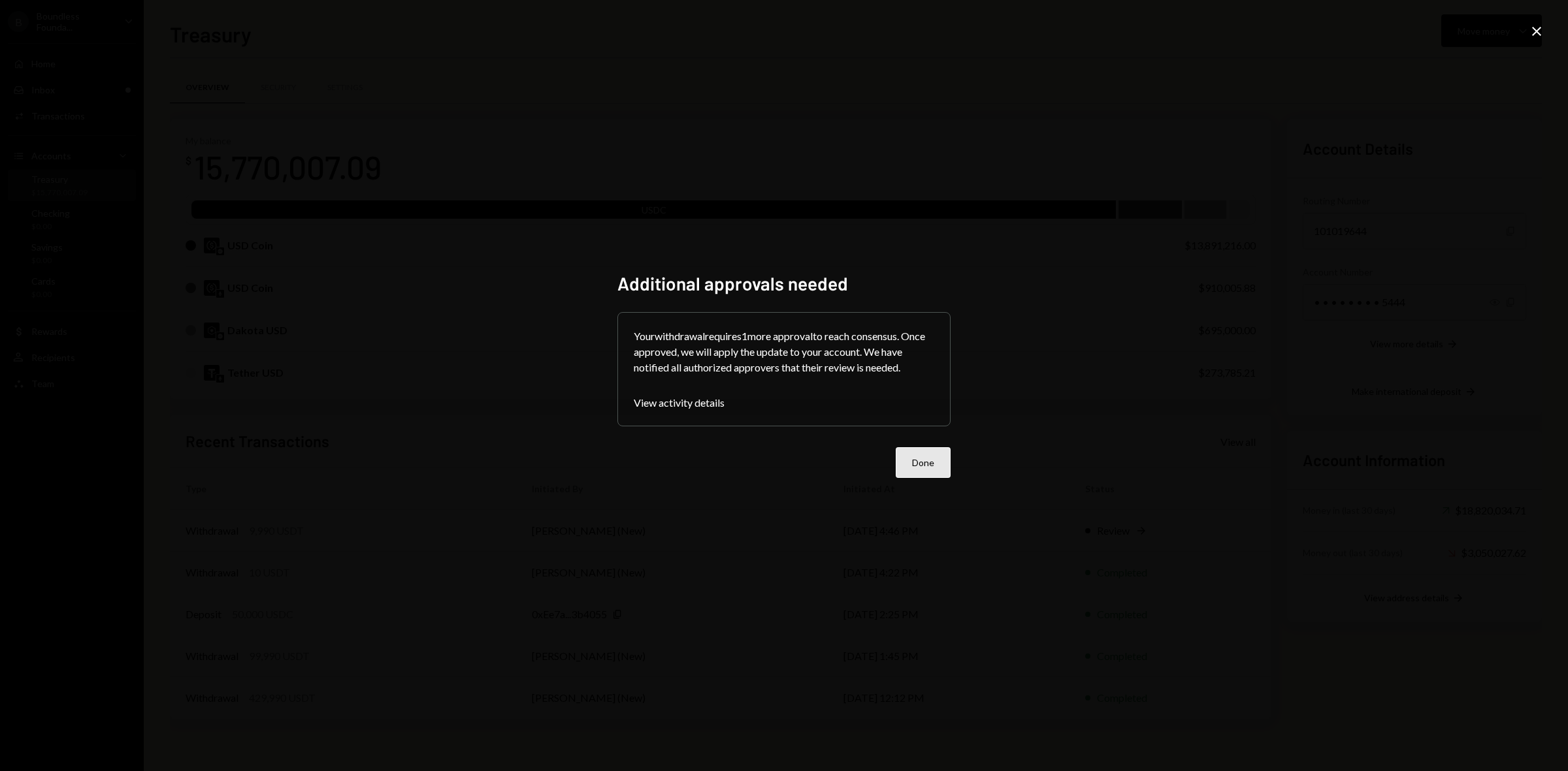
click at [929, 460] on button "Done" at bounding box center [923, 463] width 55 height 31
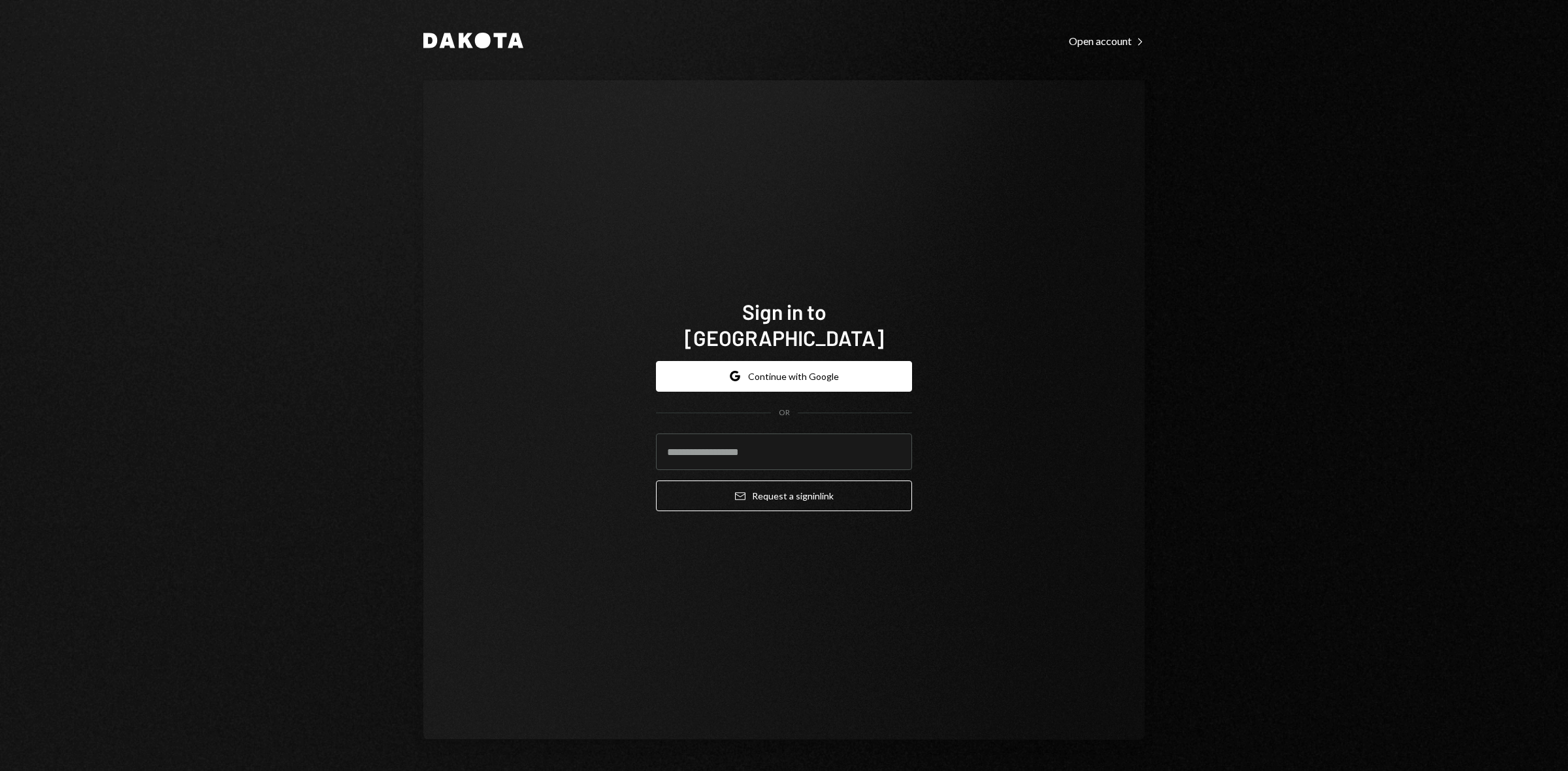
click at [828, 384] on form "Google Continue with Google OR Email Request a sign in link" at bounding box center [784, 436] width 256 height 151
click at [818, 363] on button "Google Continue with Google" at bounding box center [784, 376] width 256 height 31
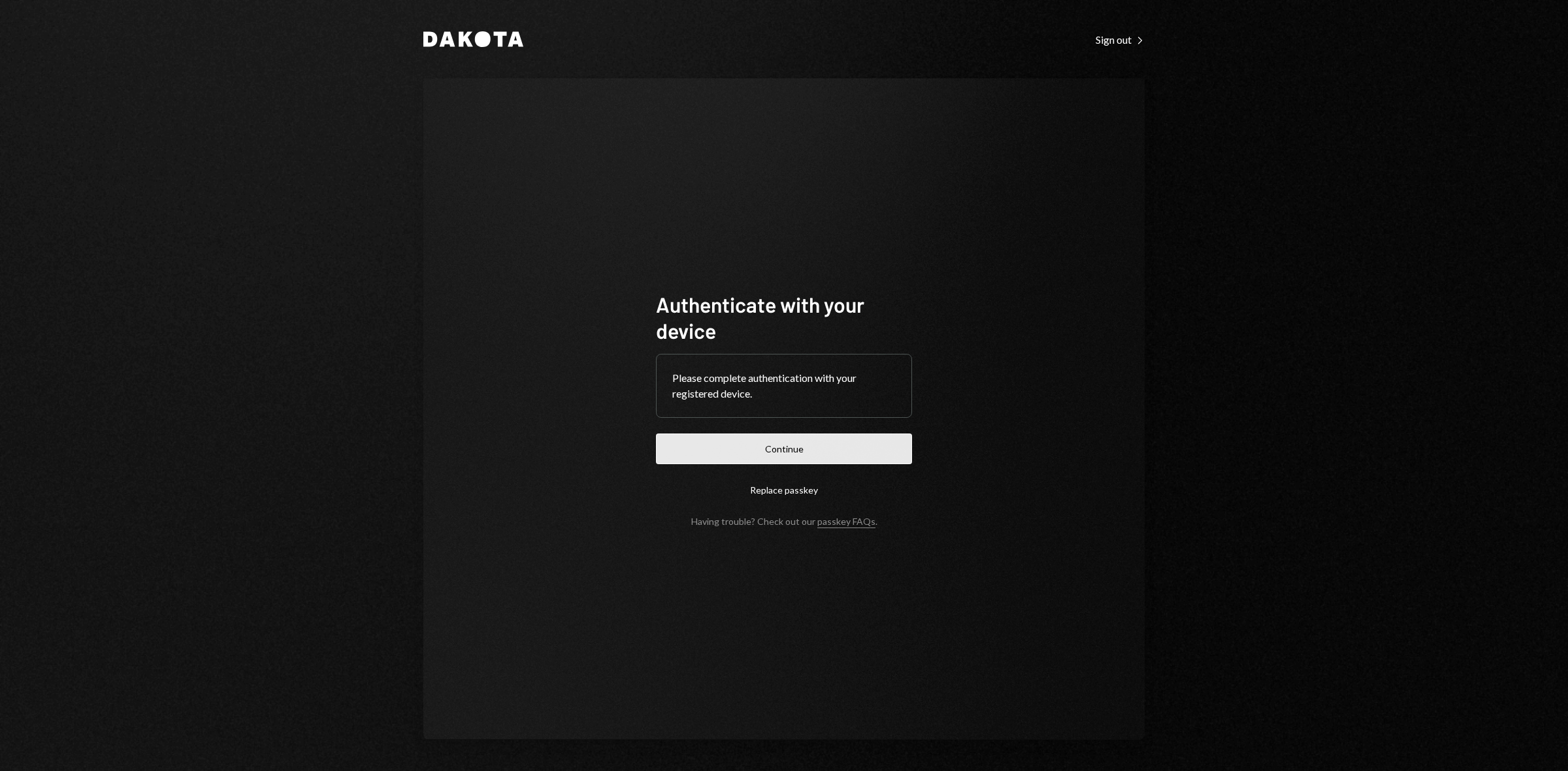
click at [833, 452] on button "Continue" at bounding box center [784, 449] width 256 height 31
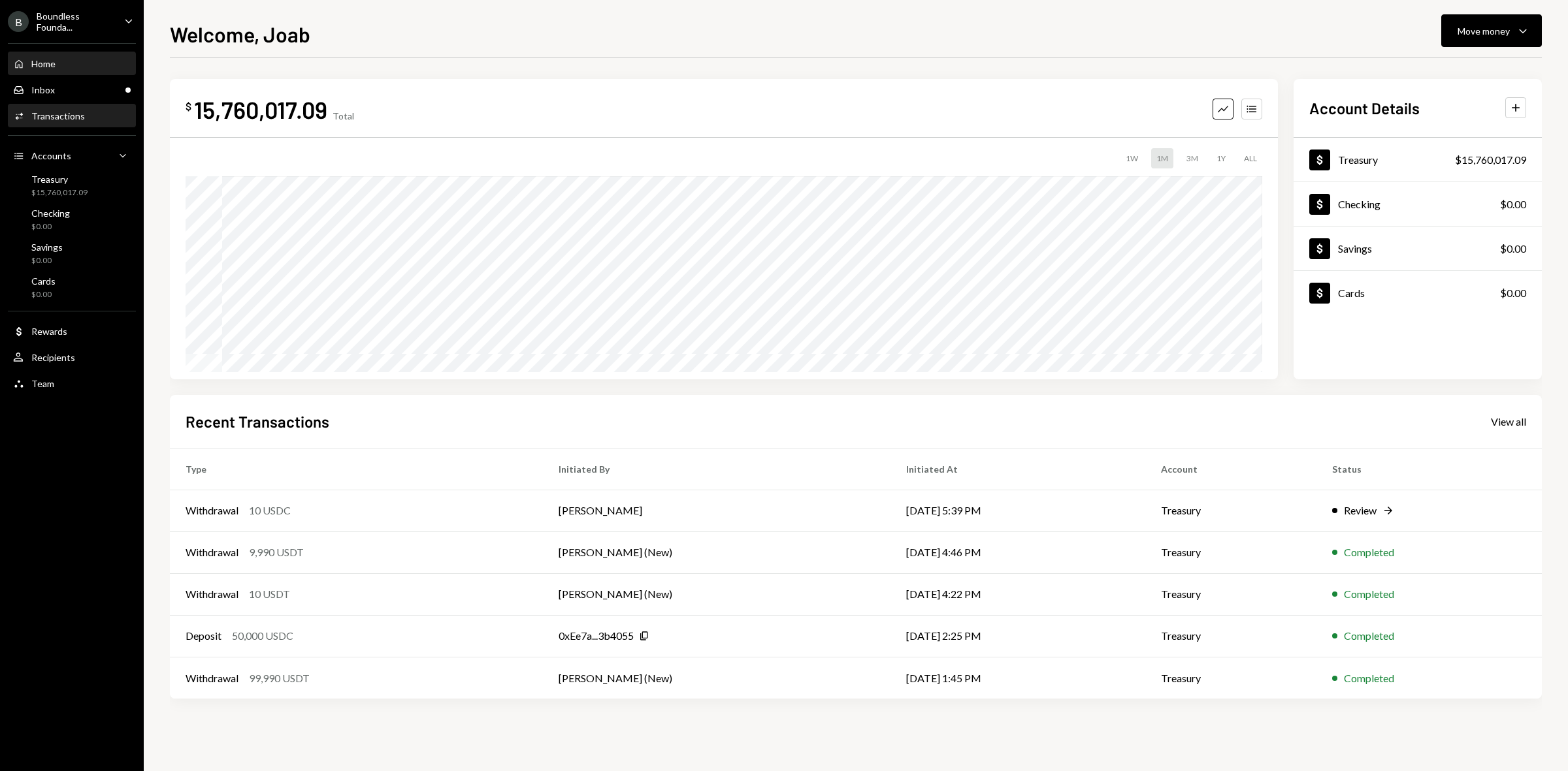
click at [67, 104] on link "Activities Transactions" at bounding box center [71, 116] width 128 height 23
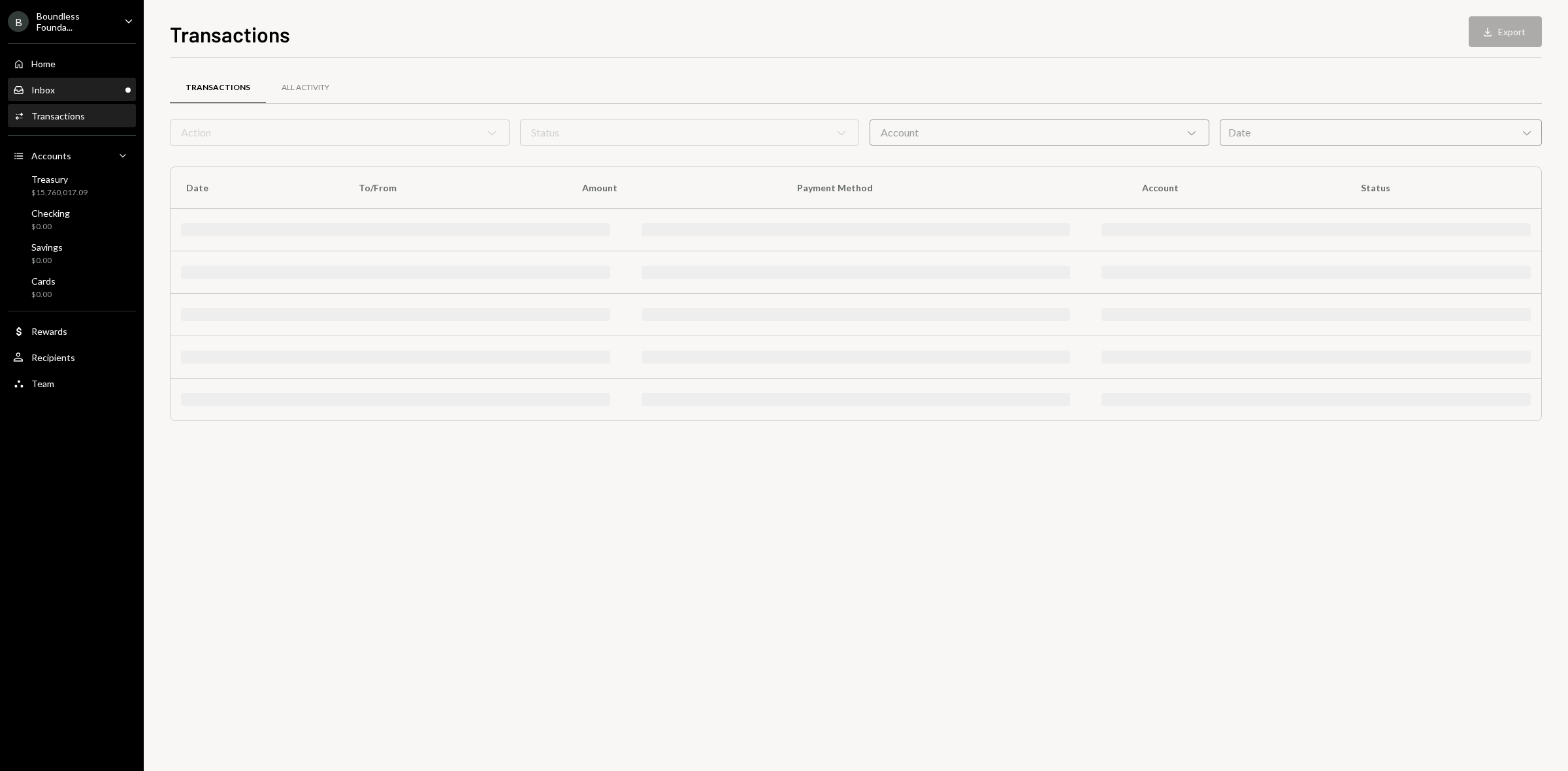
click at [60, 90] on div "Inbox Inbox" at bounding box center [72, 90] width 118 height 12
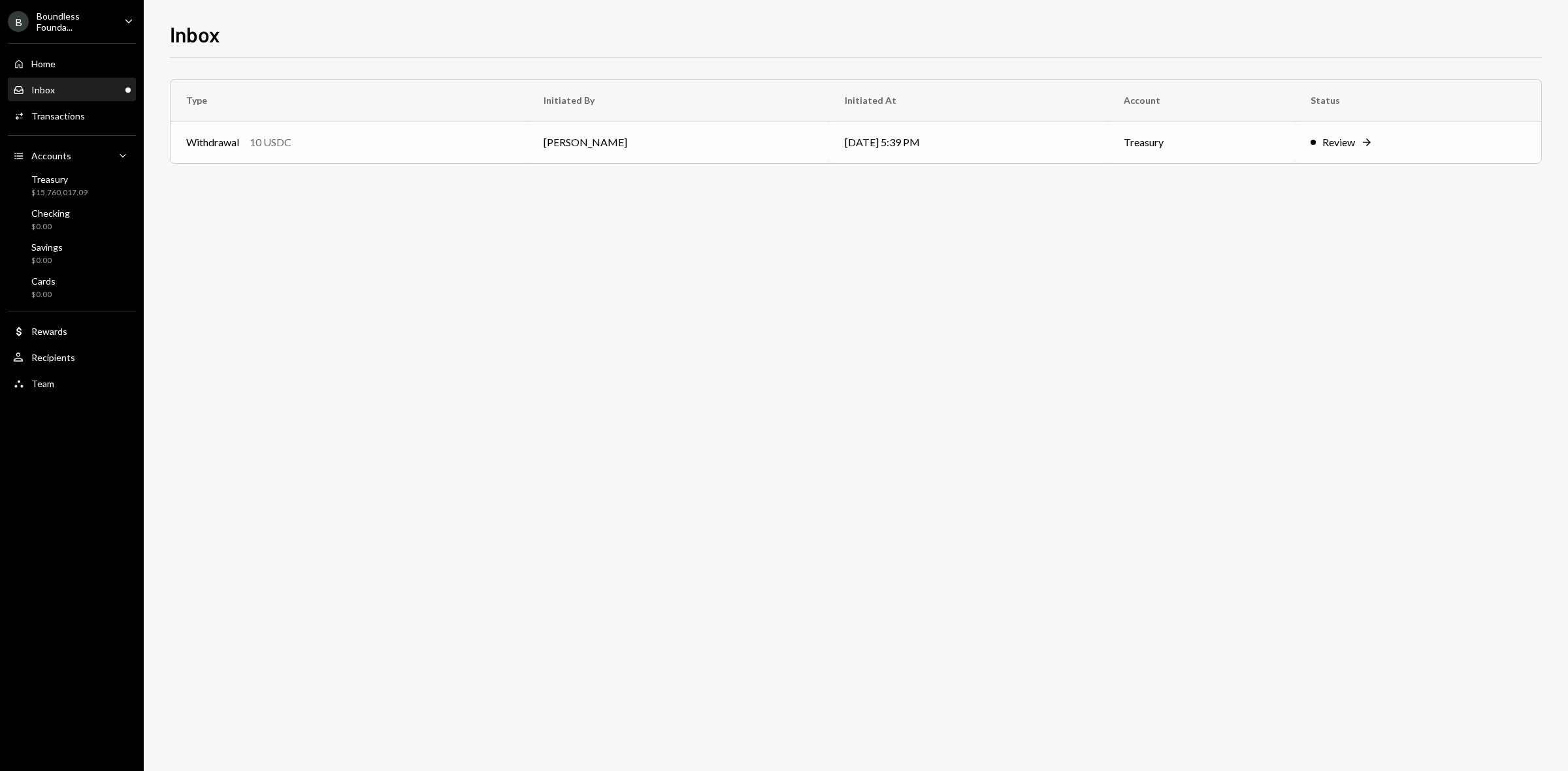
click at [502, 138] on div "Withdrawal 10 USDC" at bounding box center [350, 142] width 326 height 15
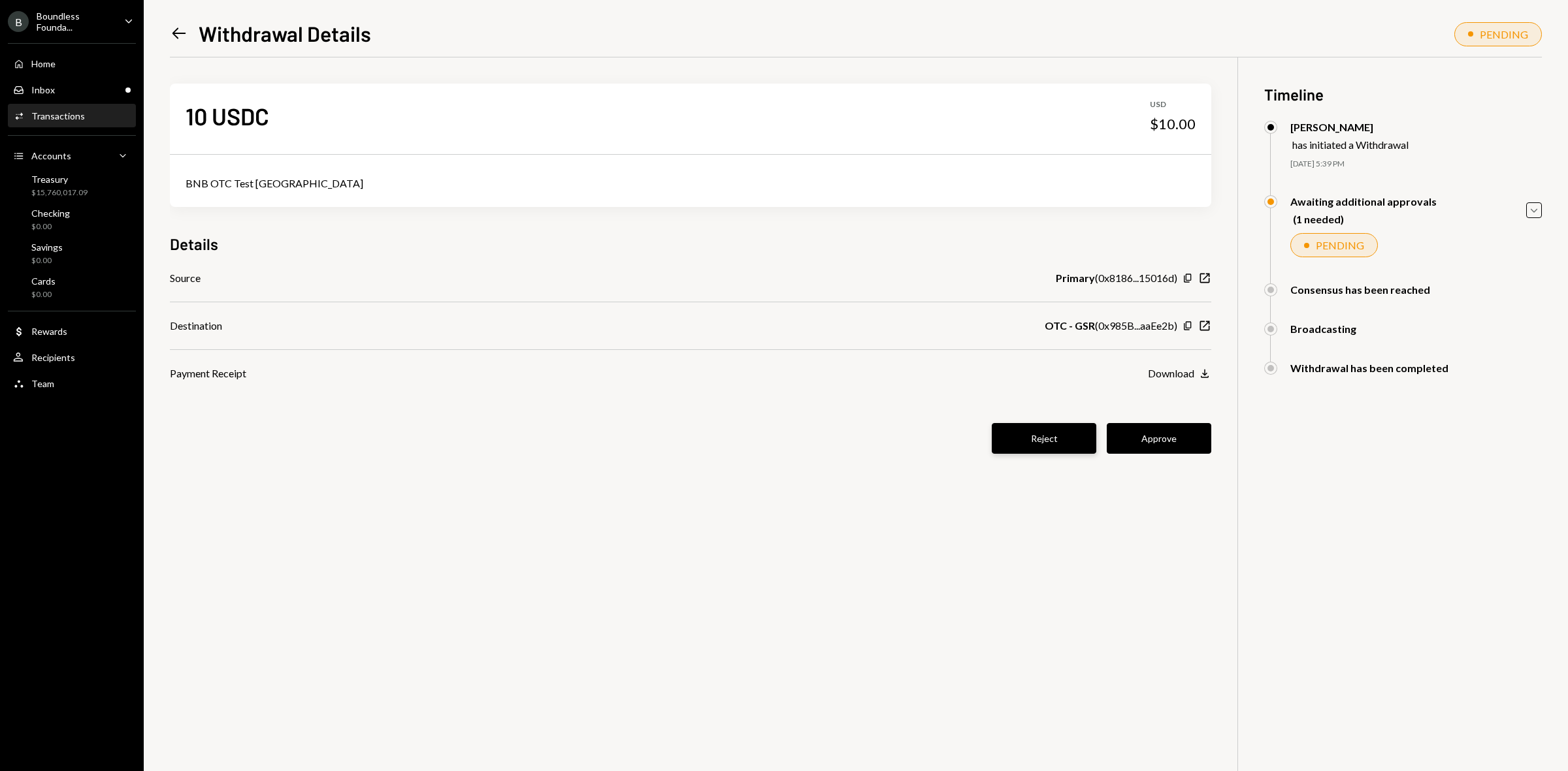
click at [1041, 440] on button "Reject" at bounding box center [1044, 439] width 104 height 31
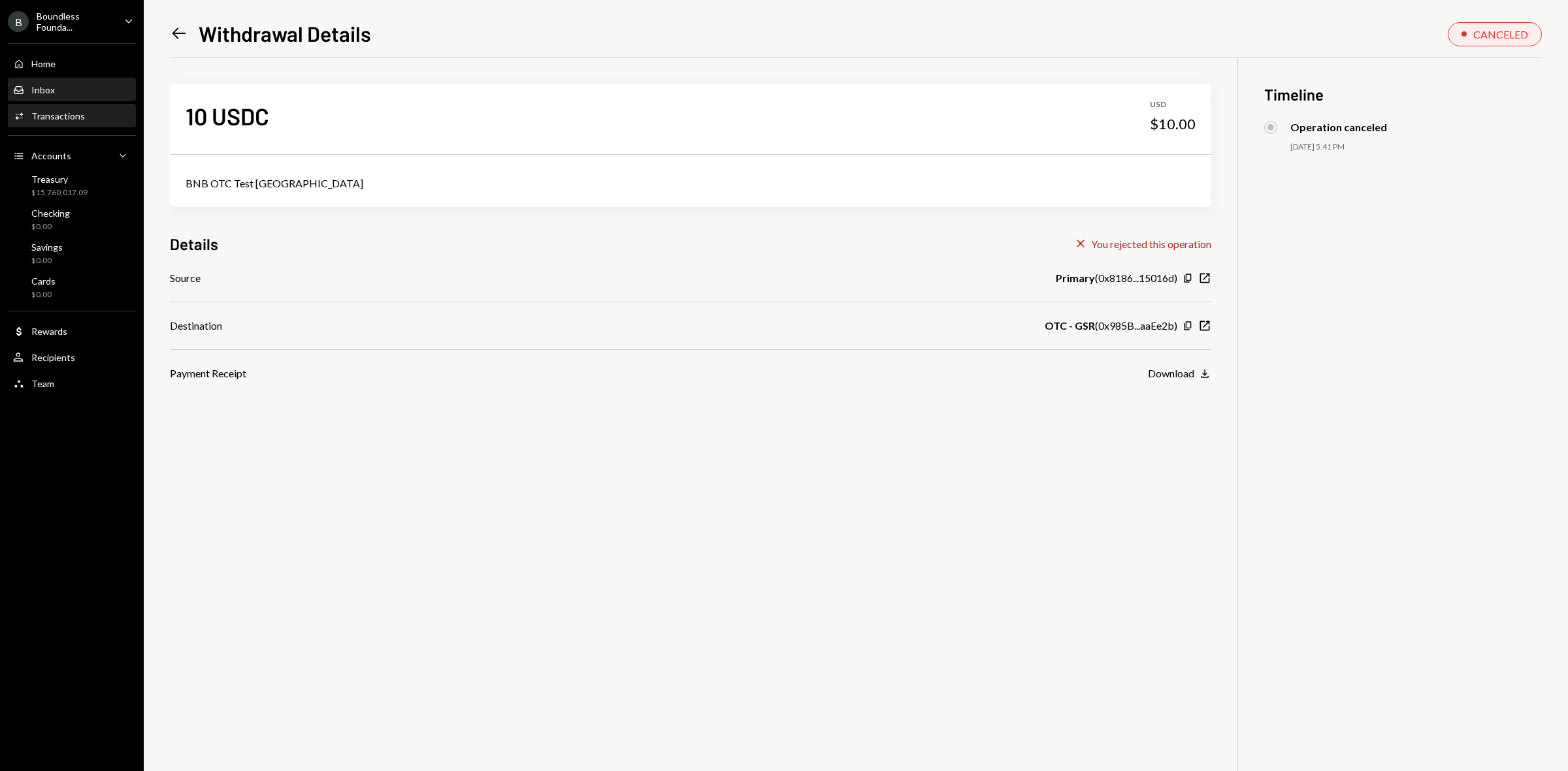
click at [70, 93] on div "Inbox Inbox" at bounding box center [72, 90] width 118 height 12
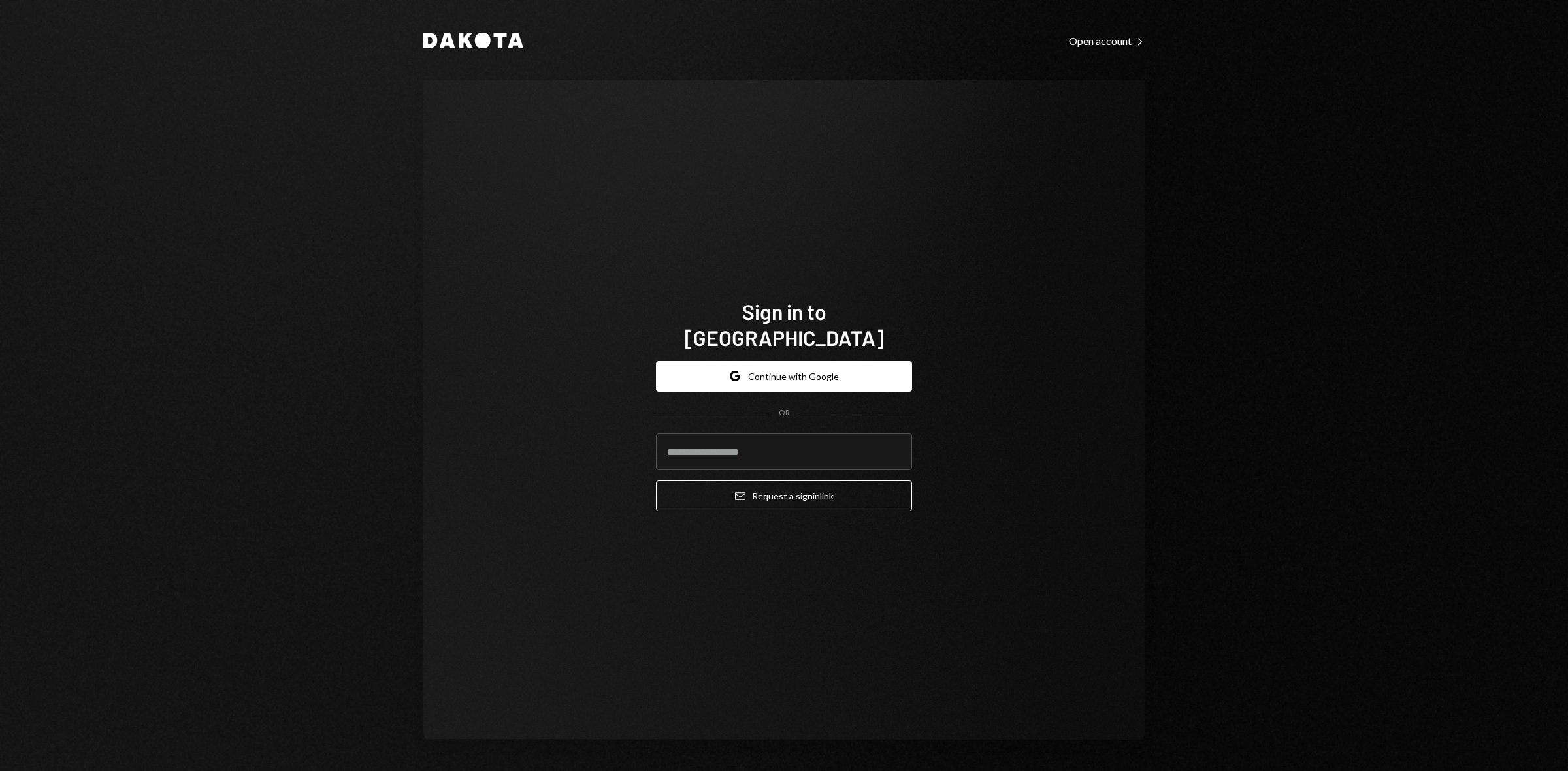
click at [808, 379] on form "Google Continue with Google OR Email Request a sign in link" at bounding box center [784, 436] width 256 height 151
click at [805, 363] on button "Google Continue with Google" at bounding box center [784, 376] width 256 height 31
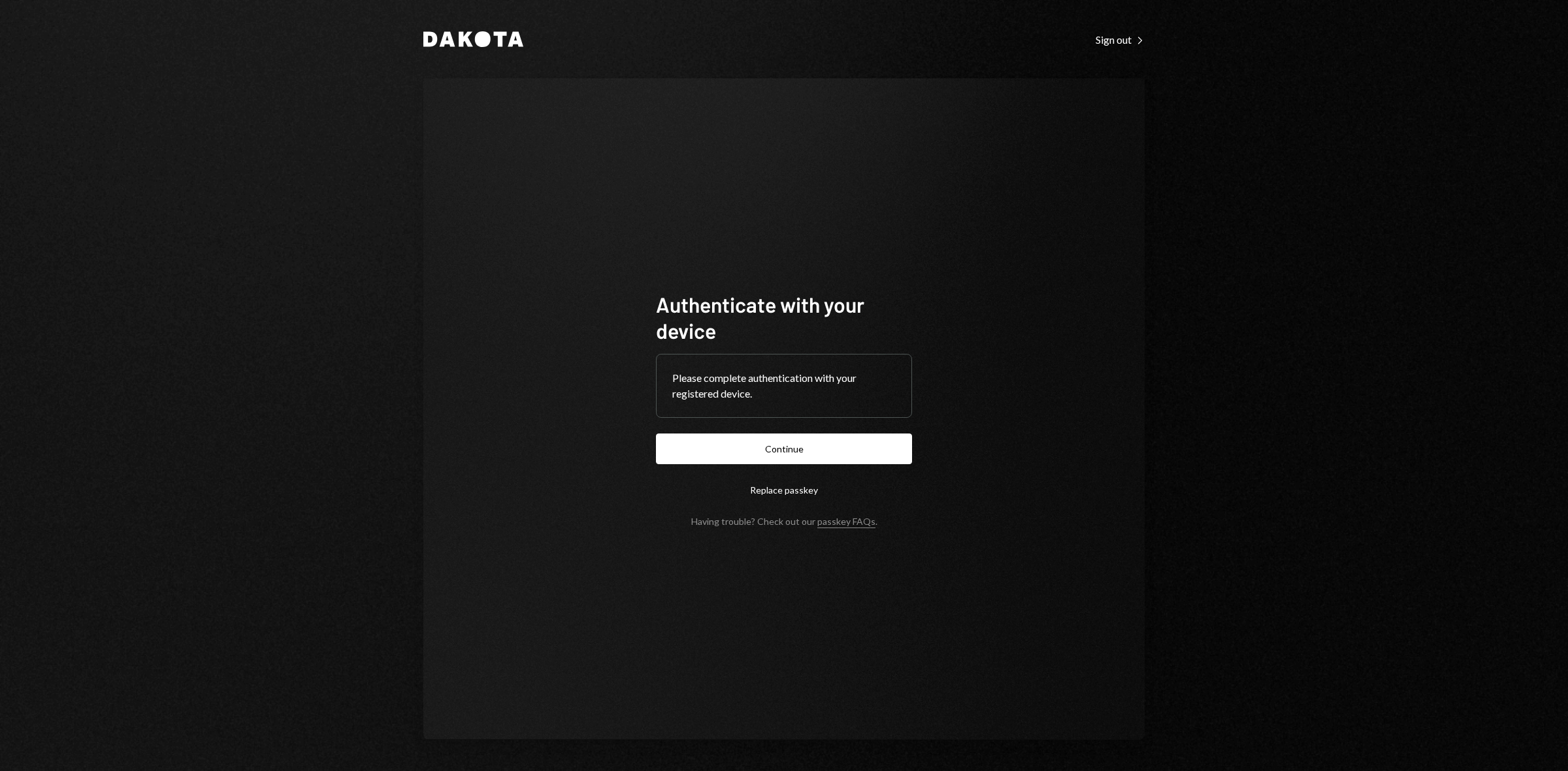
click at [881, 441] on button "Continue" at bounding box center [784, 449] width 256 height 31
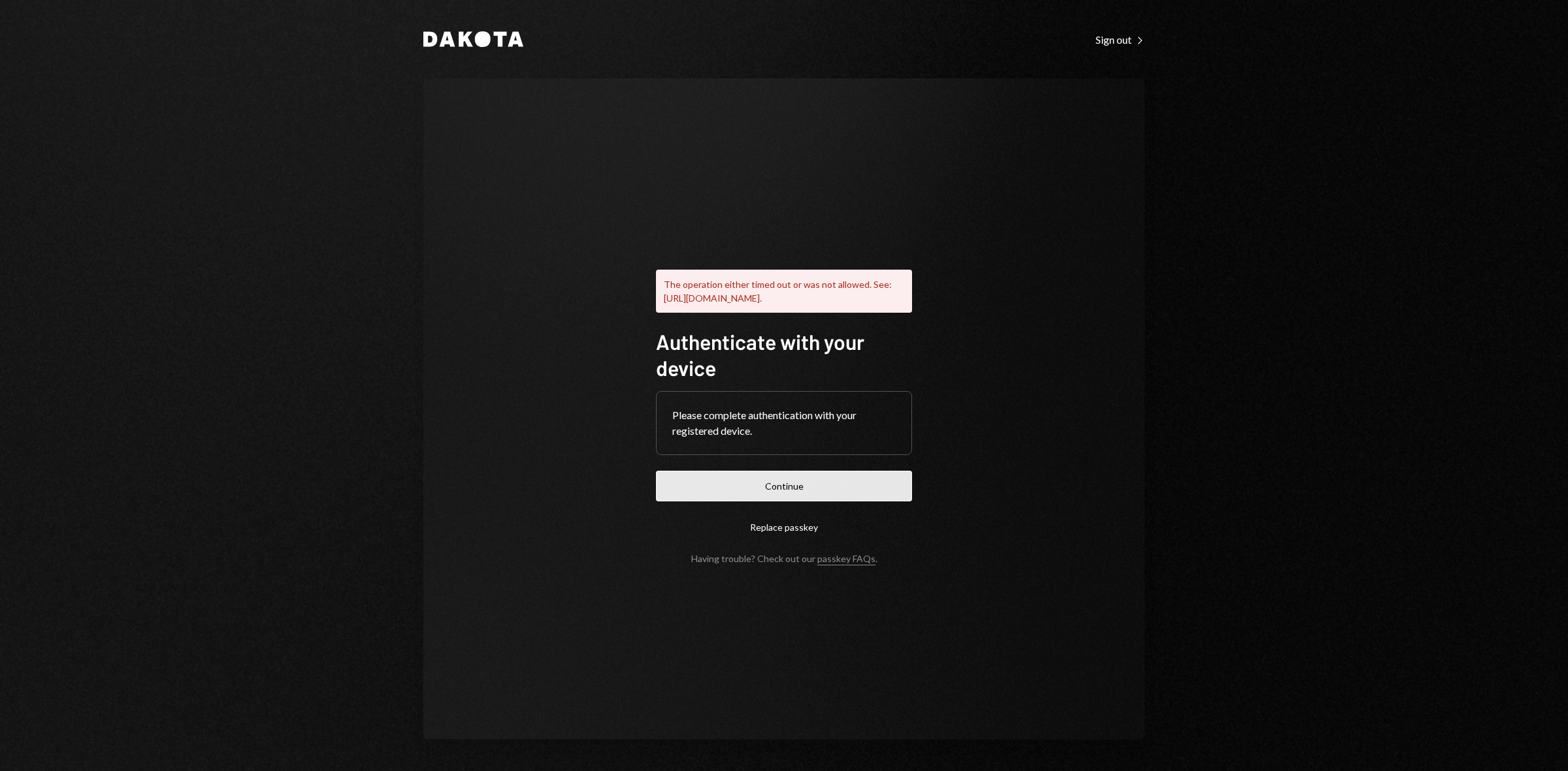
click at [791, 490] on button "Continue" at bounding box center [784, 486] width 256 height 31
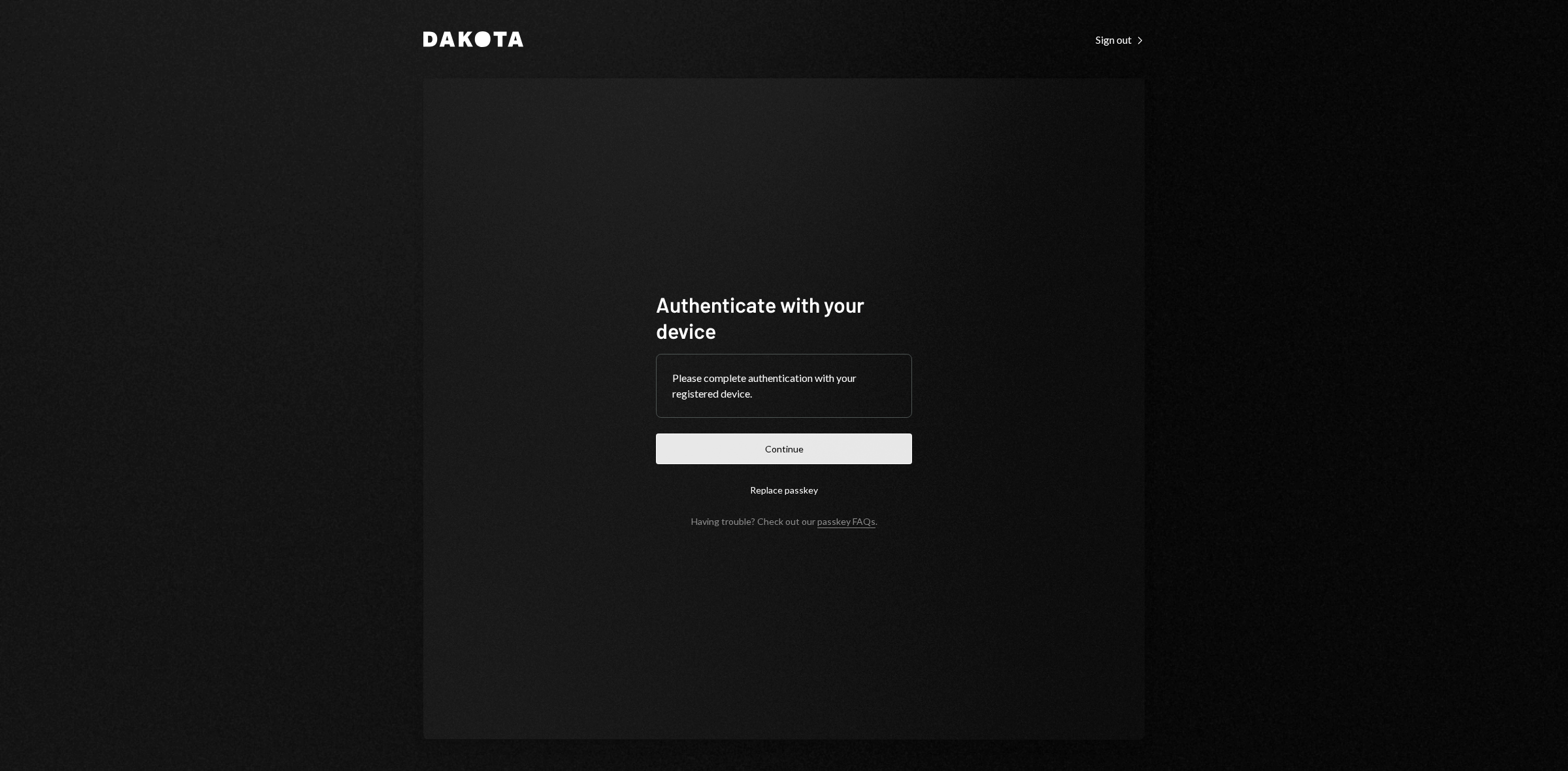
click at [847, 442] on button "Continue" at bounding box center [784, 449] width 256 height 31
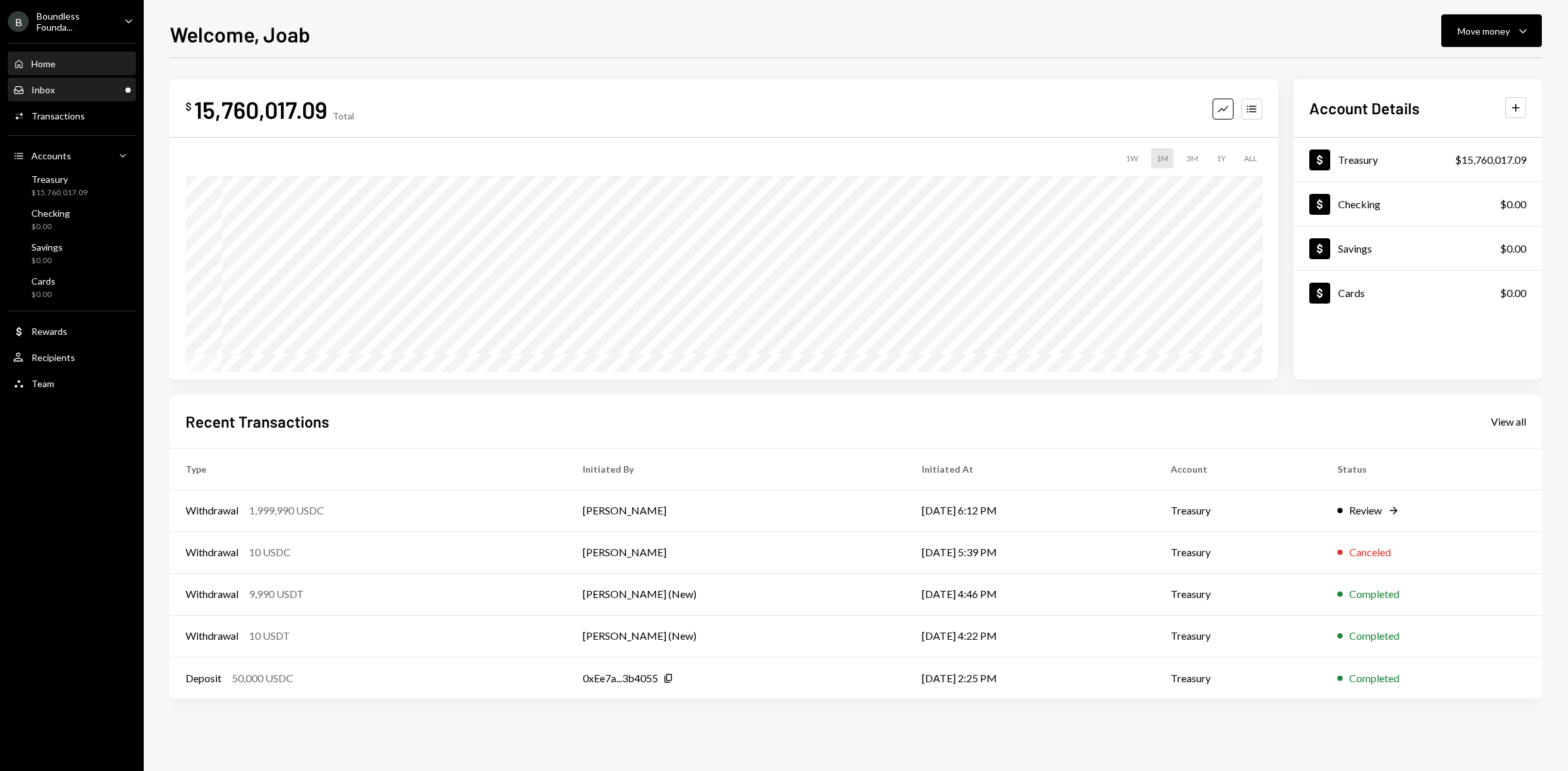
click at [119, 92] on div "Inbox Inbox" at bounding box center [72, 90] width 118 height 12
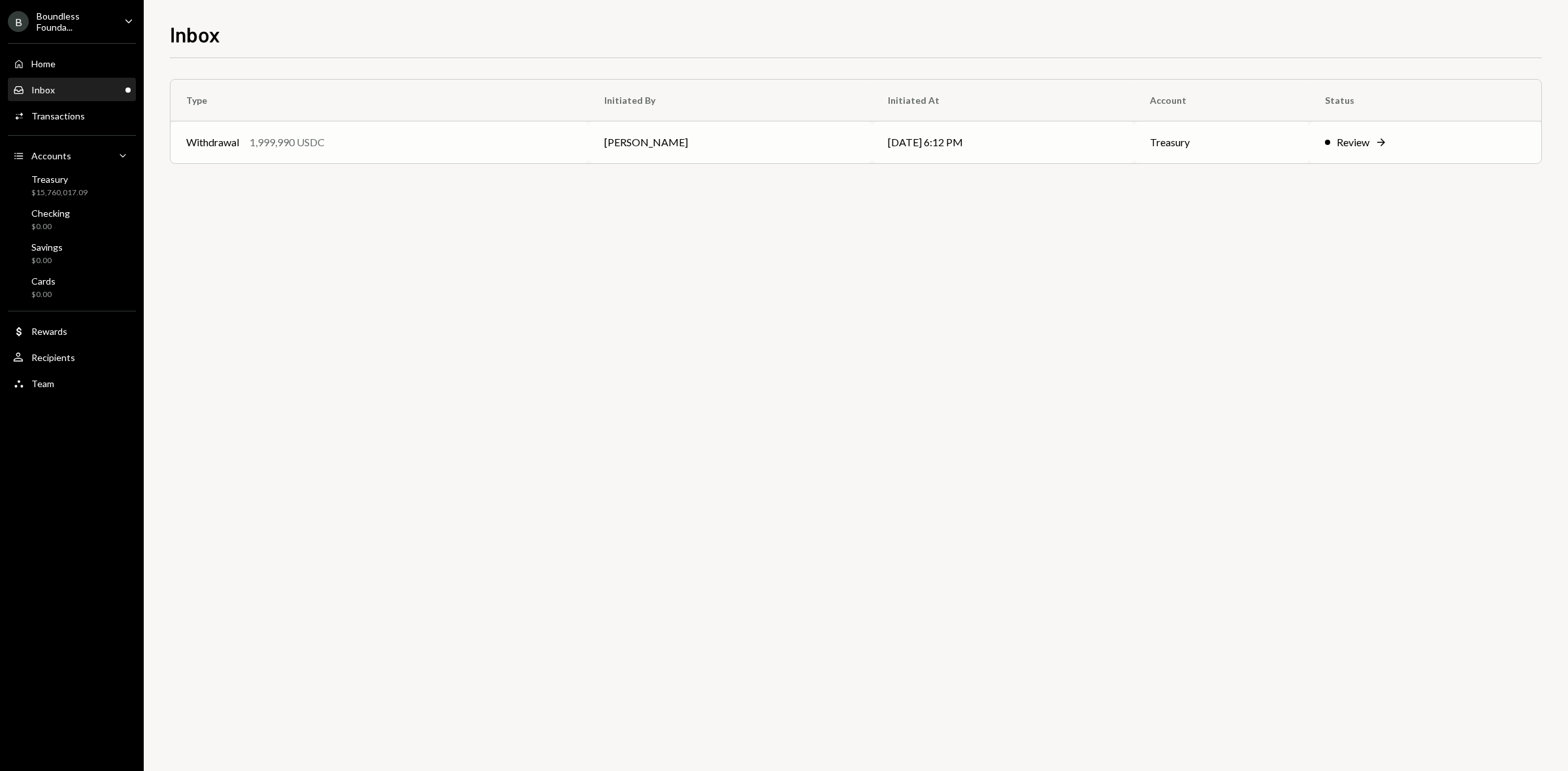
click at [1367, 132] on td "Review Right Arrow" at bounding box center [1425, 142] width 232 height 41
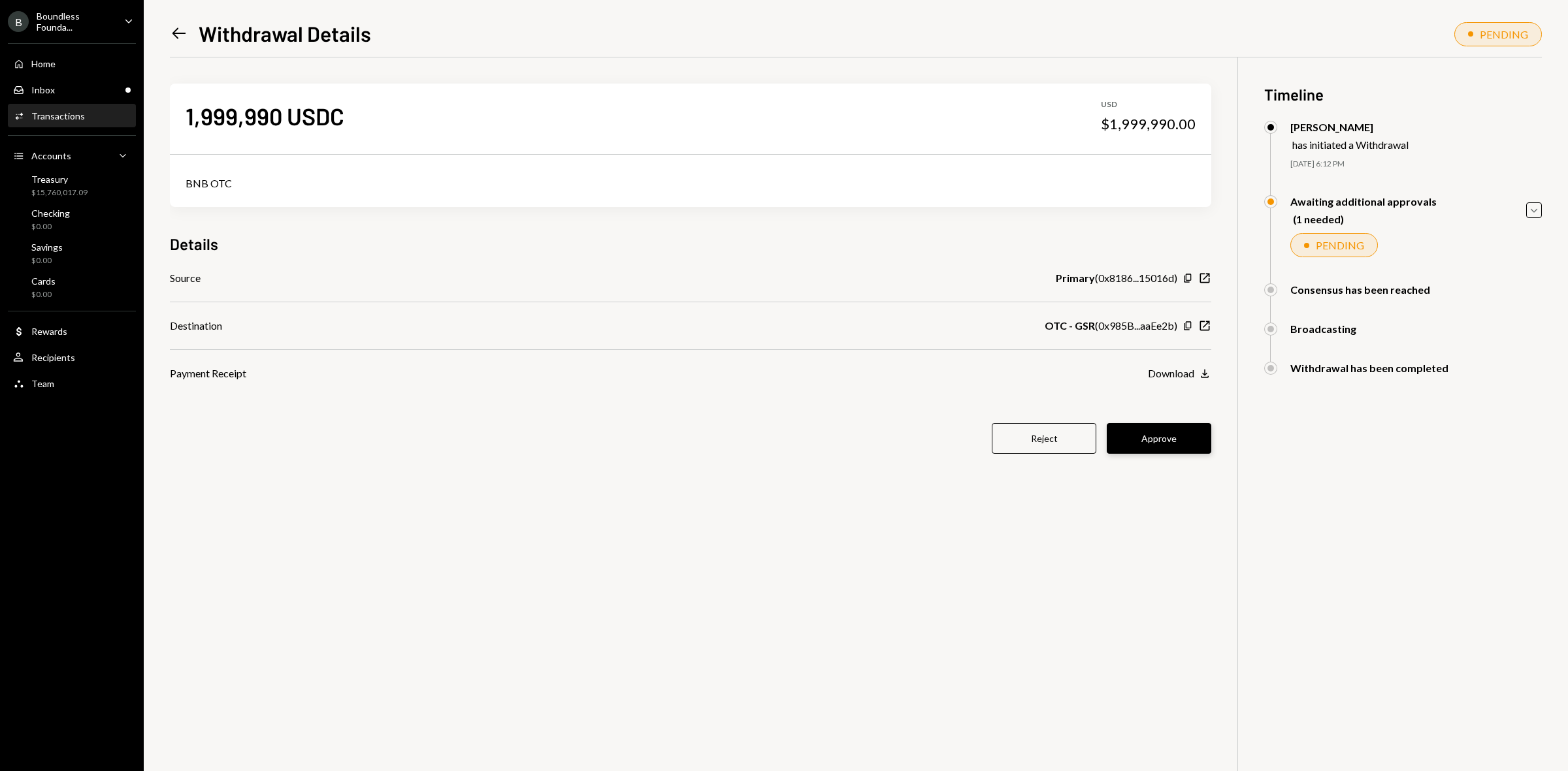
click at [1170, 439] on button "Approve" at bounding box center [1160, 439] width 104 height 31
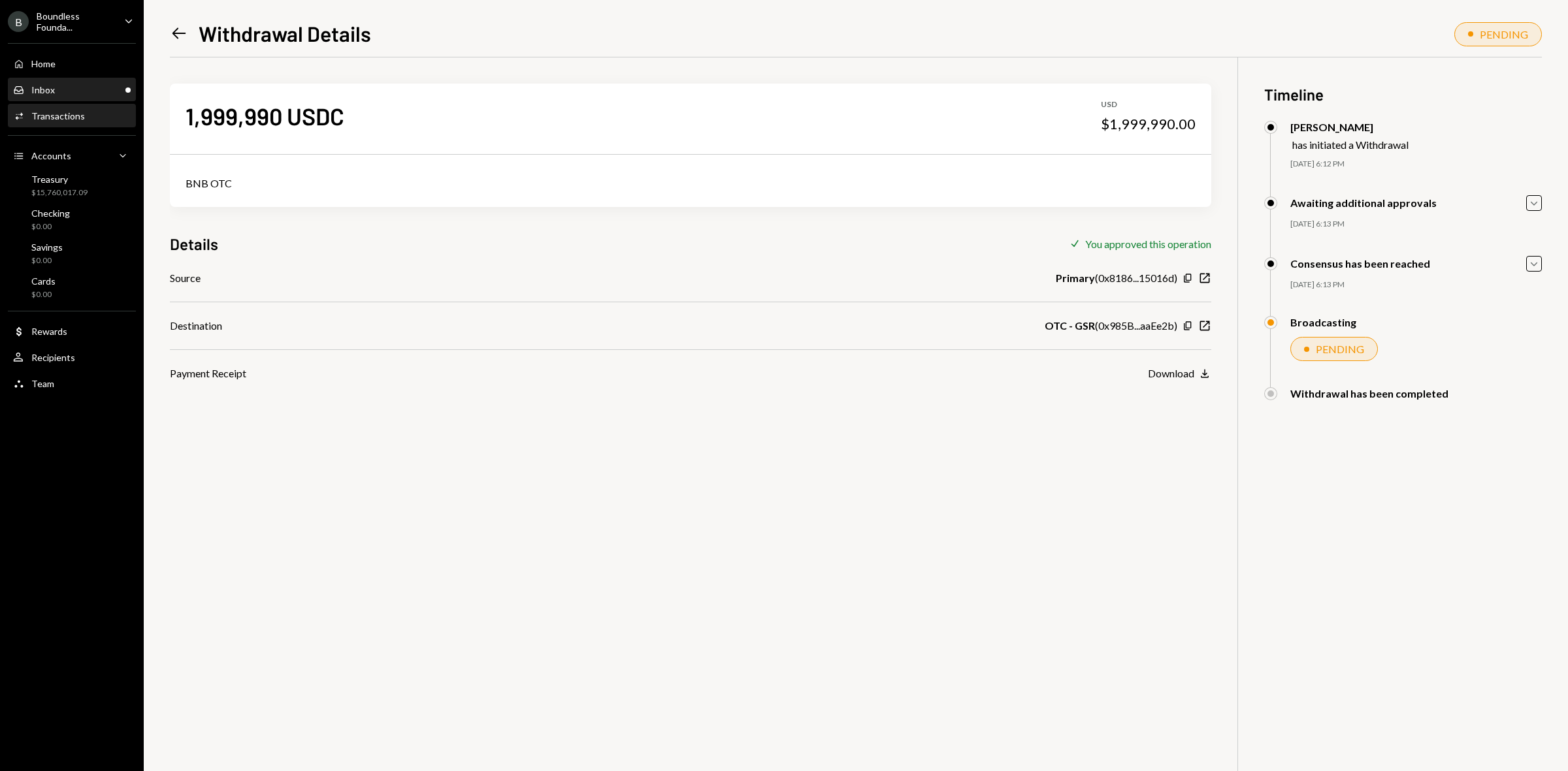
click at [57, 92] on div "Inbox Inbox" at bounding box center [72, 90] width 118 height 12
